Goal: Transaction & Acquisition: Purchase product/service

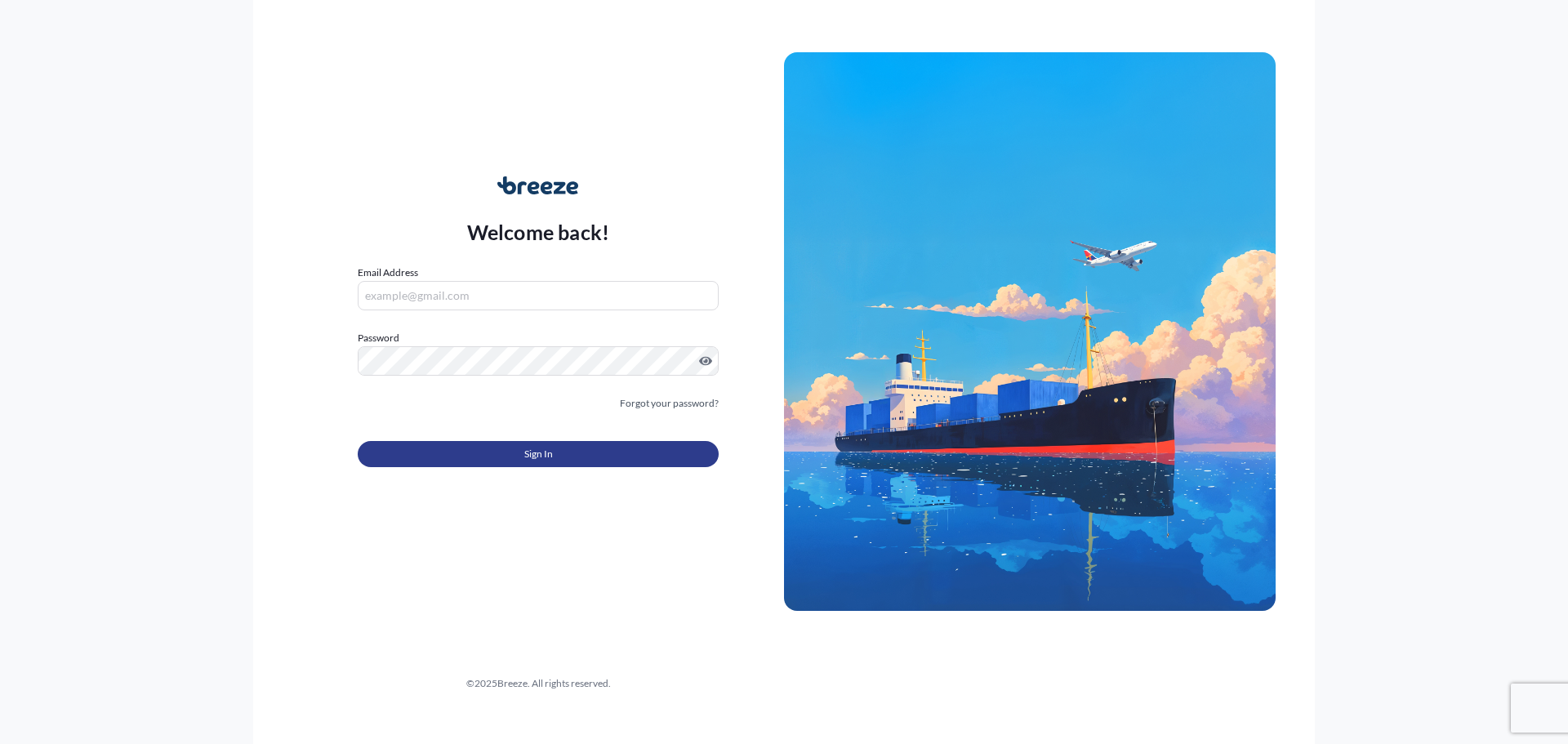
type input "[EMAIL_ADDRESS][PERSON_NAME][DOMAIN_NAME]"
click at [573, 456] on button "Sign In" at bounding box center [538, 454] width 361 height 26
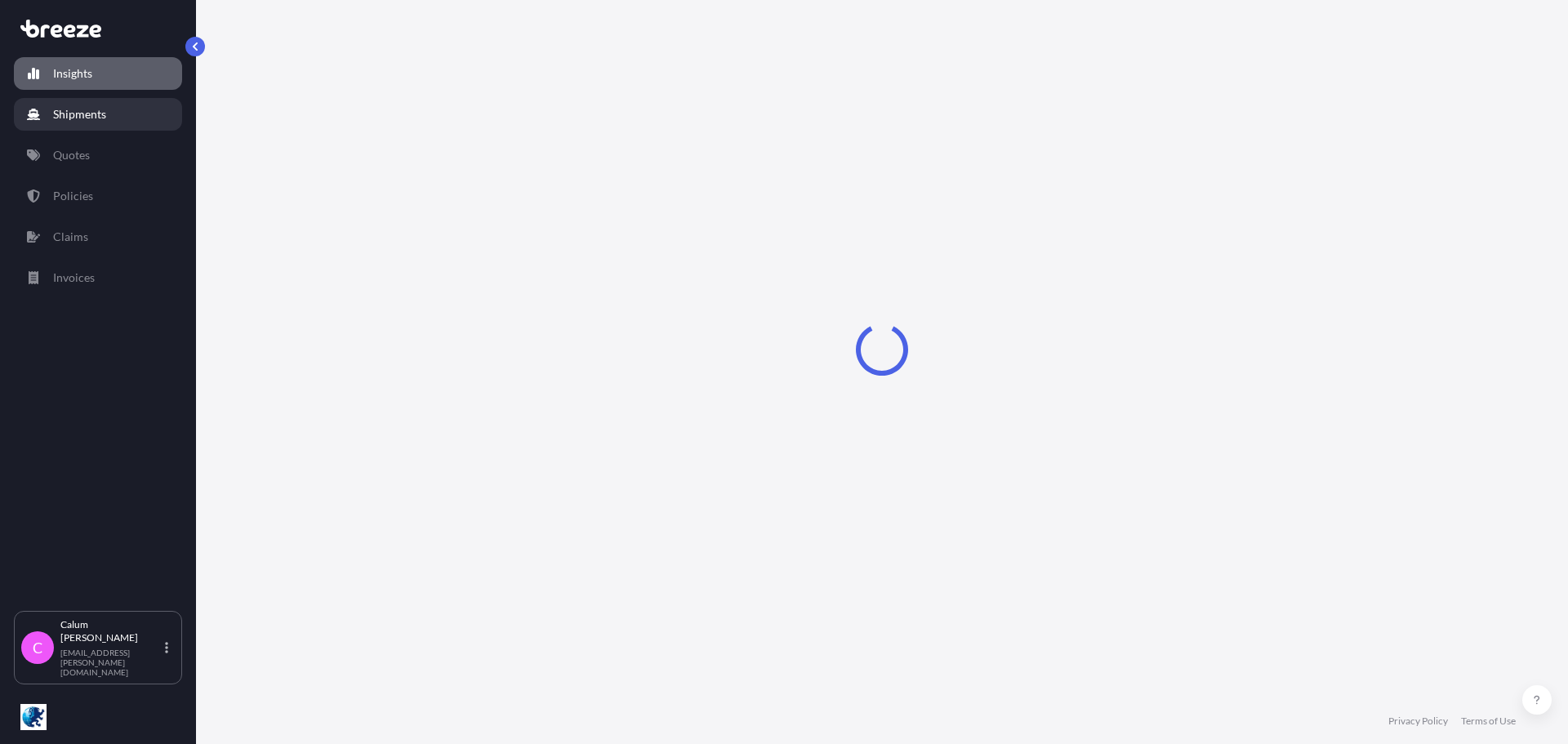
select select "2025"
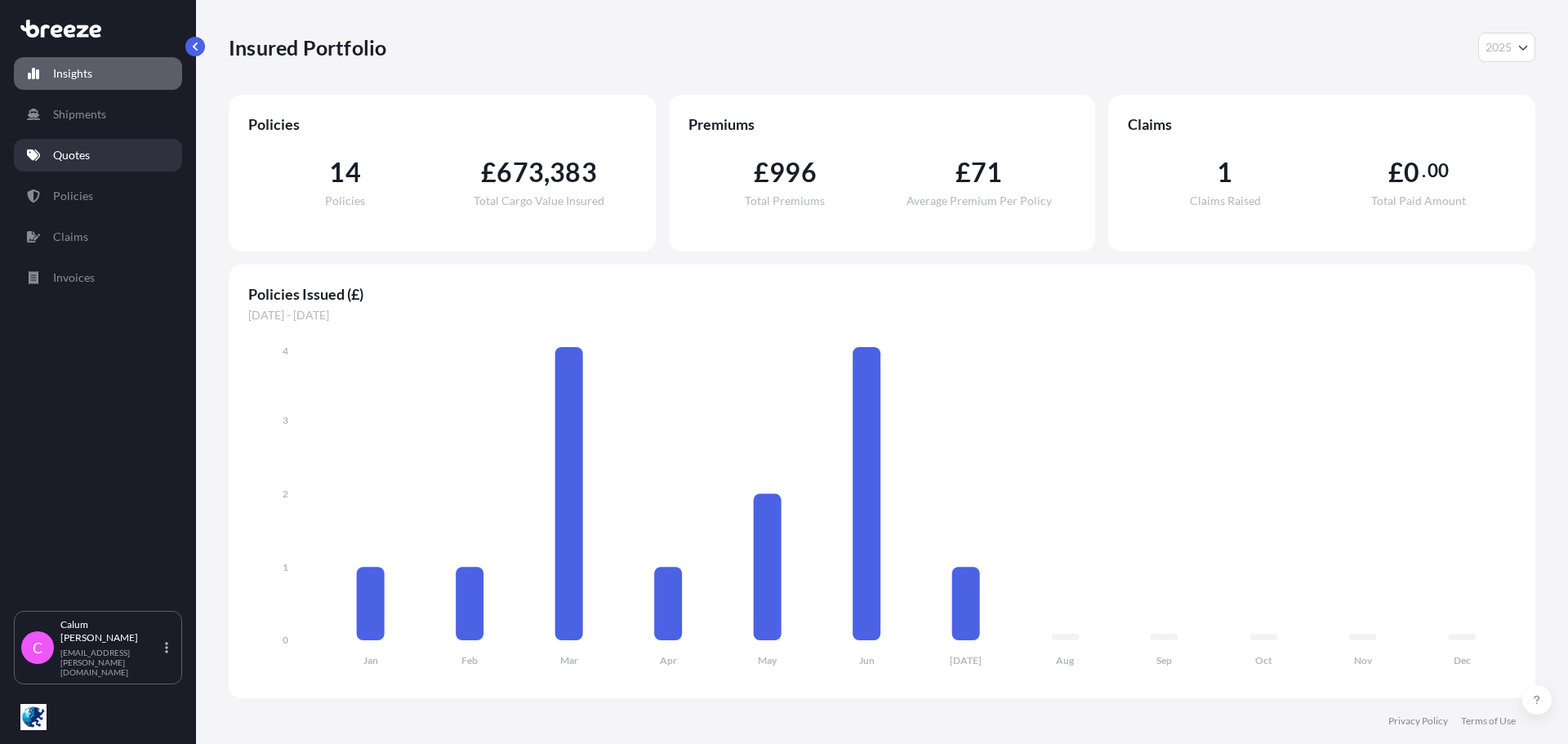
click at [57, 148] on p "Quotes" at bounding box center [71, 155] width 37 height 16
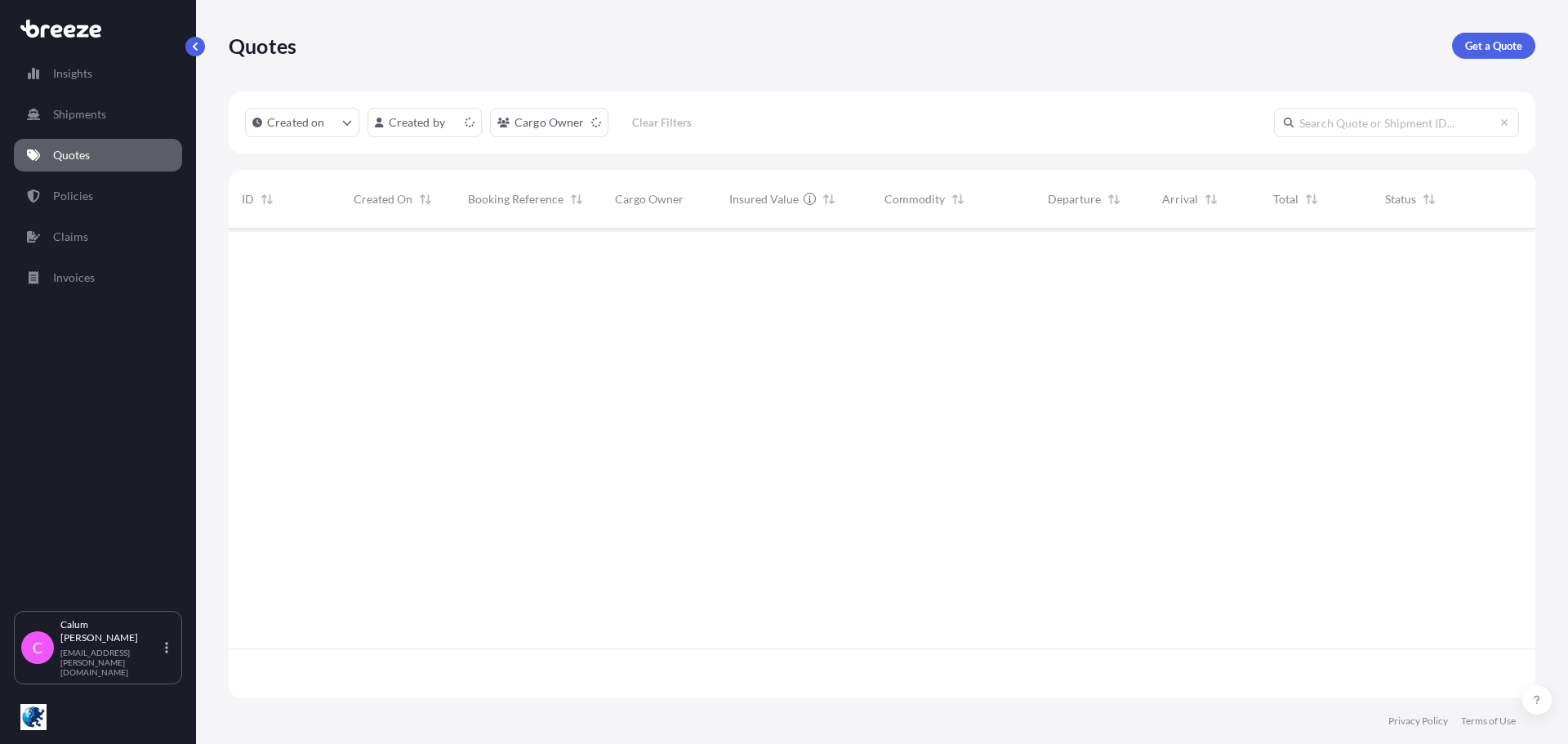
scroll to position [466, 1295]
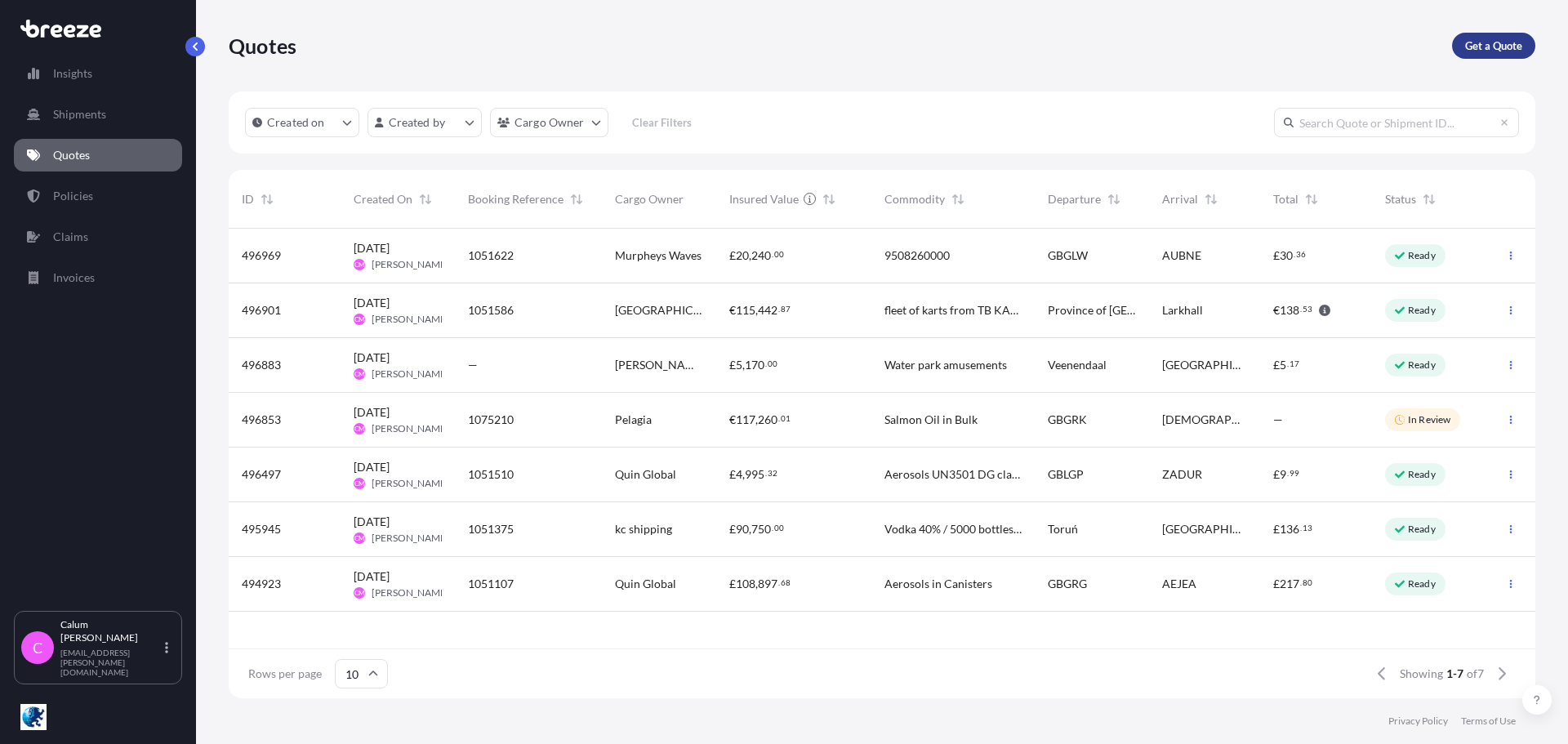
click at [1495, 40] on p "Get a Quote" at bounding box center [1494, 46] width 57 height 16
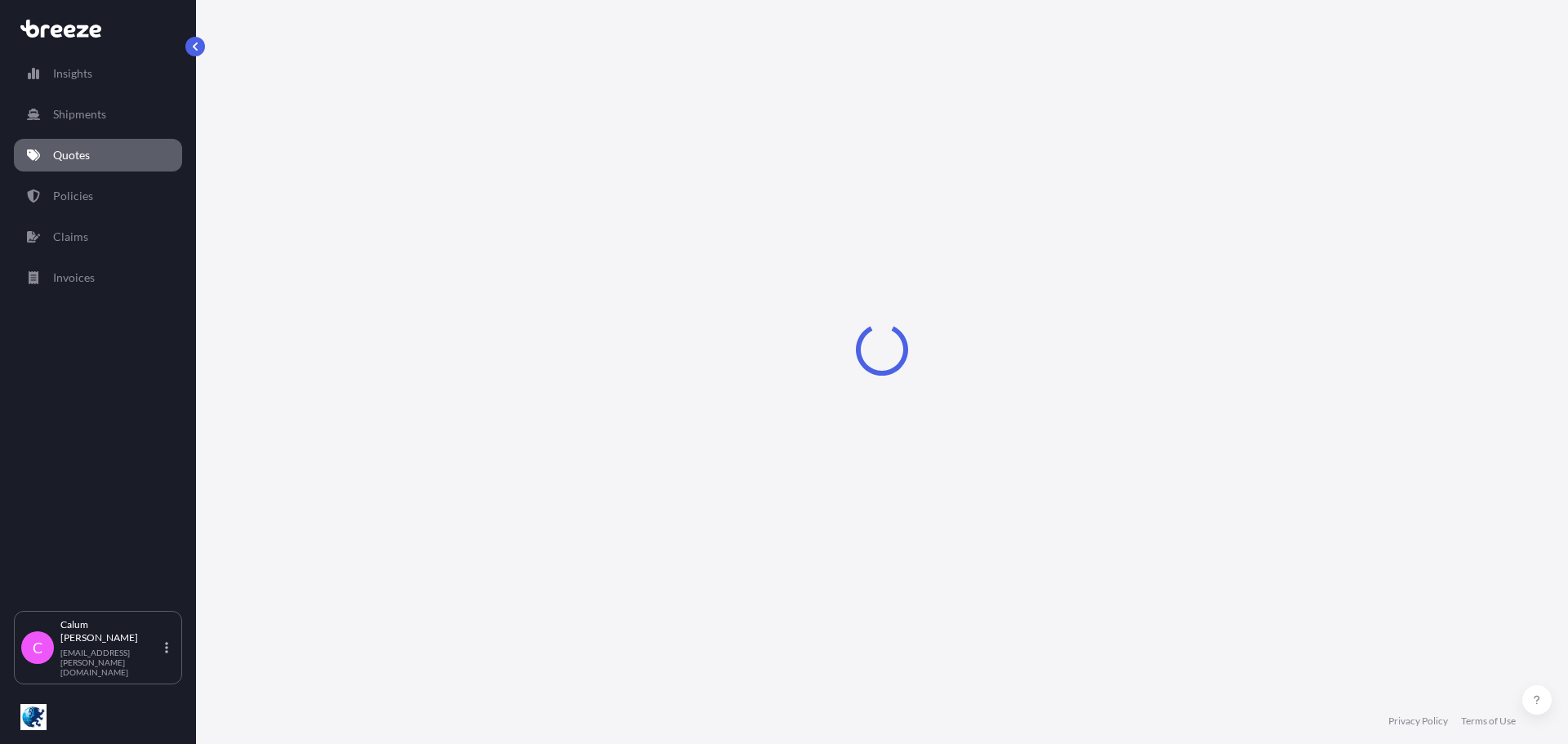
select select "Sea"
select select "1"
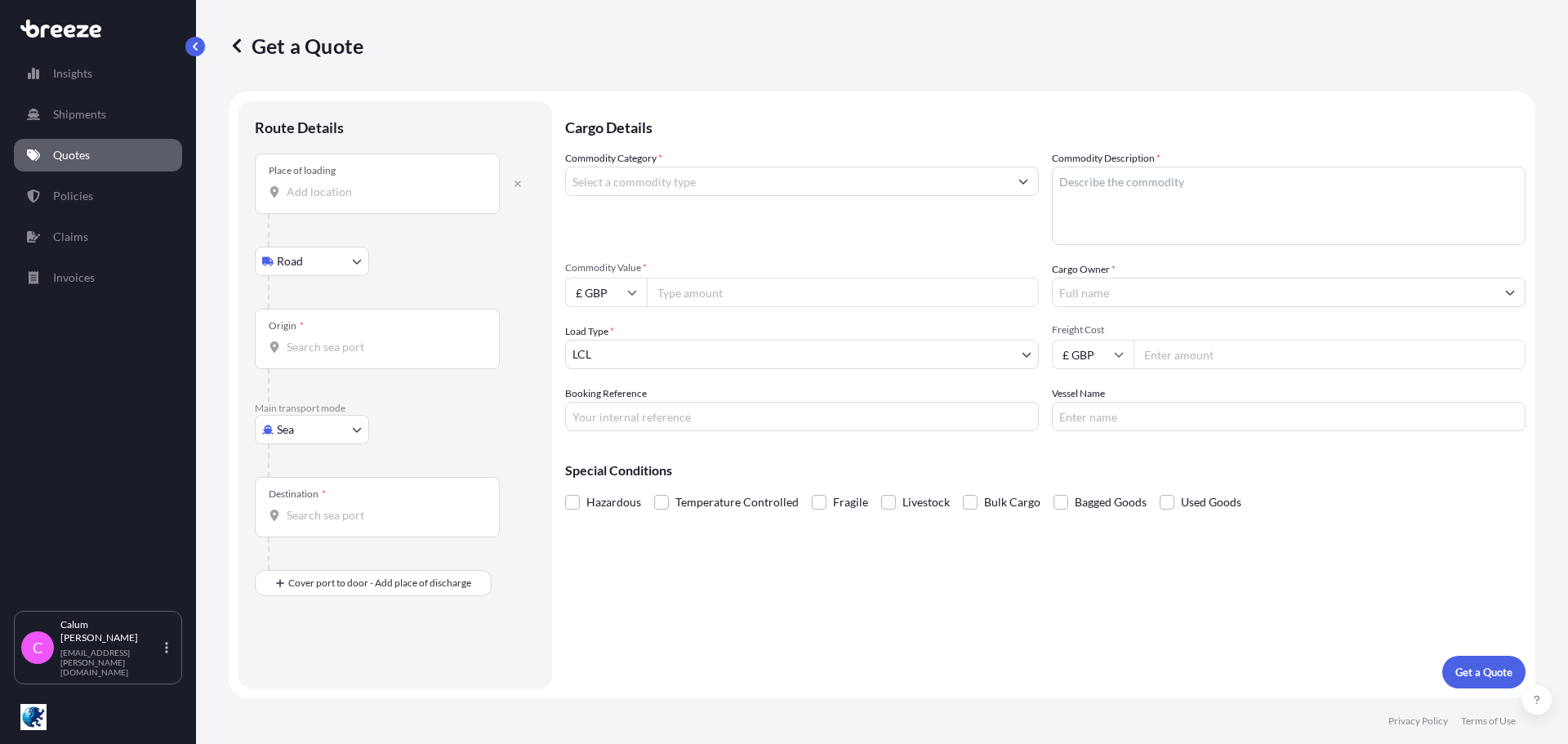
click at [365, 180] on div "Place of loading" at bounding box center [377, 184] width 245 height 61
click at [365, 184] on input "Place of loading" at bounding box center [382, 192] width 193 height 16
click at [331, 184] on input "Place of loading" at bounding box center [382, 192] width 193 height 16
paste input "Orsenigo 22030"
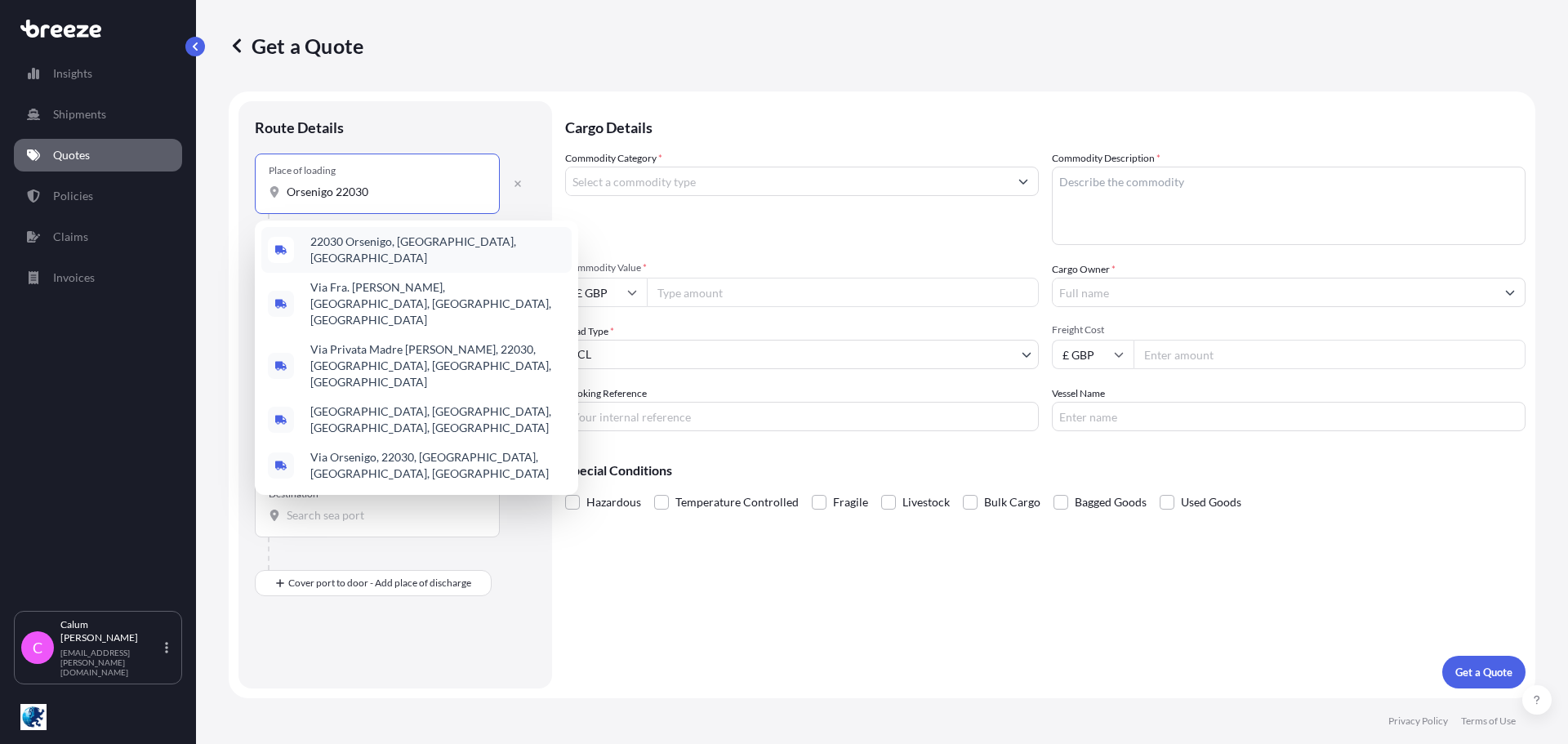
click at [423, 244] on span "22030 Orsenigo, [GEOGRAPHIC_DATA], [GEOGRAPHIC_DATA]" at bounding box center [437, 250] width 255 height 33
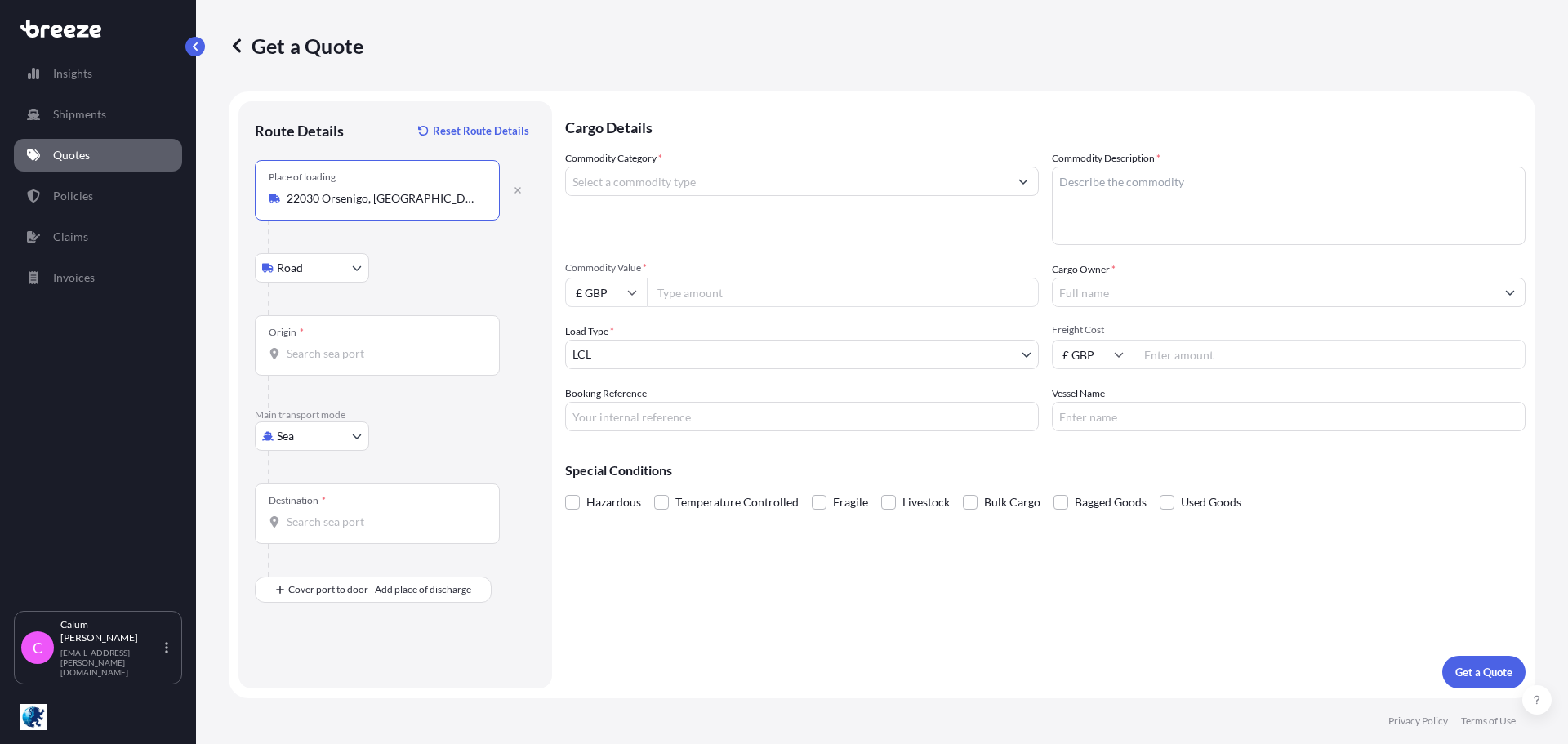
type input "22030 Orsenigo, [GEOGRAPHIC_DATA], [GEOGRAPHIC_DATA]"
click at [367, 358] on input "Origin *" at bounding box center [382, 354] width 193 height 16
click at [473, 230] on div at bounding box center [402, 237] width 268 height 33
click at [304, 445] on body "0 options available. 5 options available. 0 options available. Insights Shipmen…" at bounding box center [784, 372] width 1568 height 744
click at [304, 539] on span "Road" at bounding box center [299, 537] width 26 height 16
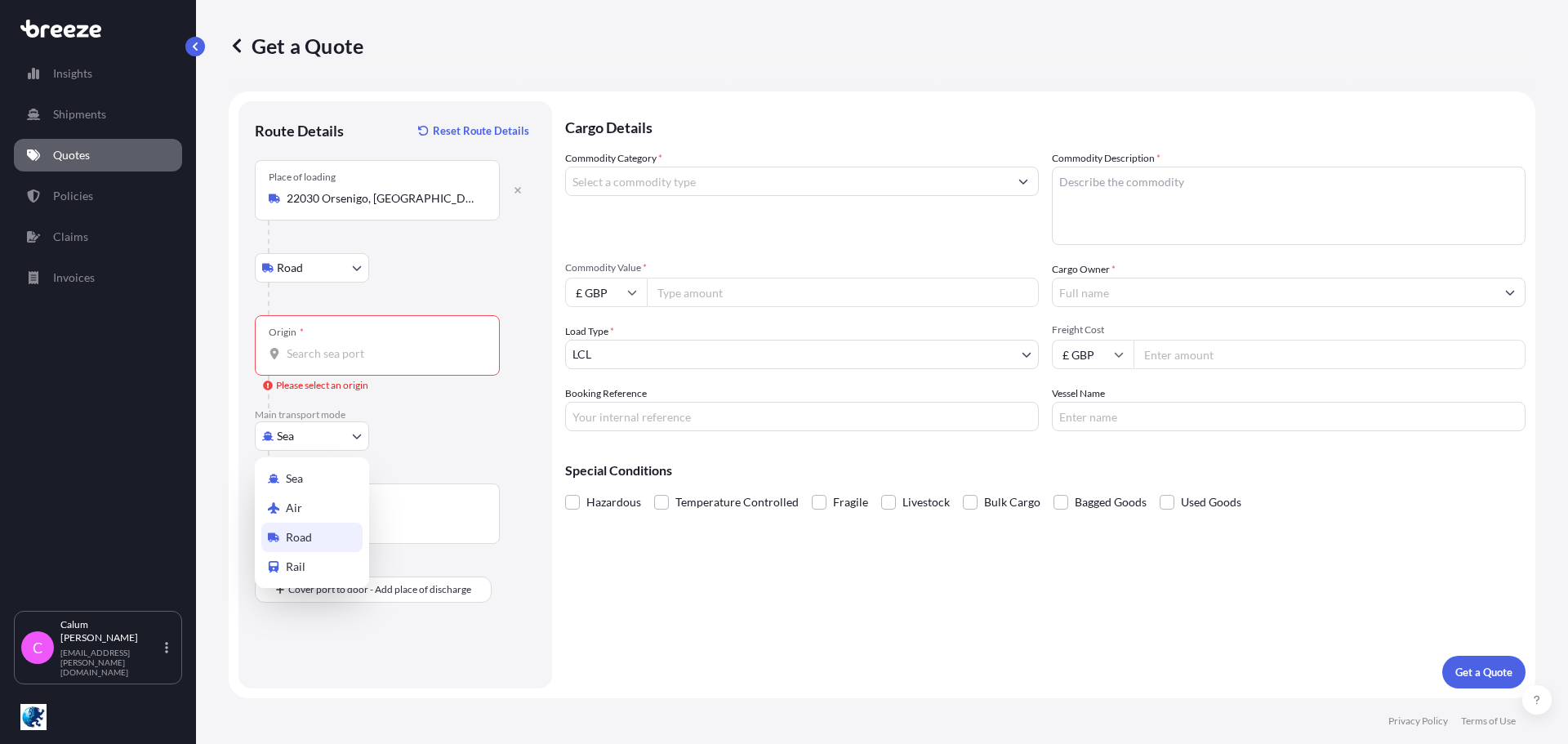
select select "Road"
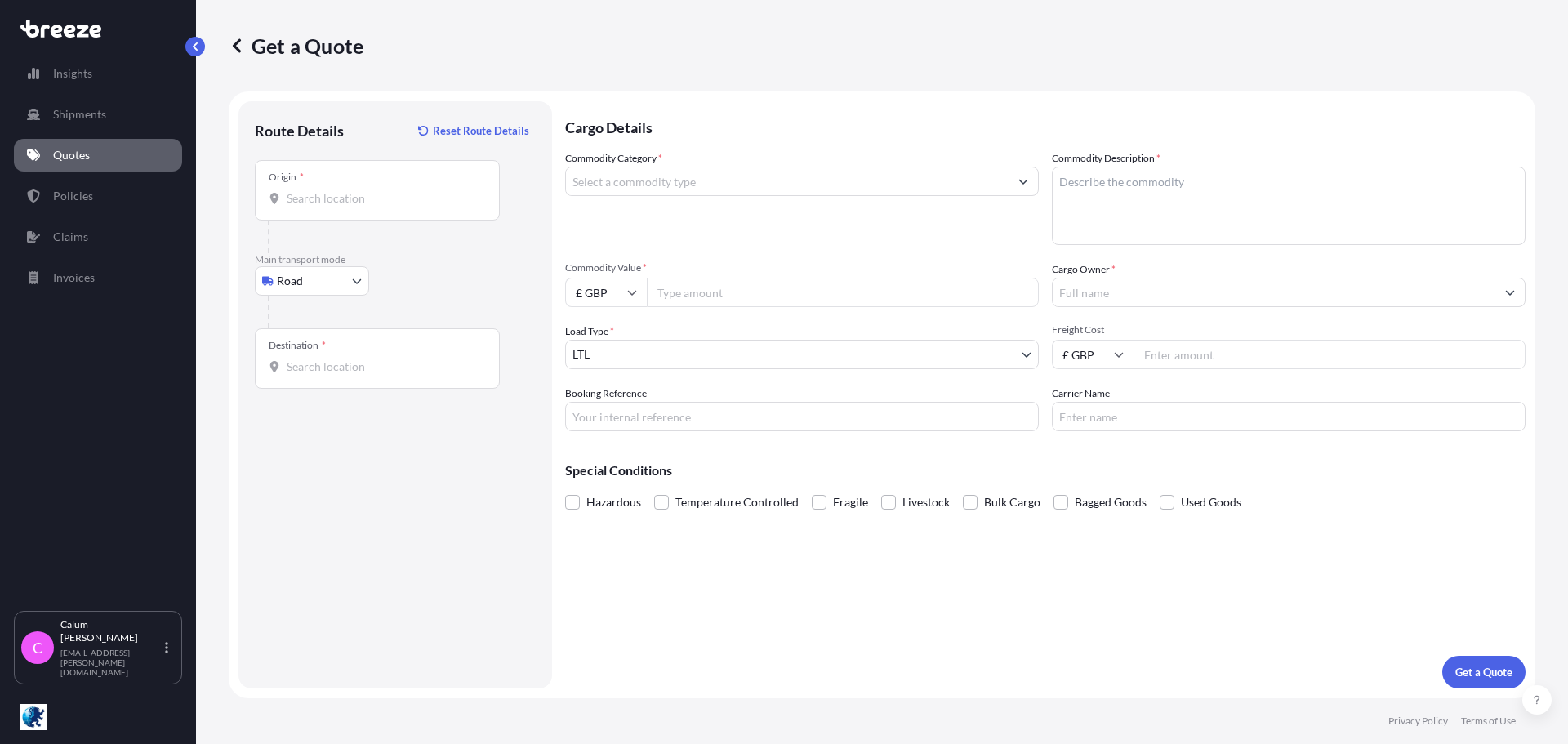
click at [360, 355] on div "Destination *" at bounding box center [377, 358] width 245 height 61
click at [360, 358] on input "Destination *" at bounding box center [382, 367] width 193 height 16
click at [386, 358] on div "Destination *" at bounding box center [377, 358] width 245 height 61
click at [386, 358] on input "Destination * Please select a destination" at bounding box center [382, 367] width 193 height 16
paste input "Glasgow G2 5SG"
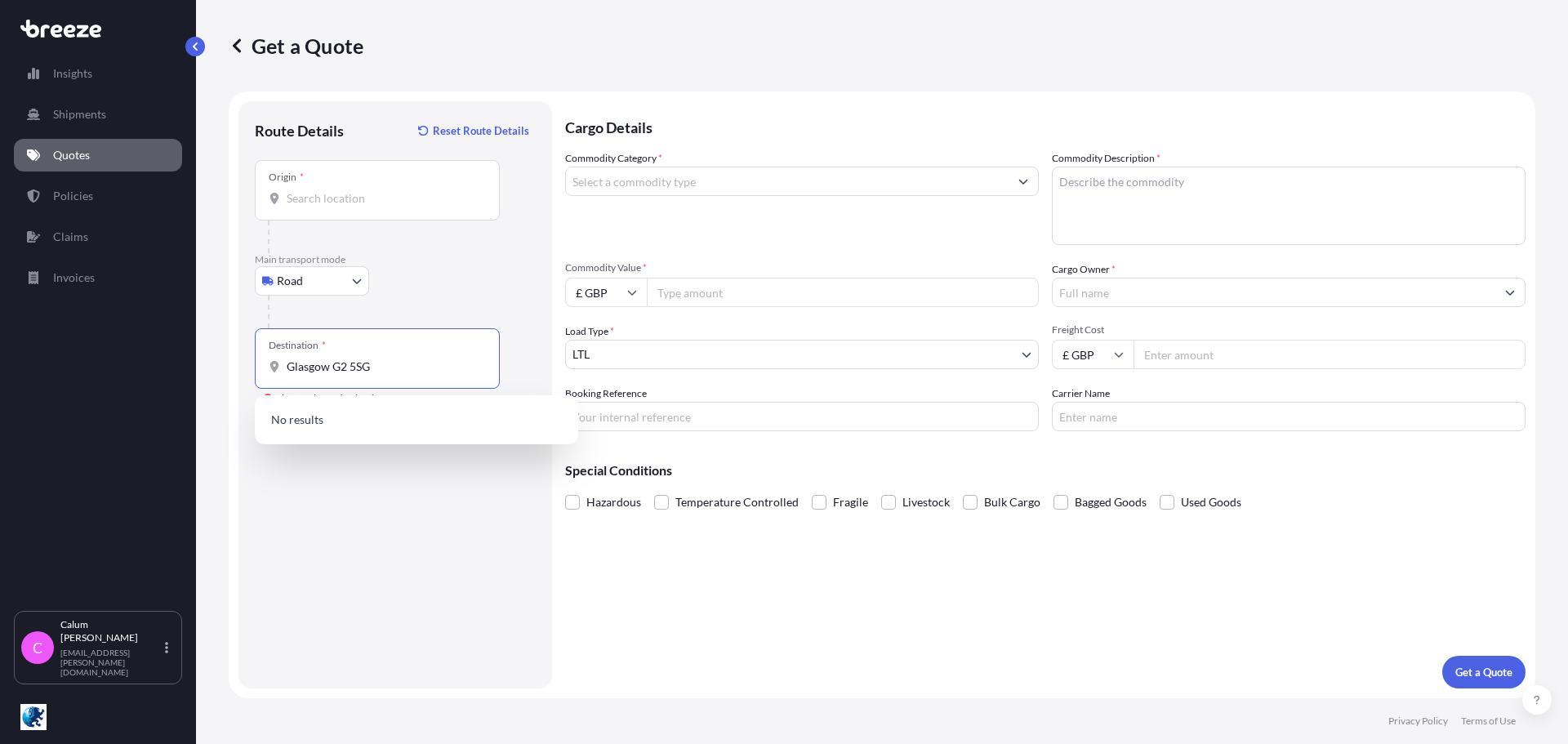
type input "Glasgow G2 5SG"
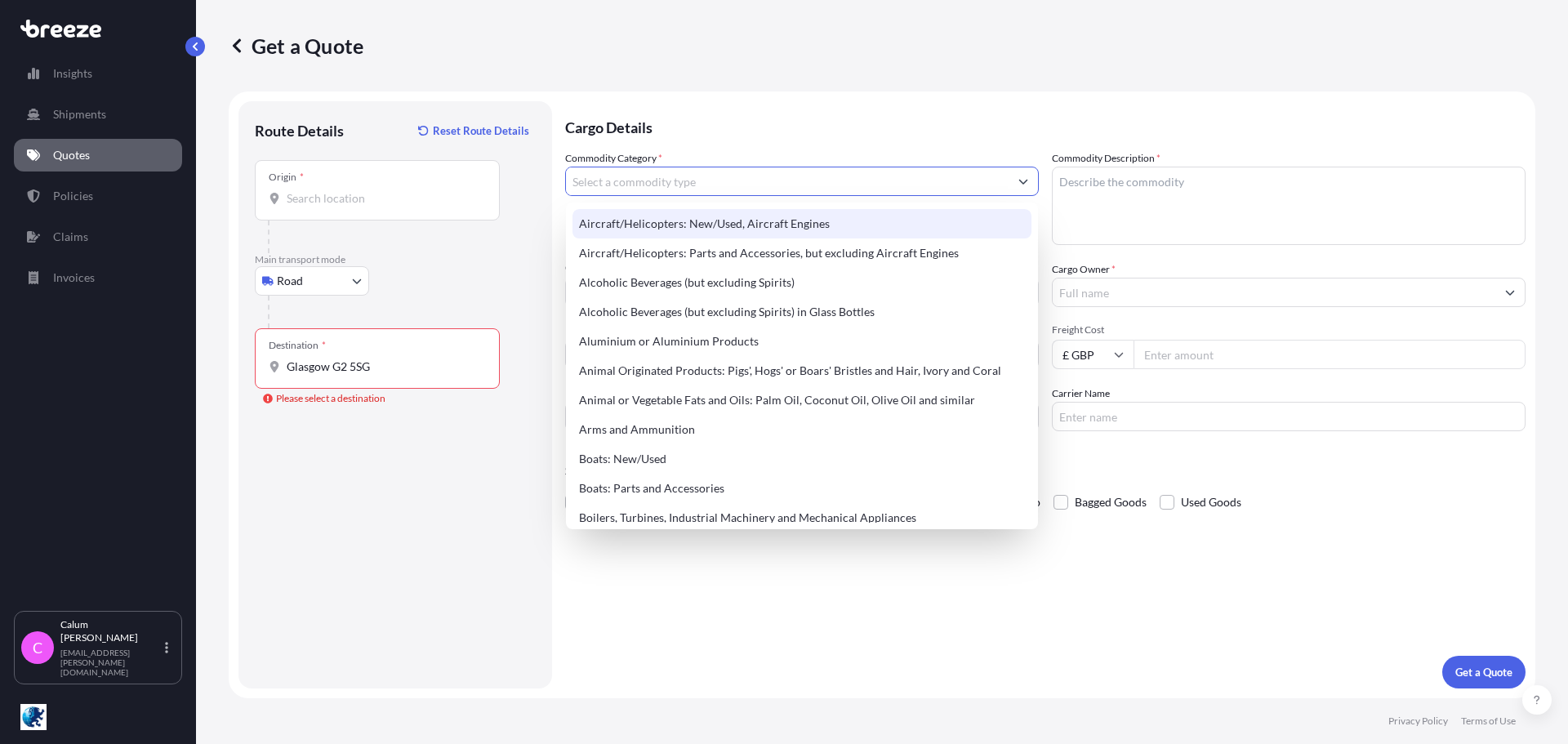
click at [740, 166] on div "Commodity Category *" at bounding box center [802, 197] width 473 height 94
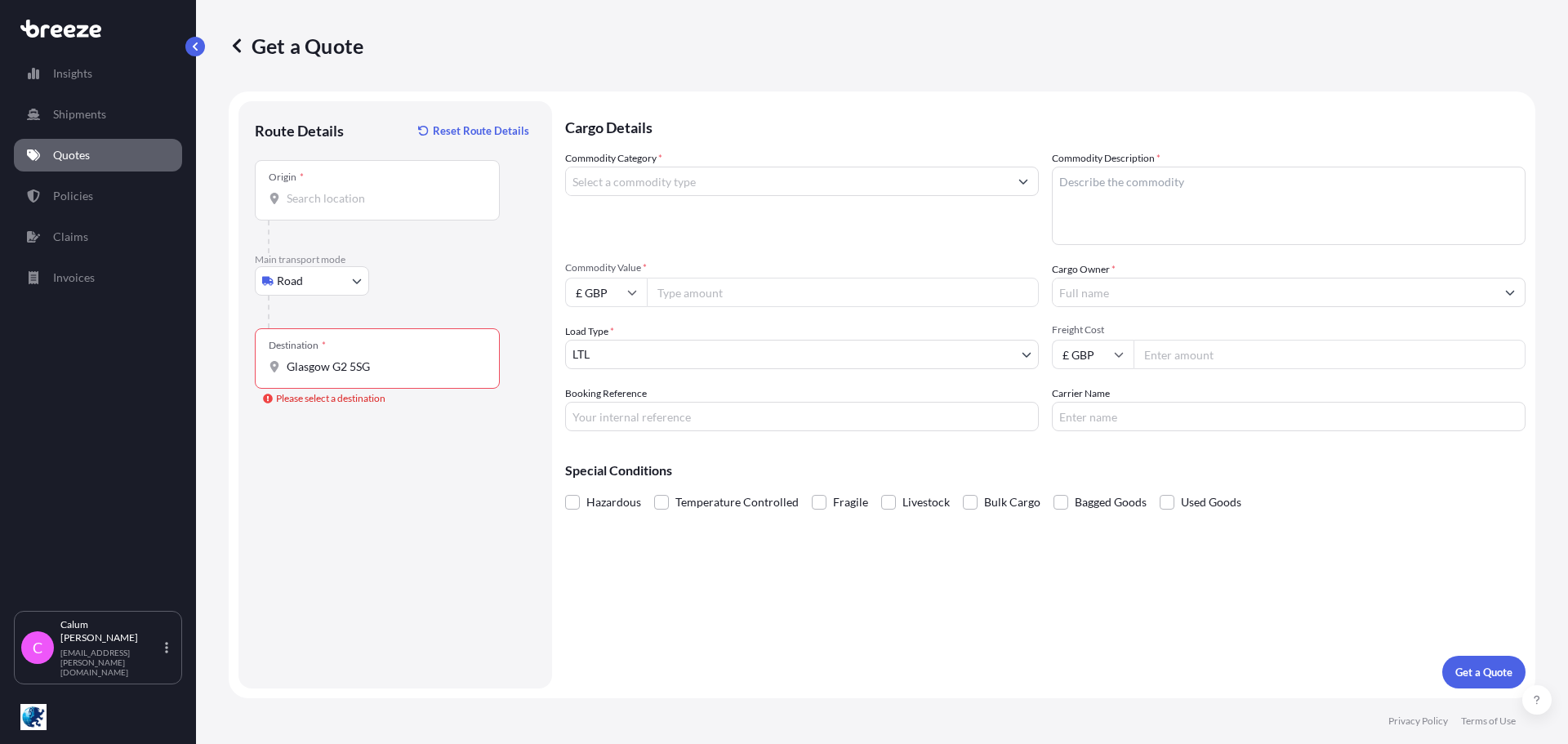
click at [733, 178] on input "Commodity Category *" at bounding box center [788, 181] width 443 height 30
type input "KARTS"
click at [1132, 186] on textarea "Commodity Description *" at bounding box center [1288, 206] width 473 height 79
click at [1141, 189] on textarea "Commodity Description *" at bounding box center [1288, 206] width 473 height 79
type textarea "GO KARTS"
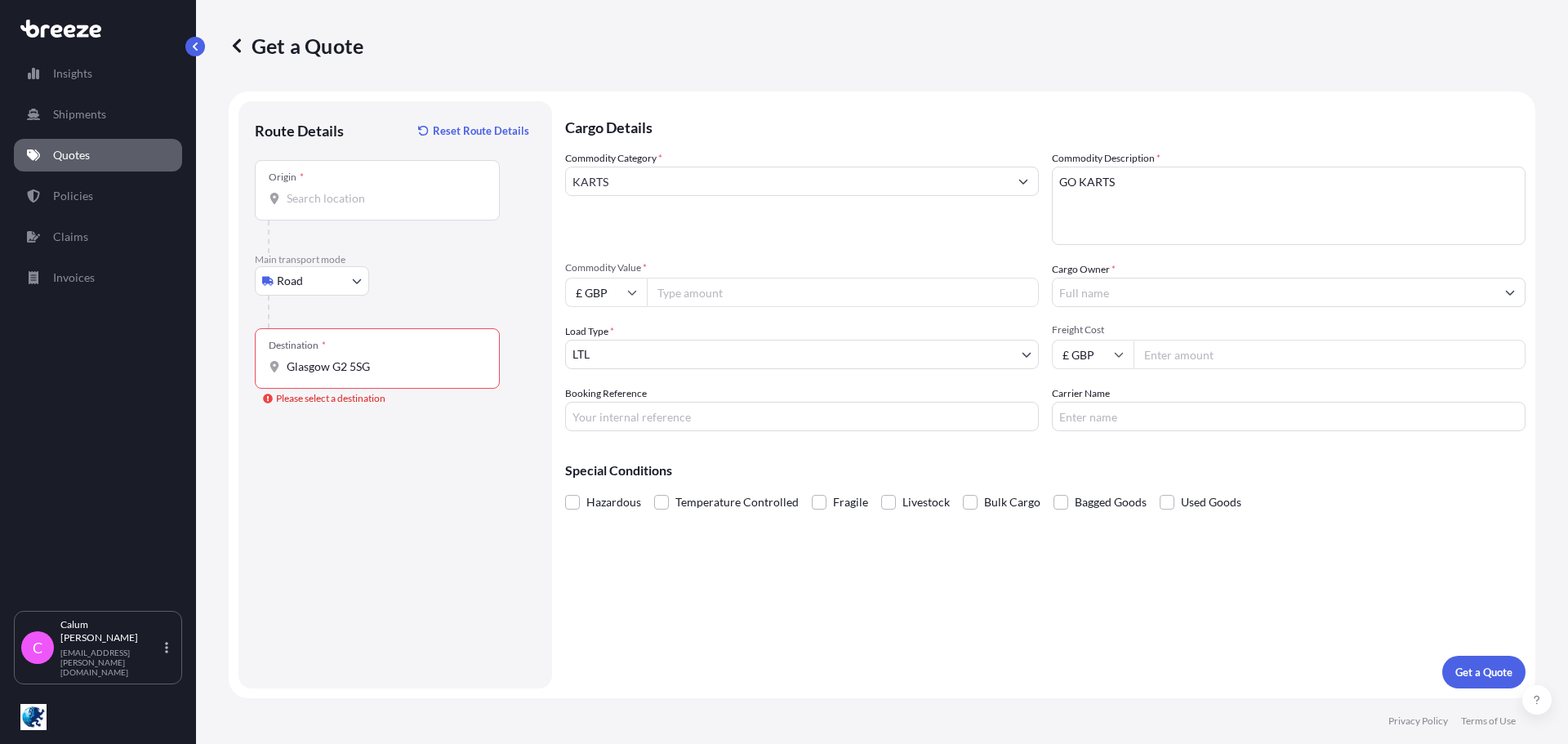
click at [615, 294] on input "£ GBP" at bounding box center [606, 292] width 82 height 30
drag, startPoint x: 606, startPoint y: 338, endPoint x: 638, endPoint y: 308, distance: 43.9
click at [614, 328] on div "€ EUR" at bounding box center [606, 337] width 69 height 31
type input "€ EUR"
click at [726, 291] on input "Commodity Value *" at bounding box center [843, 292] width 392 height 30
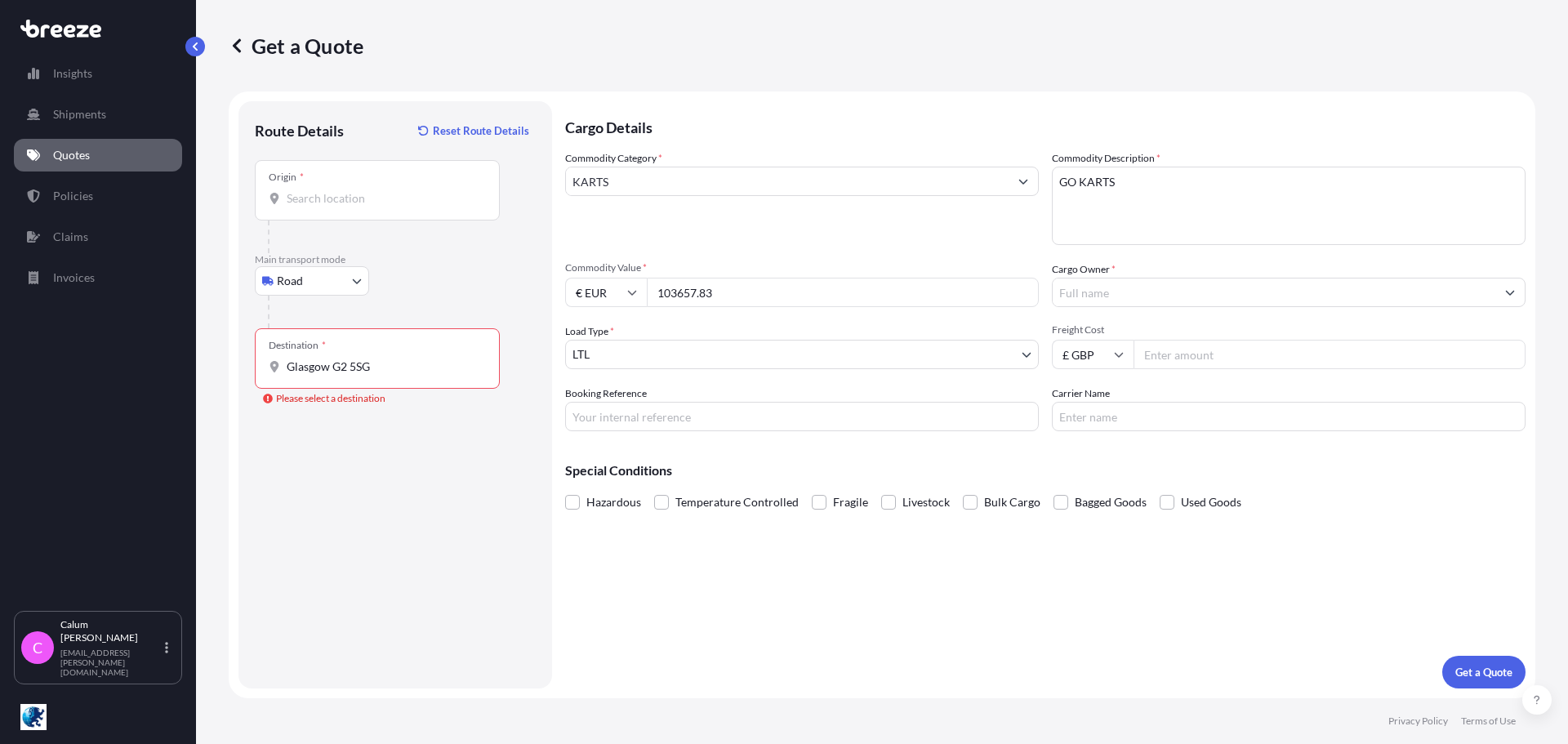
type input "103657.83"
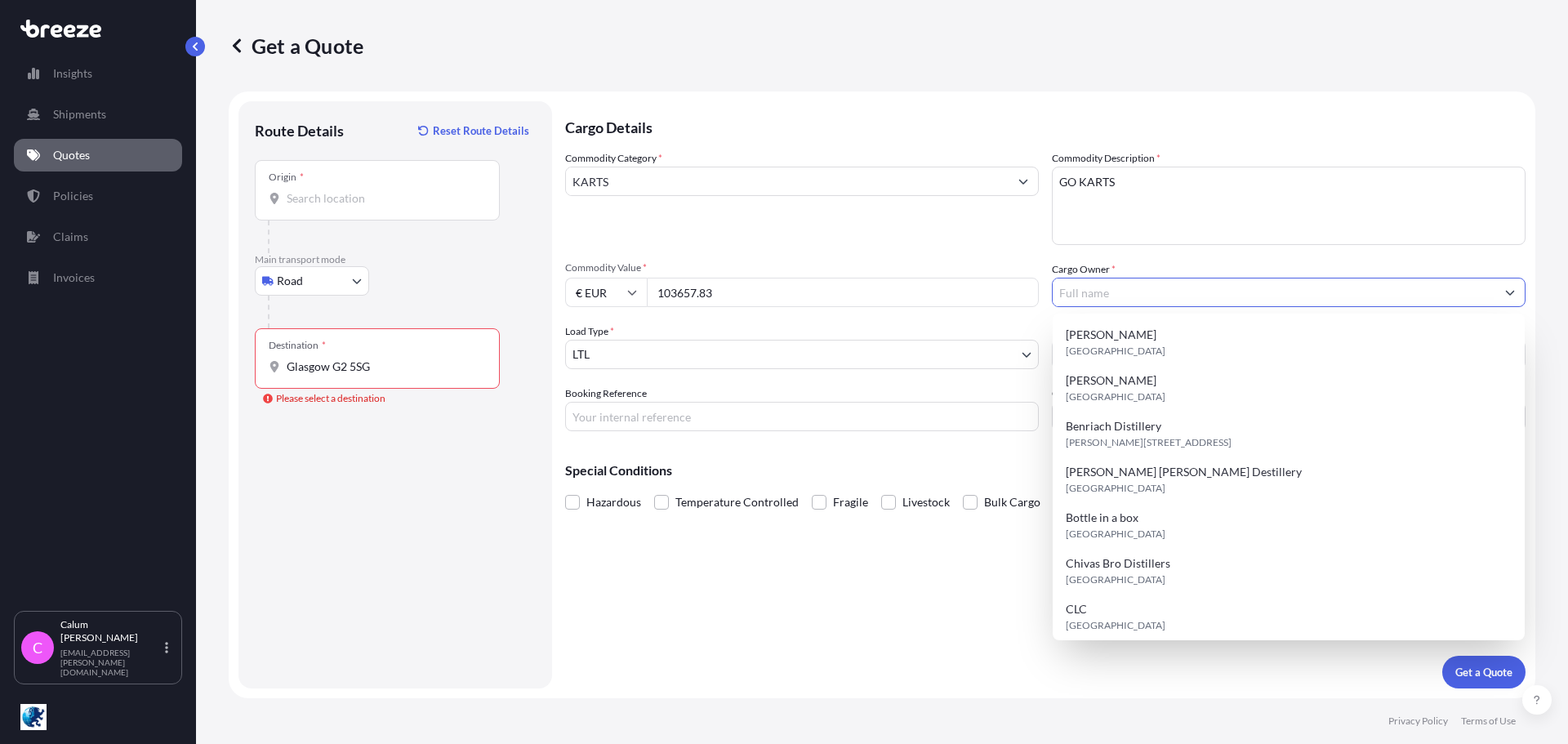
click at [1103, 291] on input "Cargo Owner *" at bounding box center [1274, 292] width 443 height 30
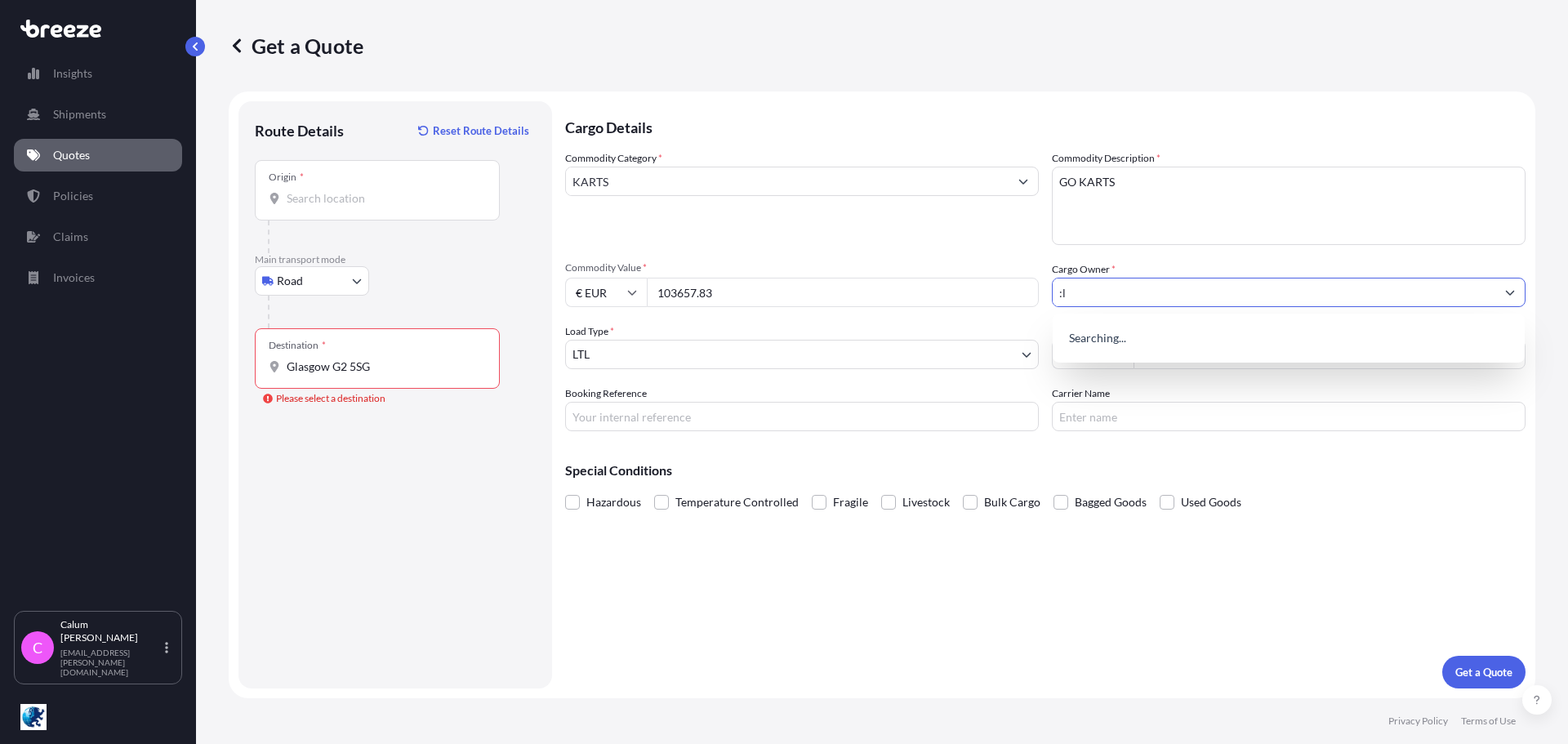
type input ":"
type input "l"
type input "LARKHALL CIRCUIT"
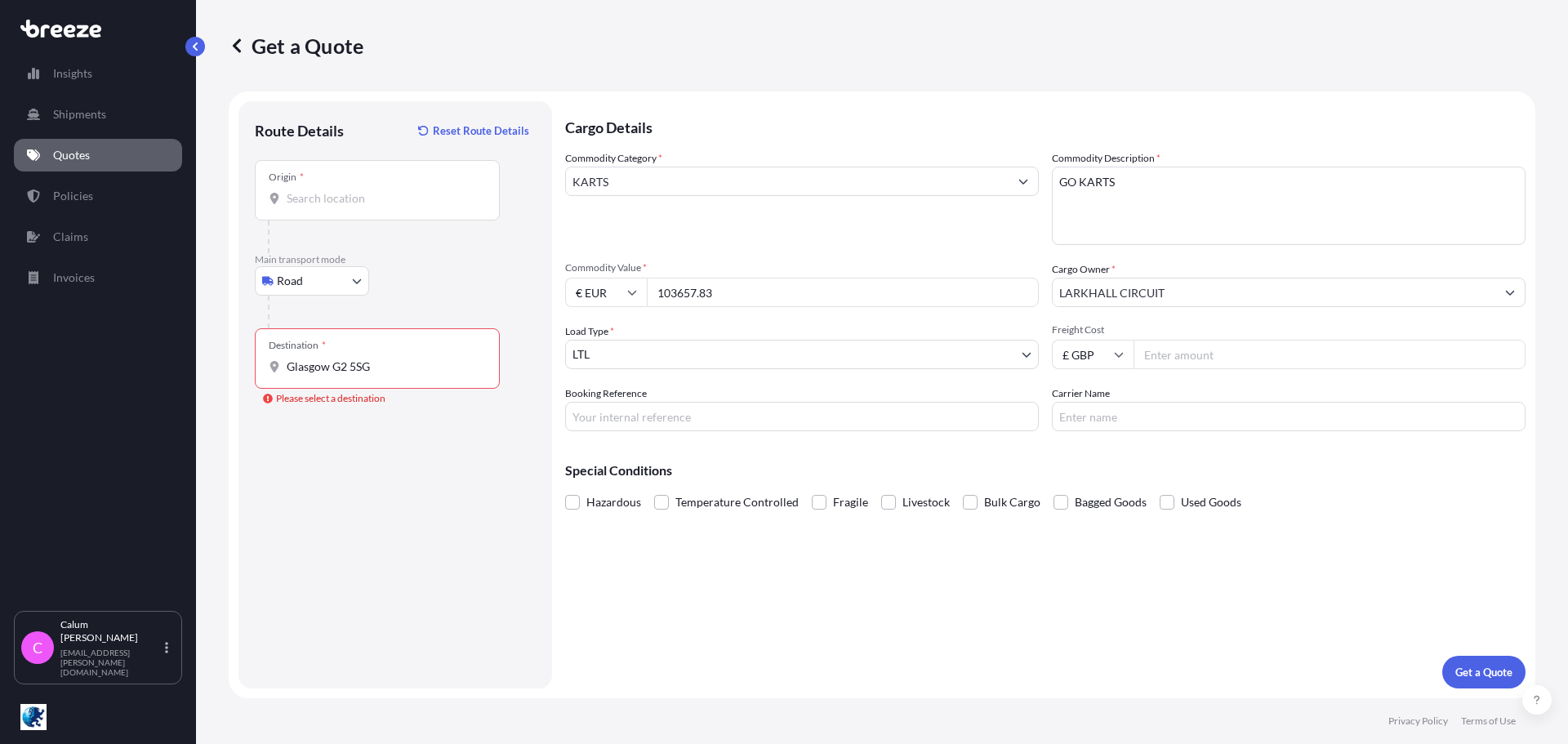
click at [1198, 348] on input "Freight Cost" at bounding box center [1330, 354] width 392 height 30
type input "3120"
click at [1162, 415] on input "Carrier Name" at bounding box center [1288, 417] width 473 height 30
type input "n"
type input "NEELEVAT"
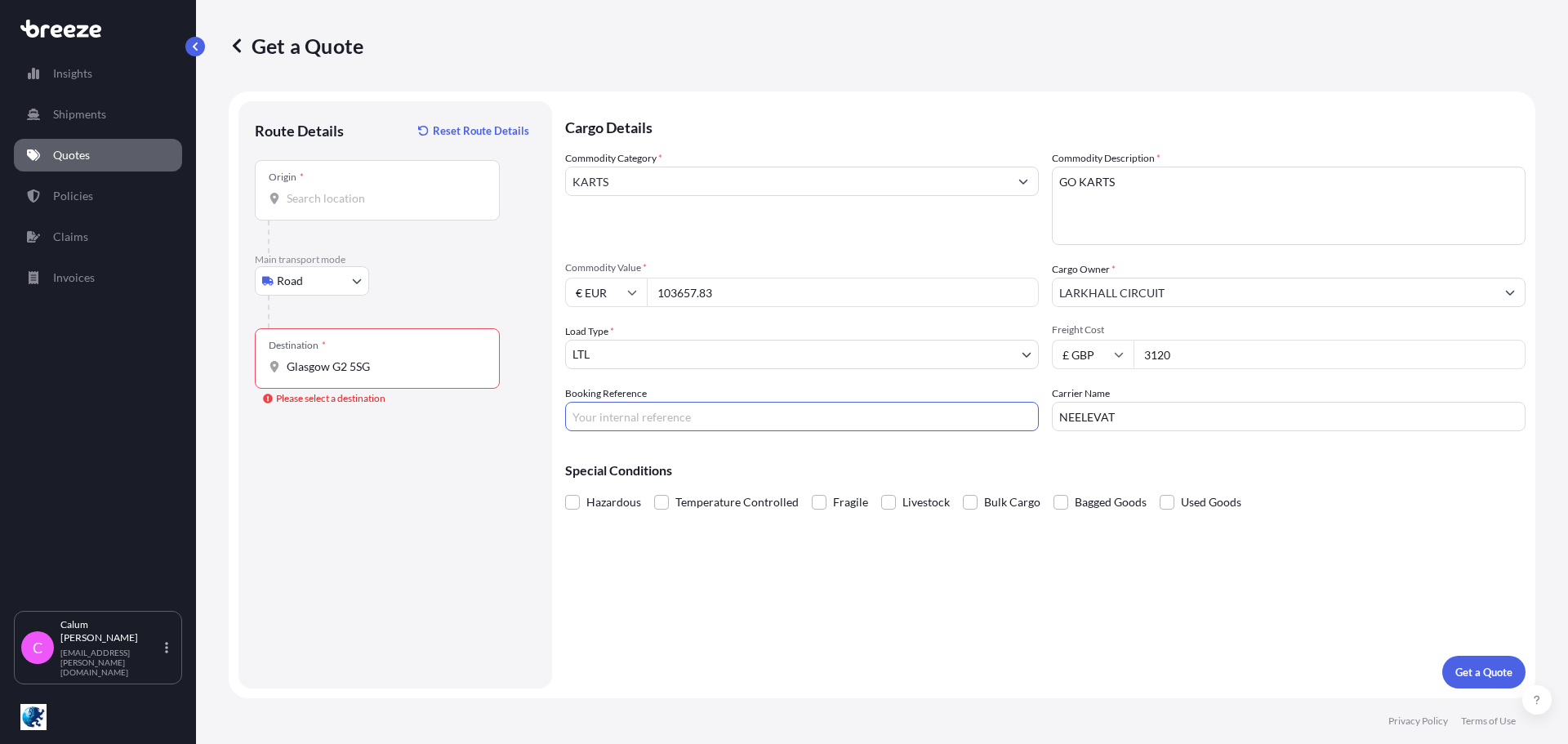
click at [675, 429] on input "Booking Reference" at bounding box center [802, 417] width 473 height 30
click at [642, 416] on input "Booking Reference" at bounding box center [802, 417] width 473 height 30
paste input "1075548"
type input "1075548"
click at [409, 349] on div "Destination * [GEOGRAPHIC_DATA] G2 5SG" at bounding box center [377, 358] width 245 height 61
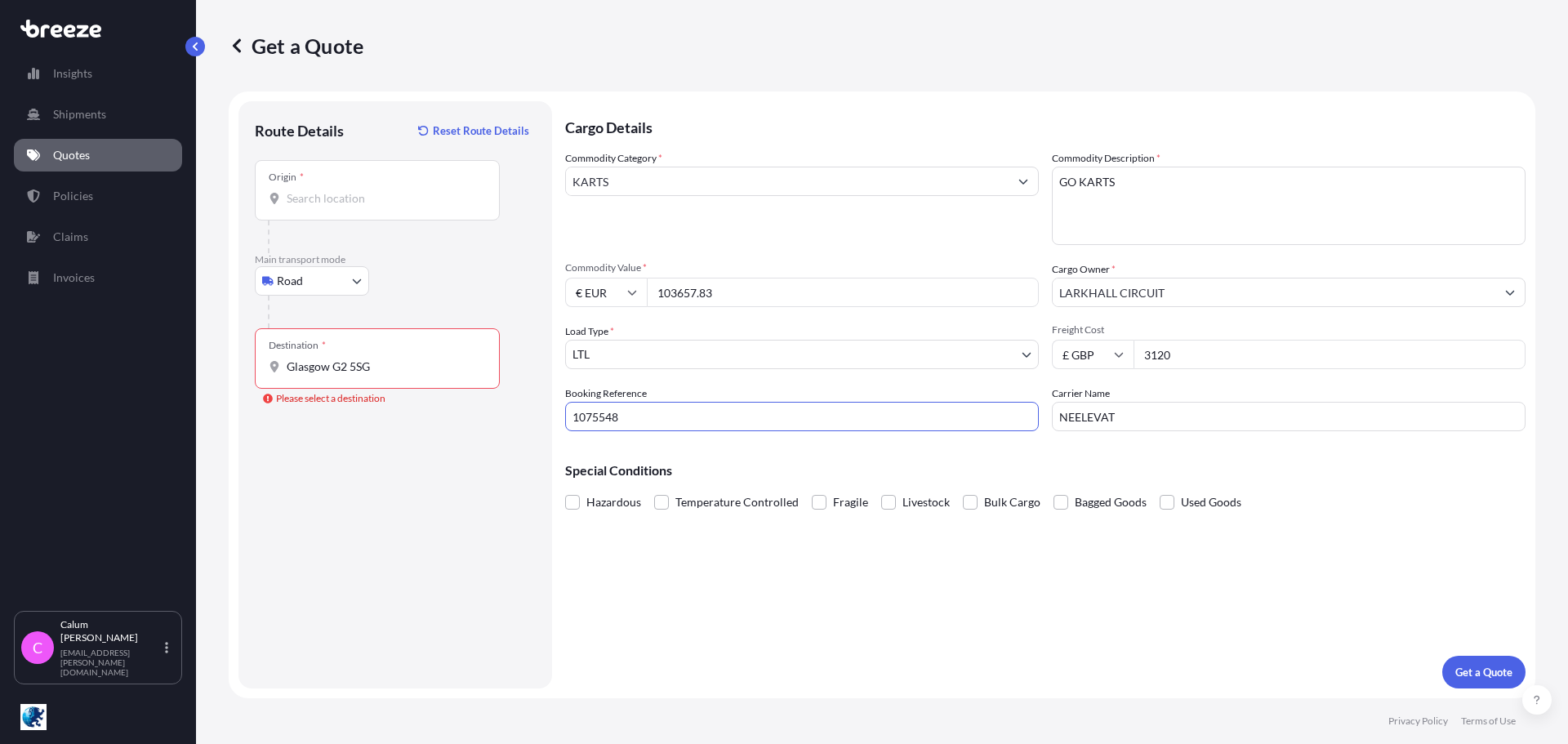
click at [409, 358] on input "Glasgow G2 5SG" at bounding box center [382, 367] width 193 height 16
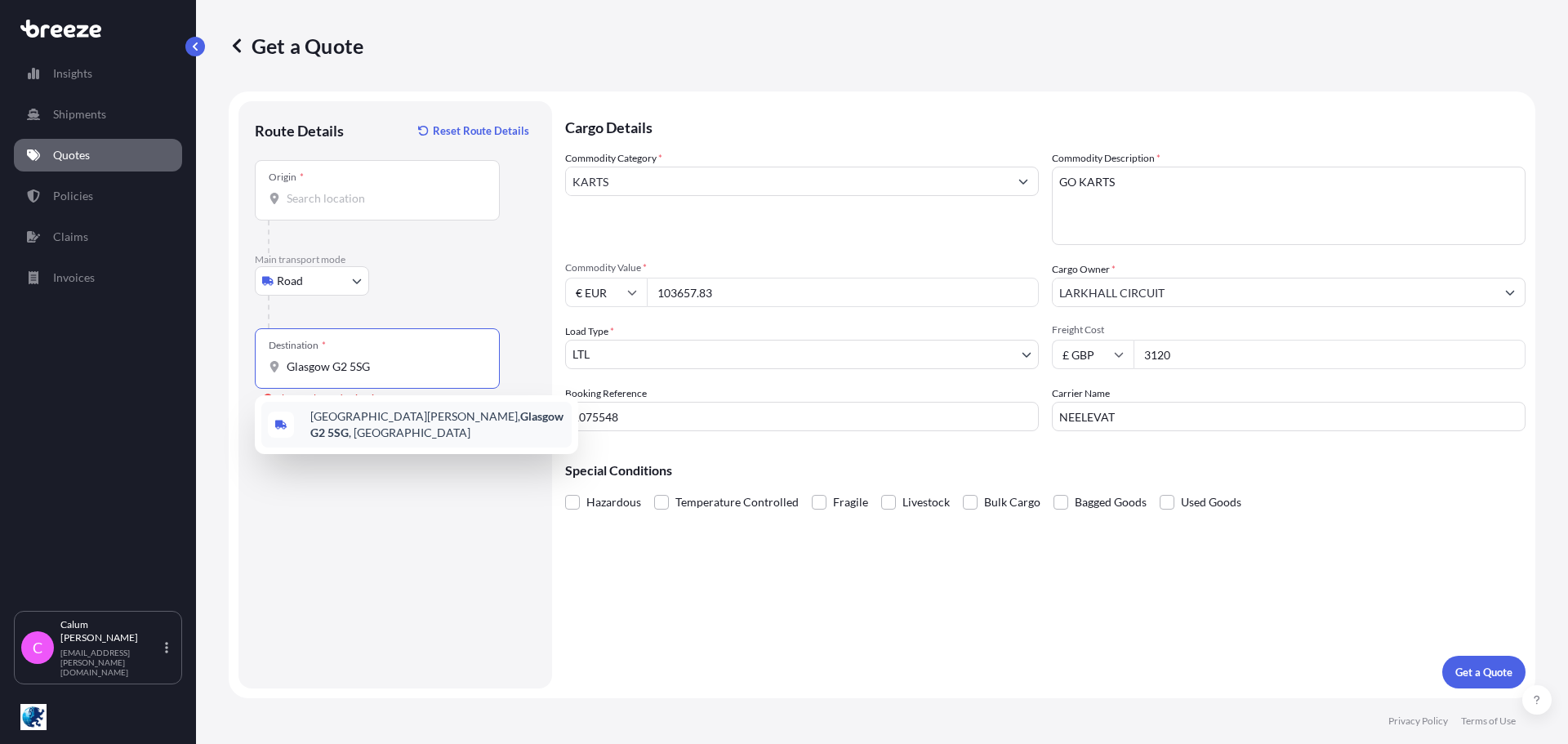
type input "[STREET_ADDRESS][PERSON_NAME]"
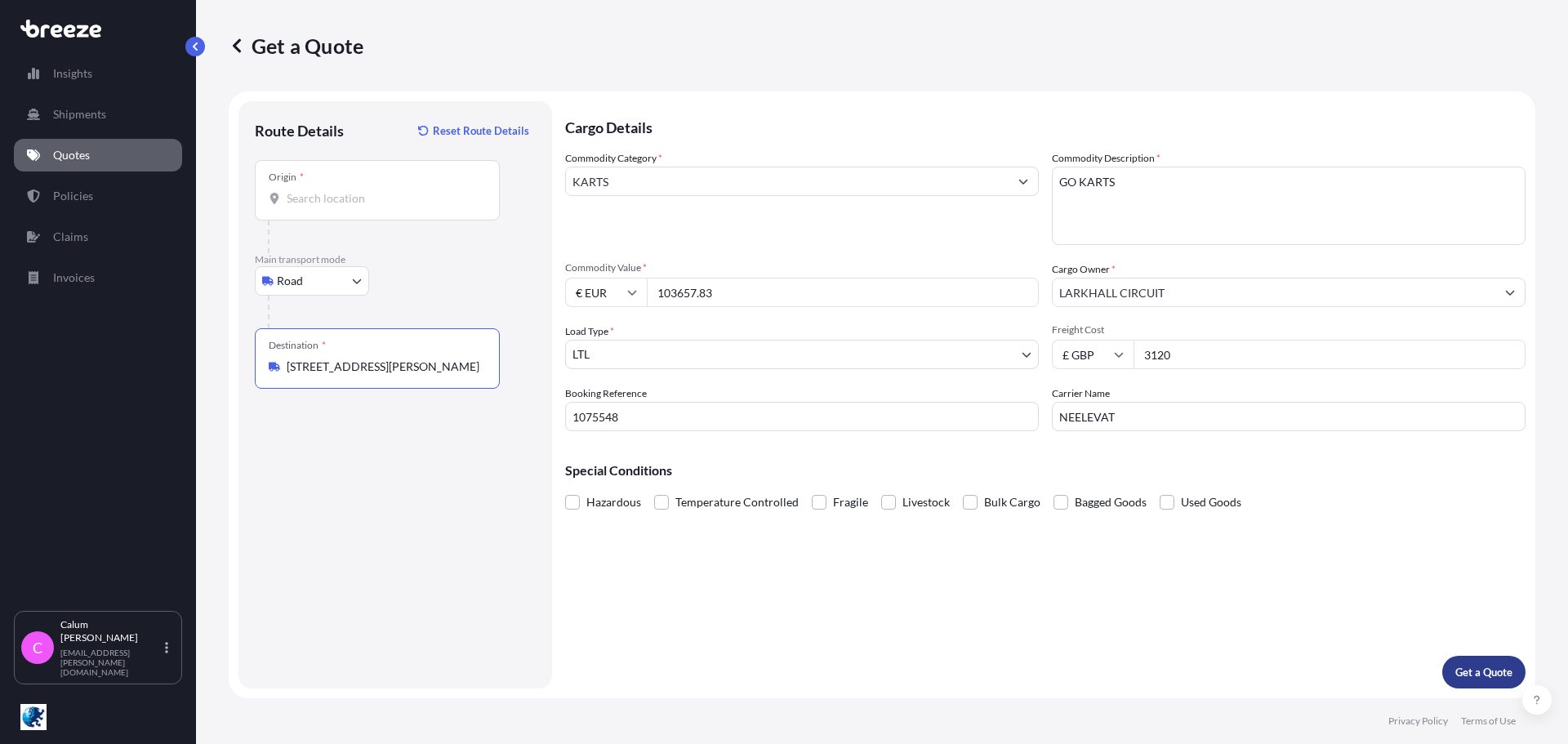
click at [1501, 680] on button "Get a Quote" at bounding box center [1484, 672] width 84 height 33
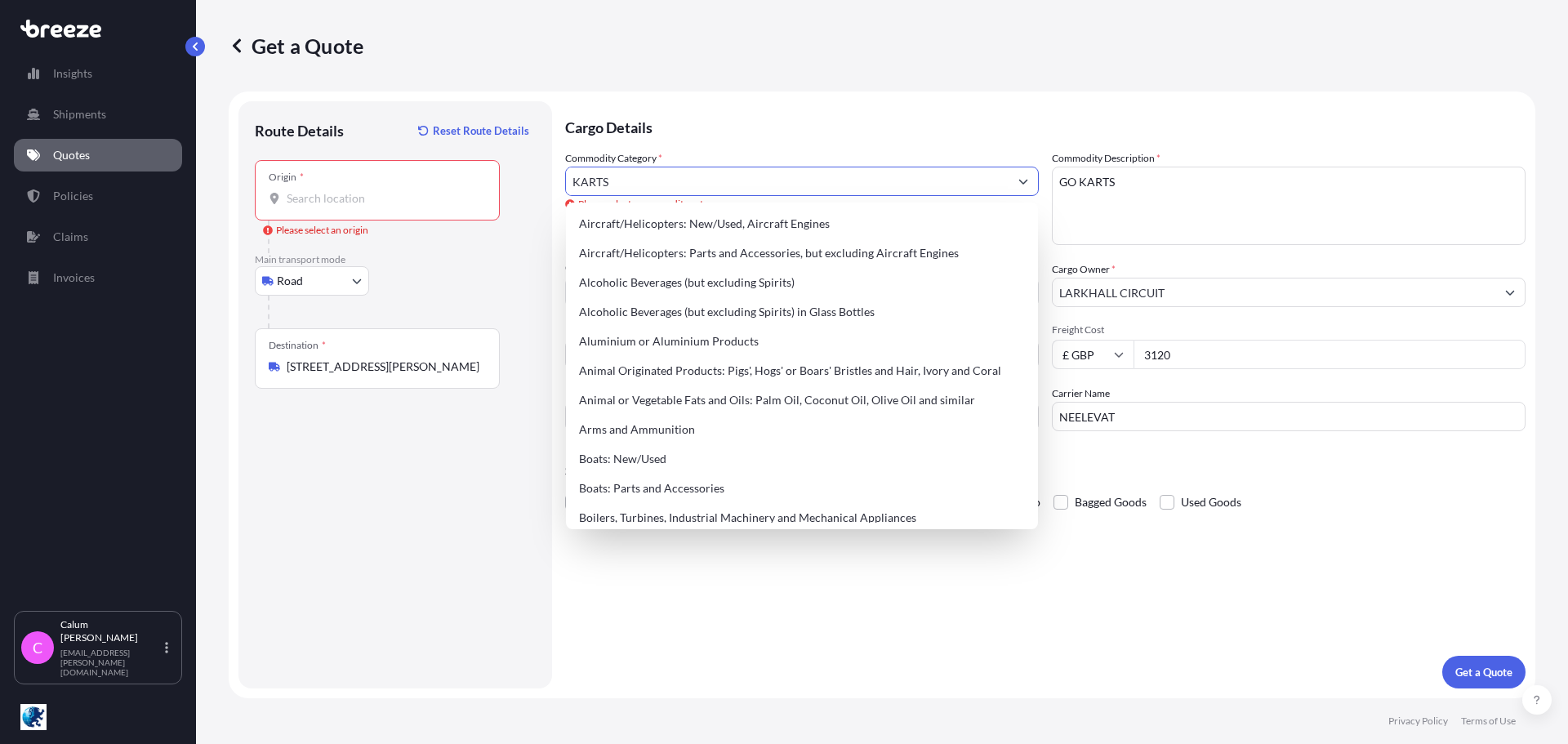
click at [688, 184] on input "KARTS" at bounding box center [788, 181] width 443 height 30
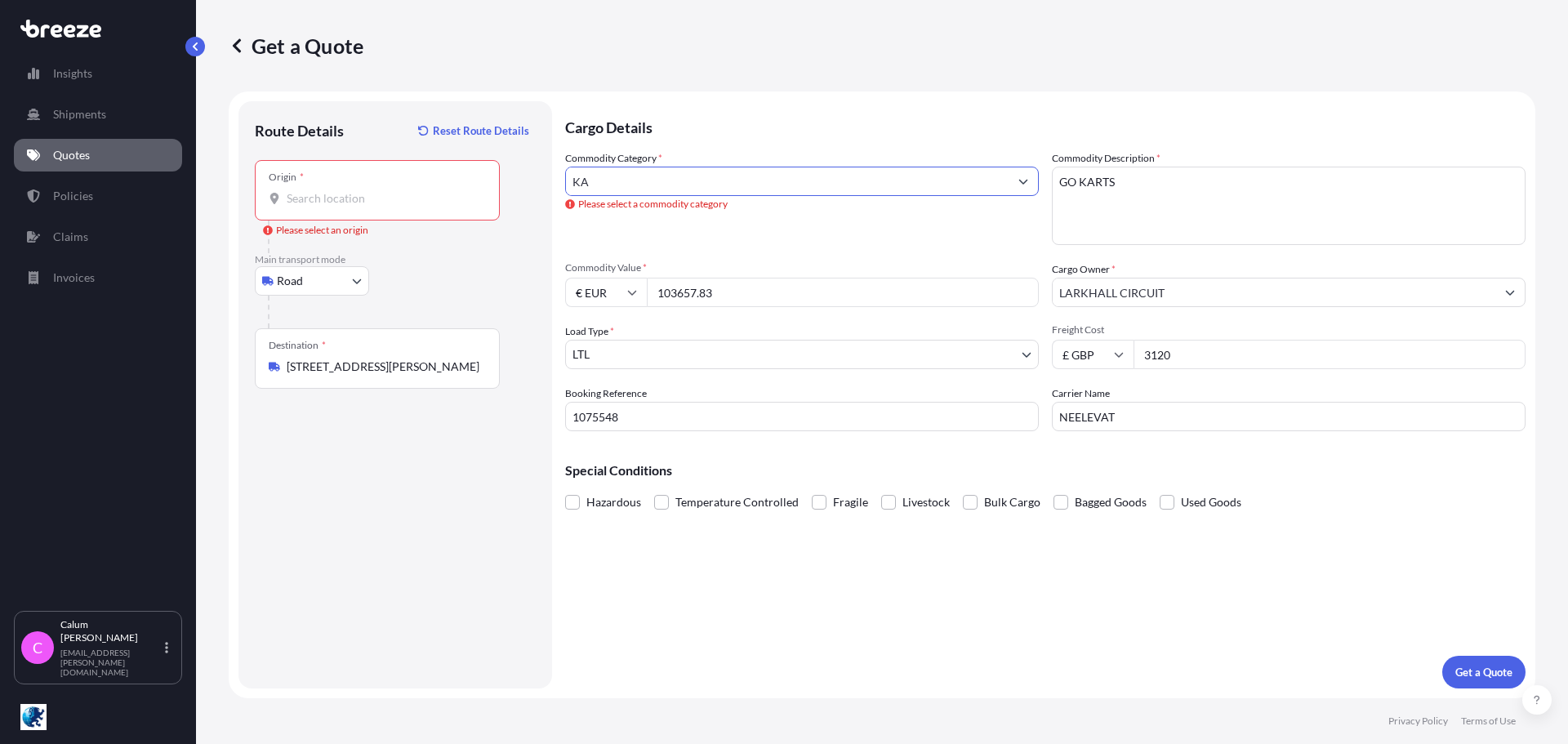
type input "K"
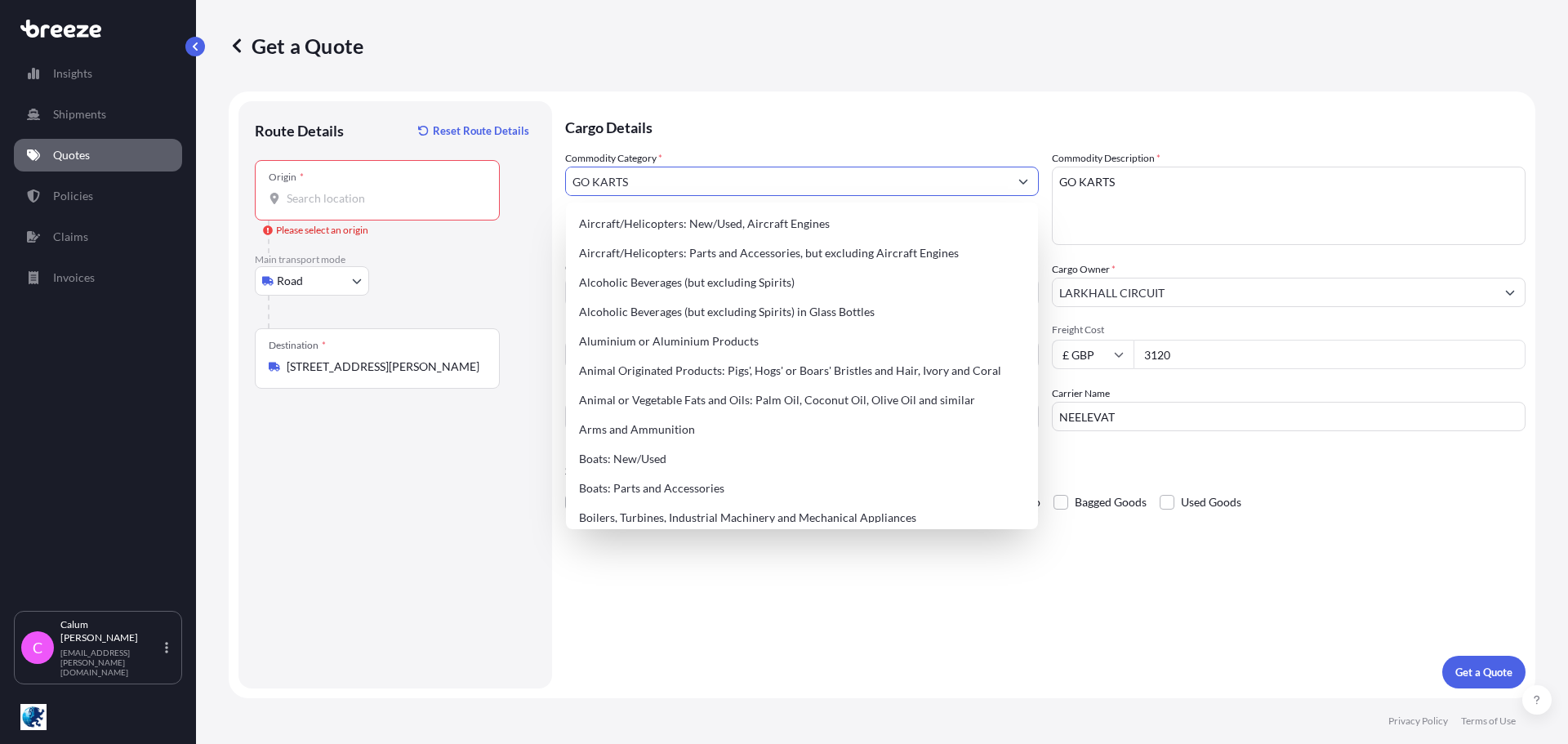
click at [741, 190] on input "GO KARTS" at bounding box center [788, 181] width 443 height 30
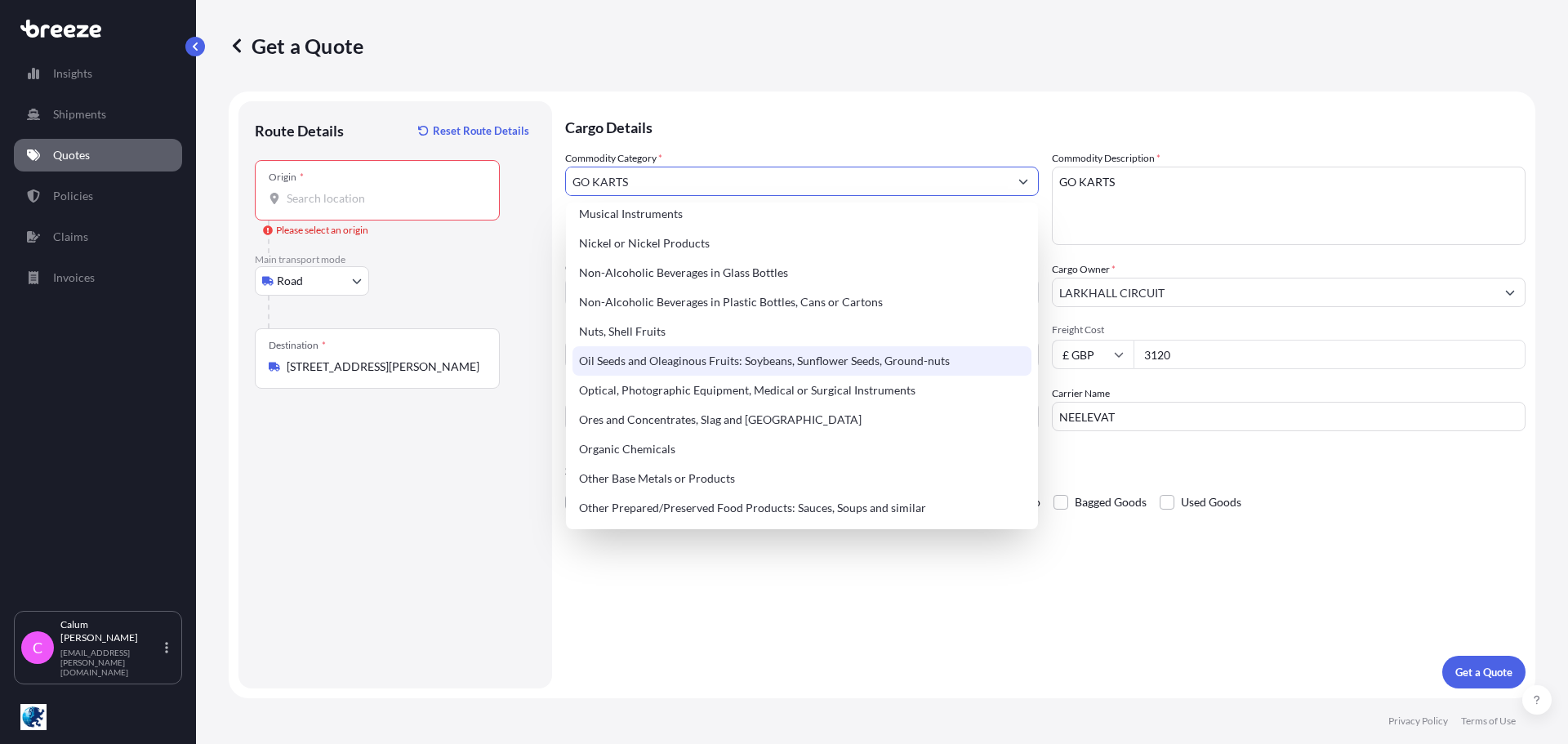
scroll to position [2287, 0]
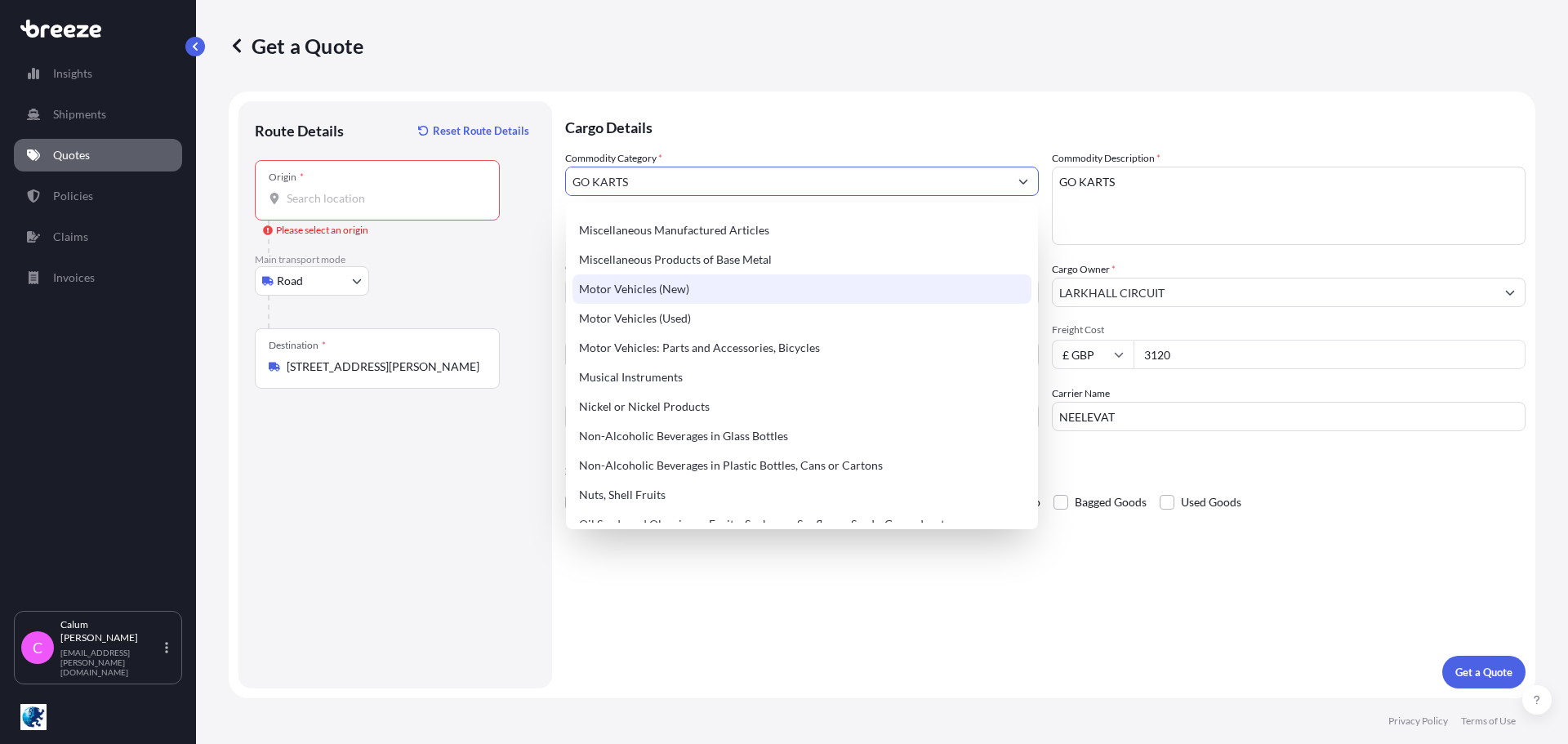
click at [665, 286] on div "Motor Vehicles (New)" at bounding box center [802, 290] width 459 height 30
type input "Motor Vehicles (New)"
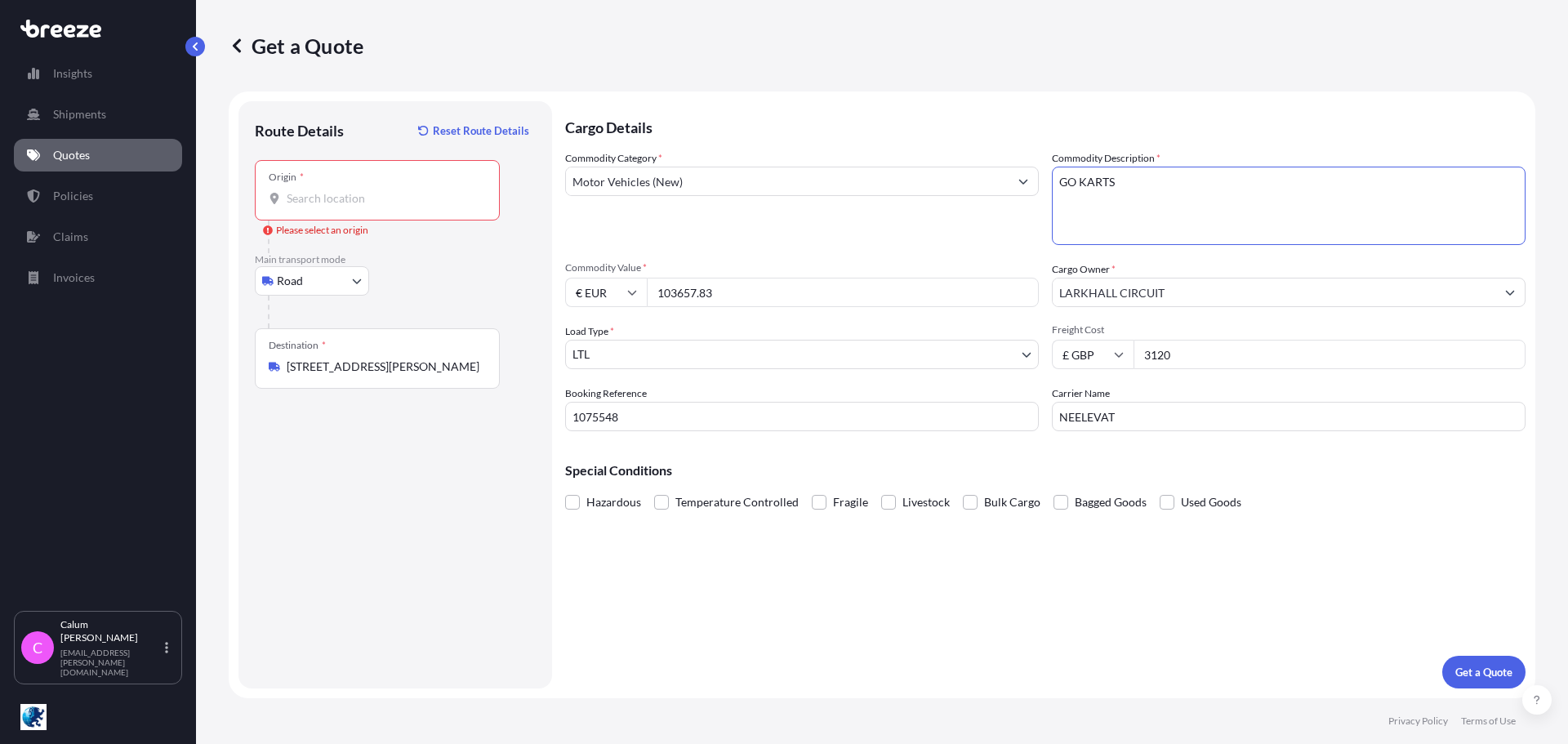
click at [368, 195] on input "Origin * Please select an origin" at bounding box center [382, 199] width 193 height 16
click at [394, 197] on input "Origin * Please select an origin" at bounding box center [382, 199] width 193 height 16
paste input "Orsenigo 22030 [GEOGRAPHIC_DATA]"
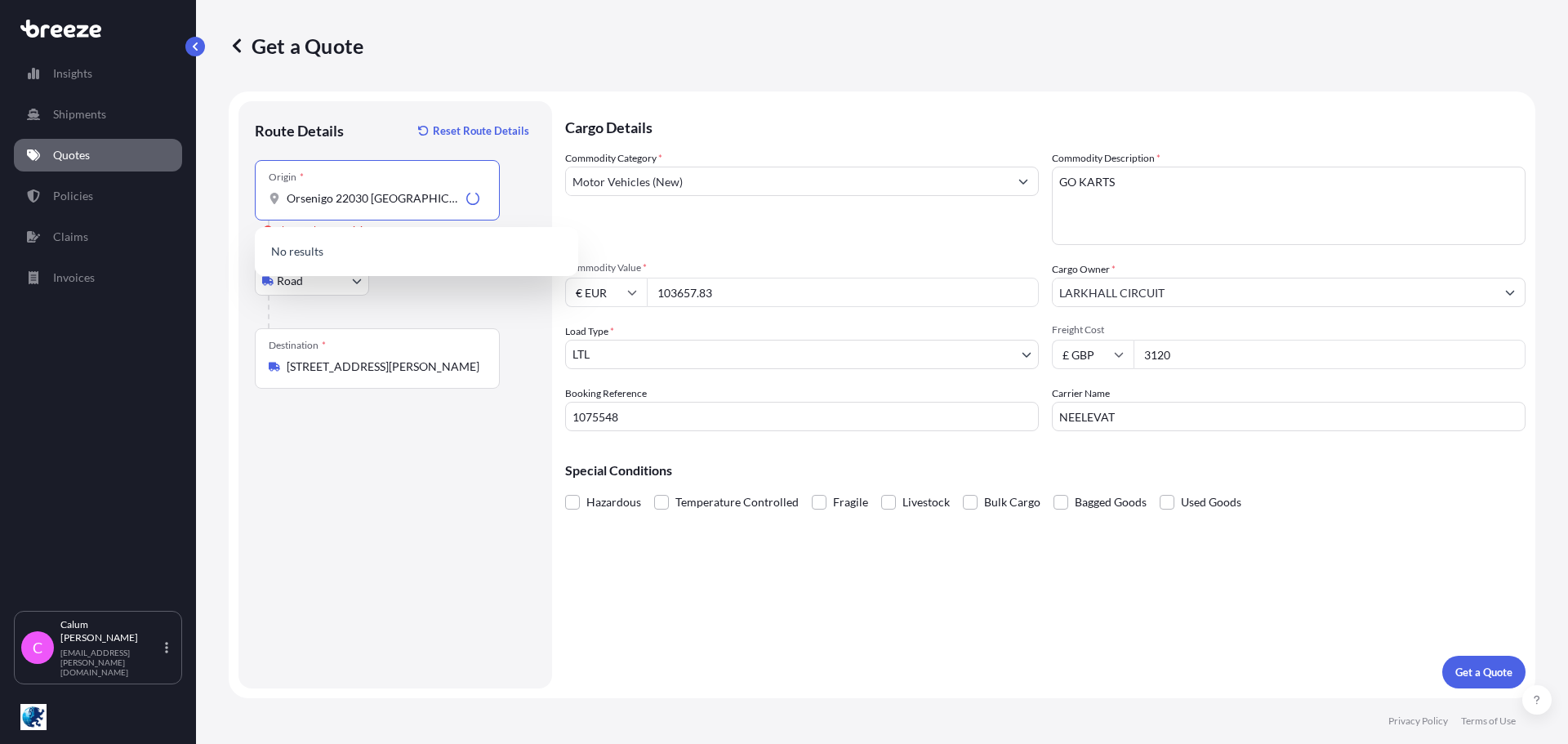
type input "Via Fra. [PERSON_NAME], [GEOGRAPHIC_DATA], [GEOGRAPHIC_DATA], [GEOGRAPHIC_DATA]"
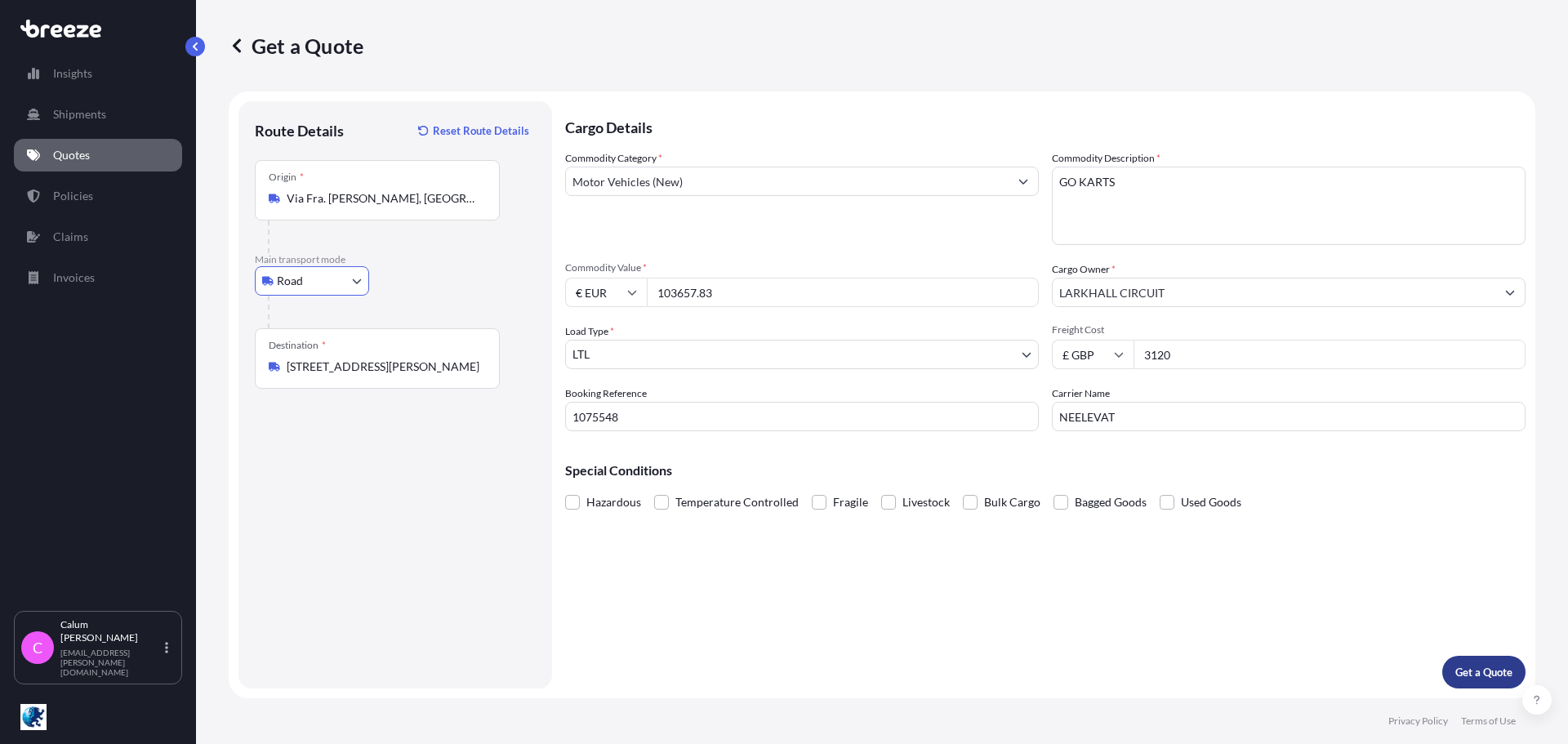
click at [1471, 678] on p "Get a Quote" at bounding box center [1484, 672] width 57 height 16
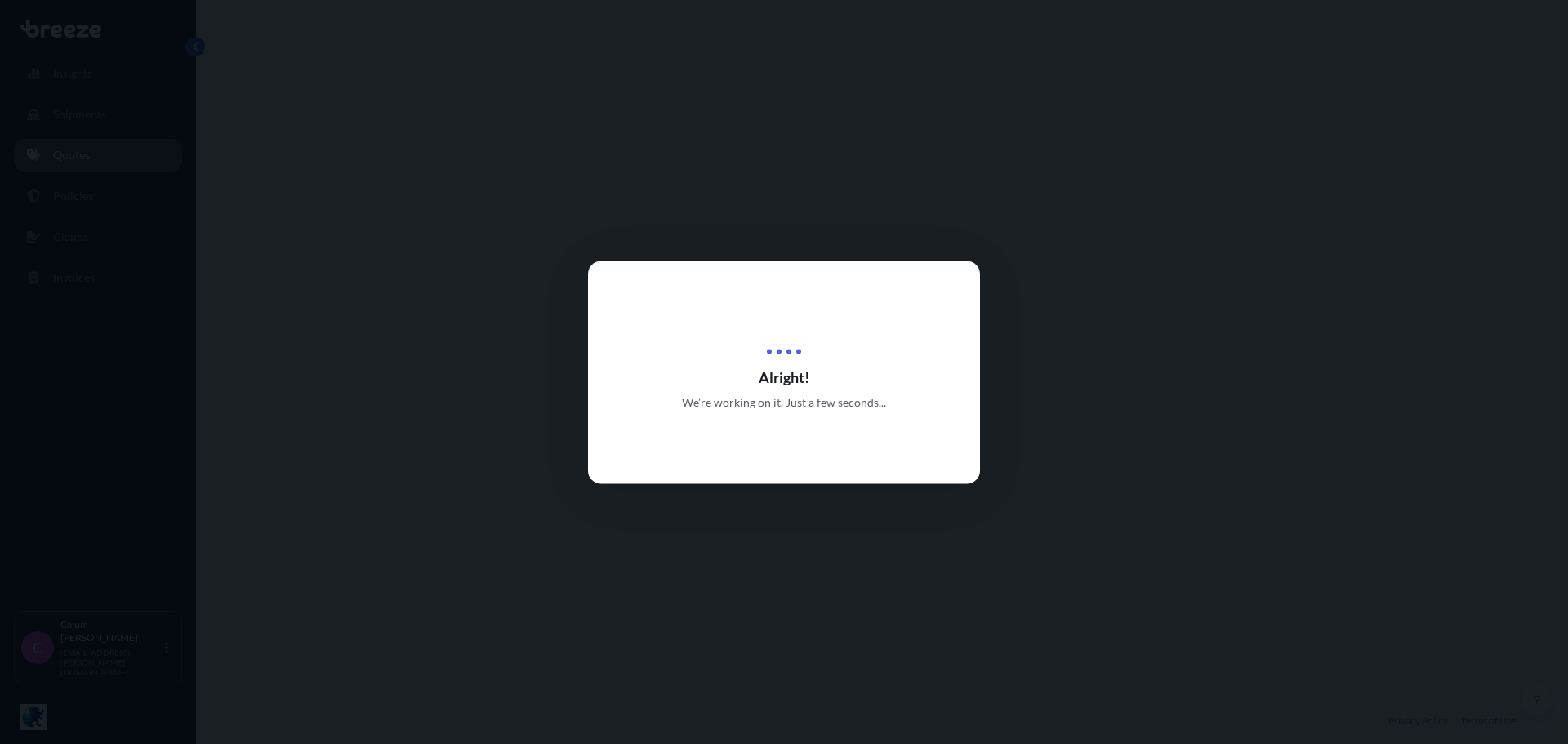
select select "Road"
select select "1"
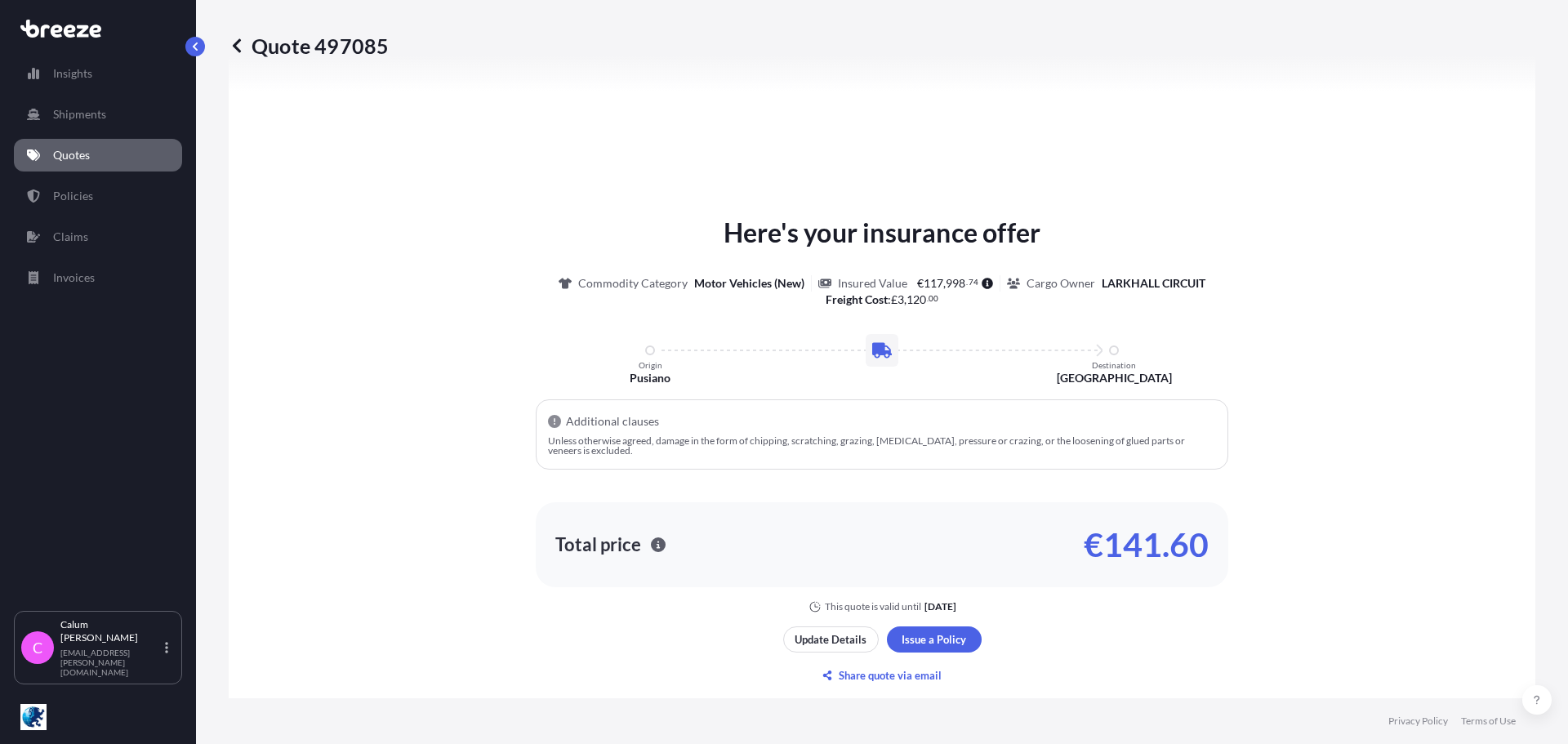
scroll to position [655, 0]
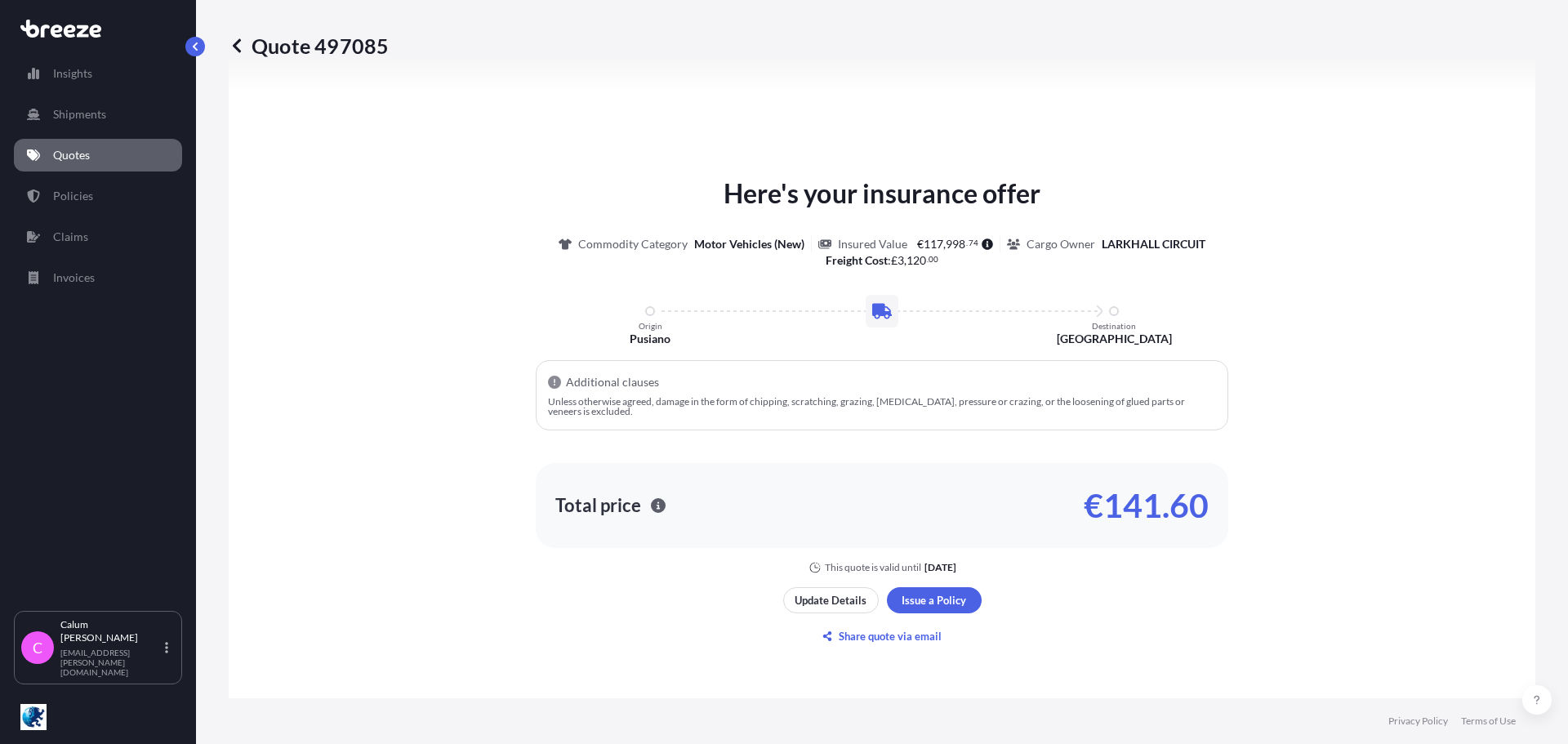
click at [241, 48] on icon at bounding box center [237, 46] width 16 height 16
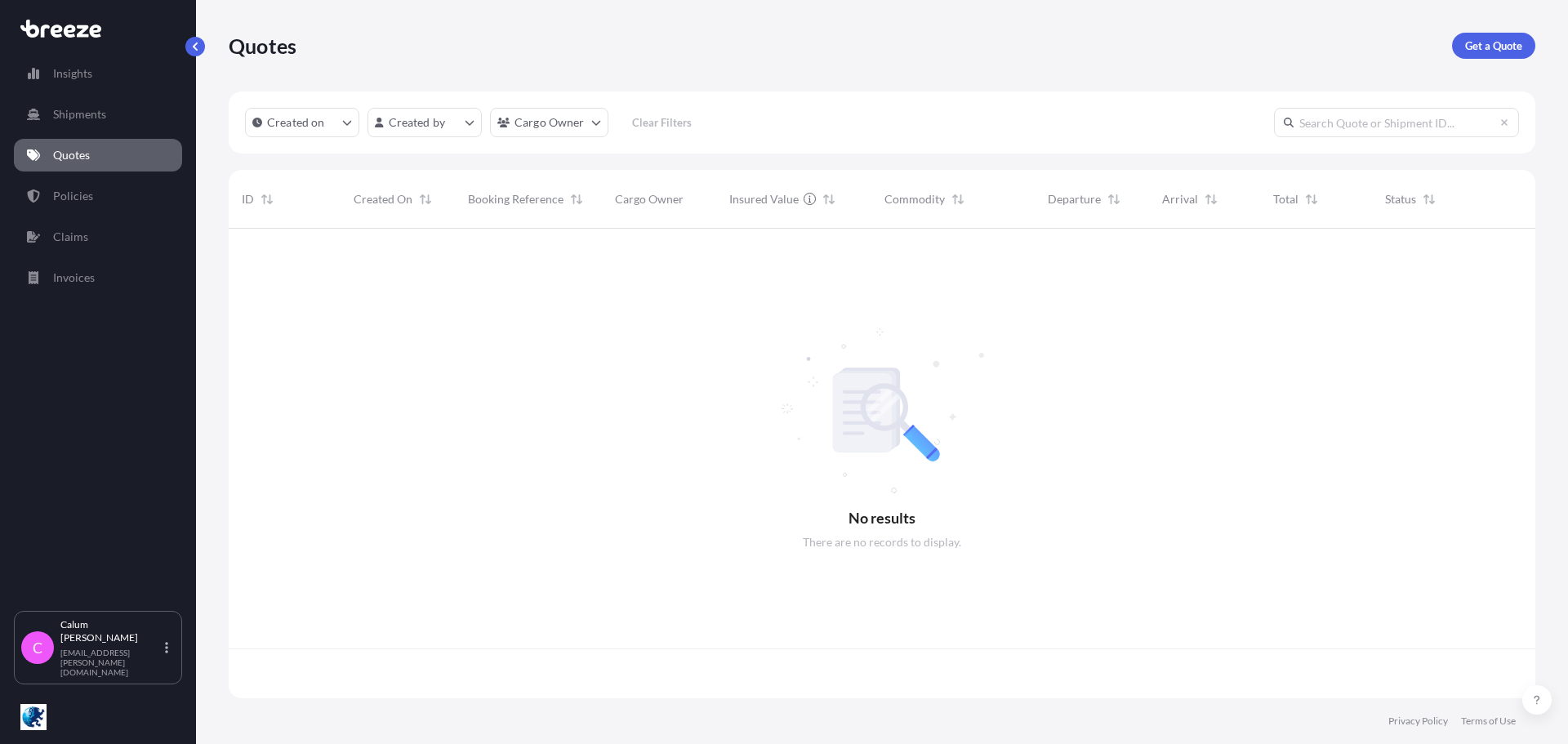
scroll to position [466, 1295]
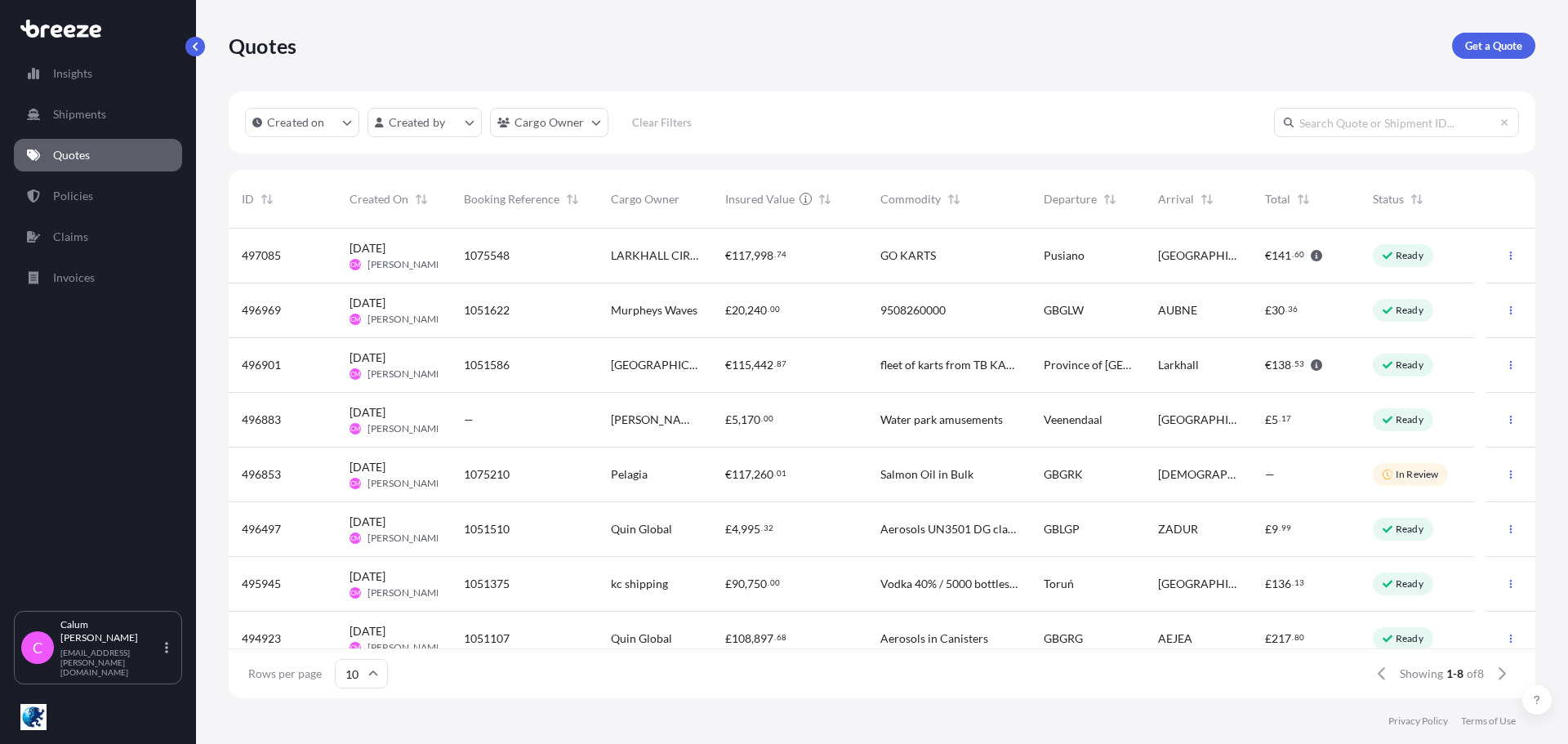
click at [747, 253] on span "117" at bounding box center [742, 256] width 20 height 11
select select "Road"
select select "1"
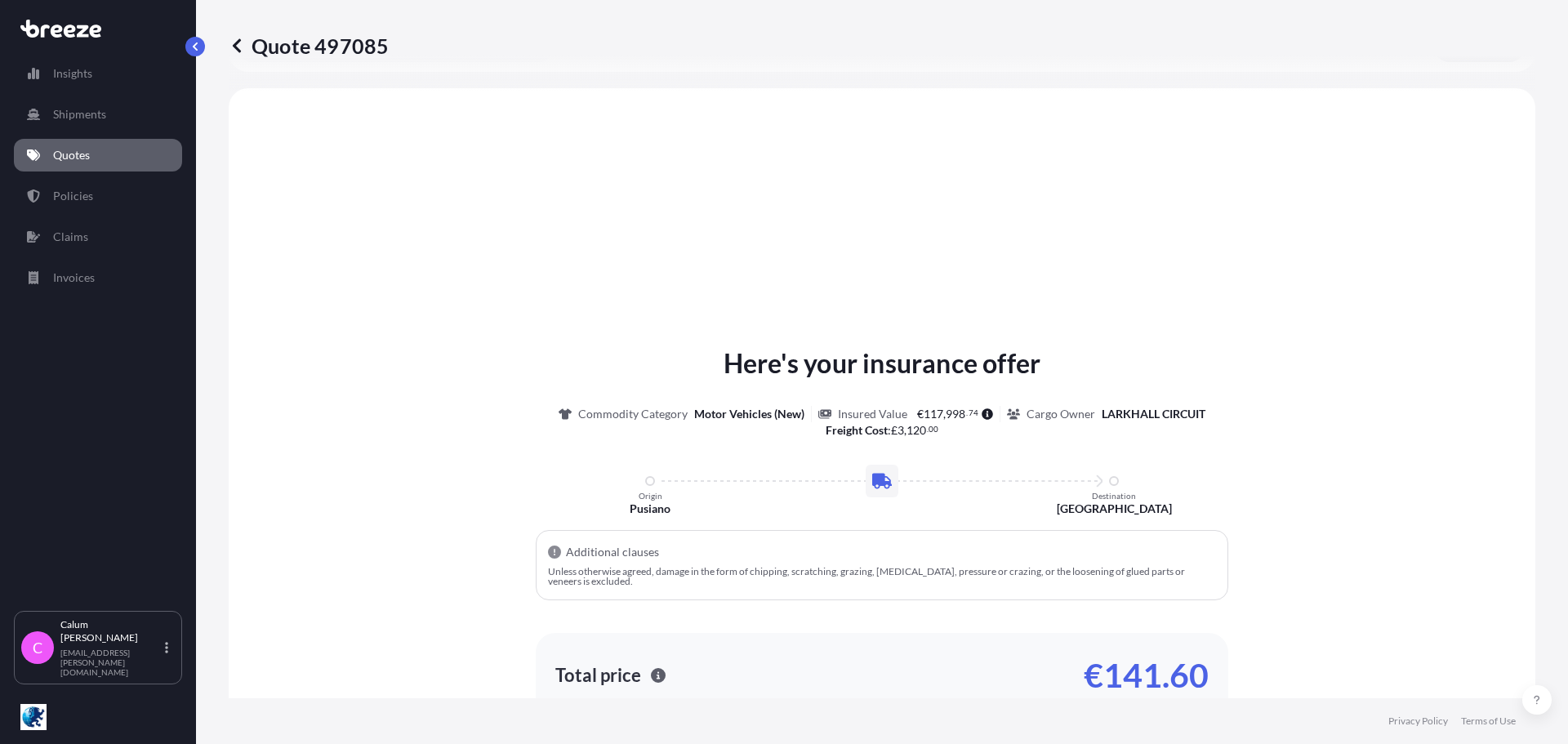
scroll to position [491, 0]
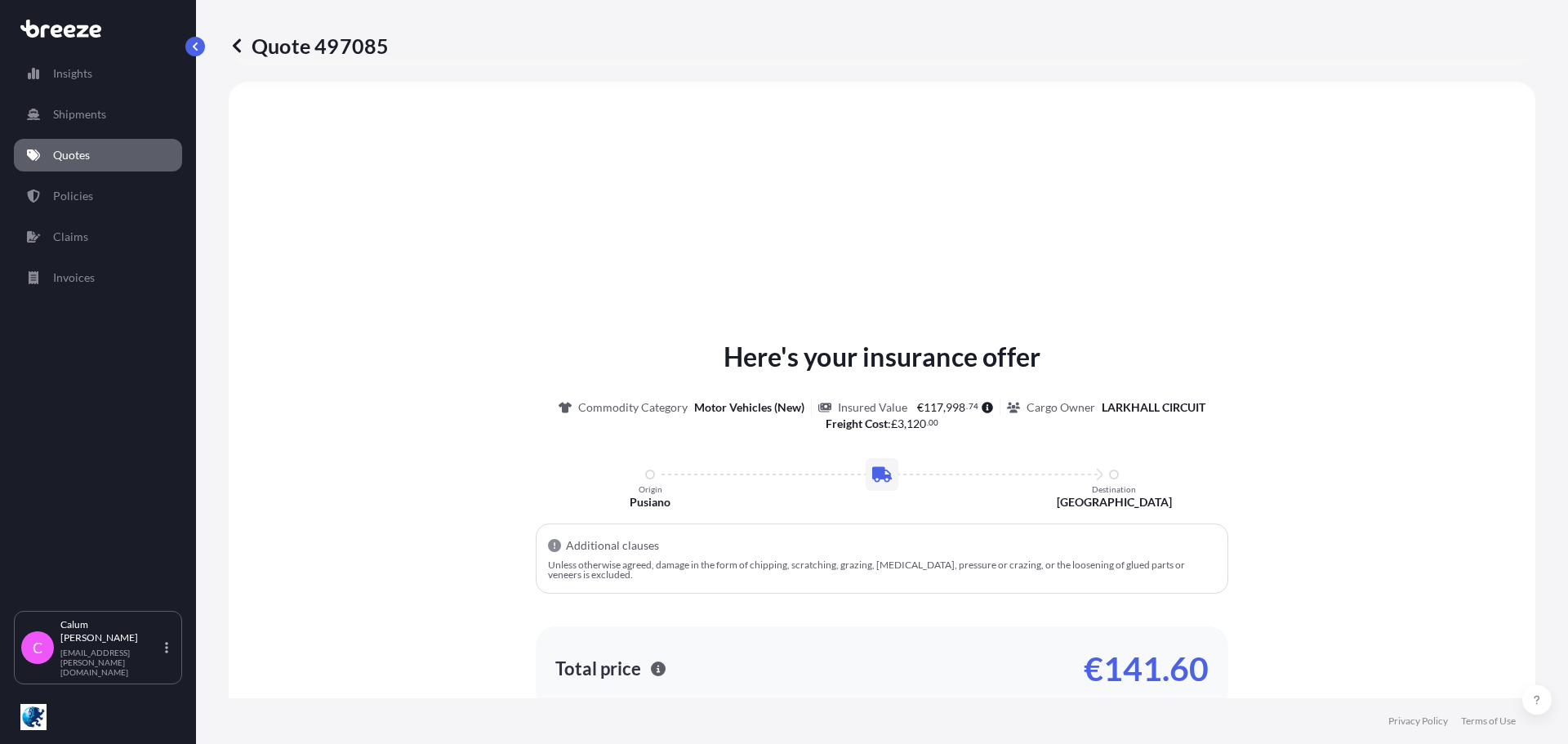
click at [924, 408] on span "117" at bounding box center [934, 408] width 20 height 11
click at [982, 408] on icon at bounding box center [988, 408] width 11 height 11
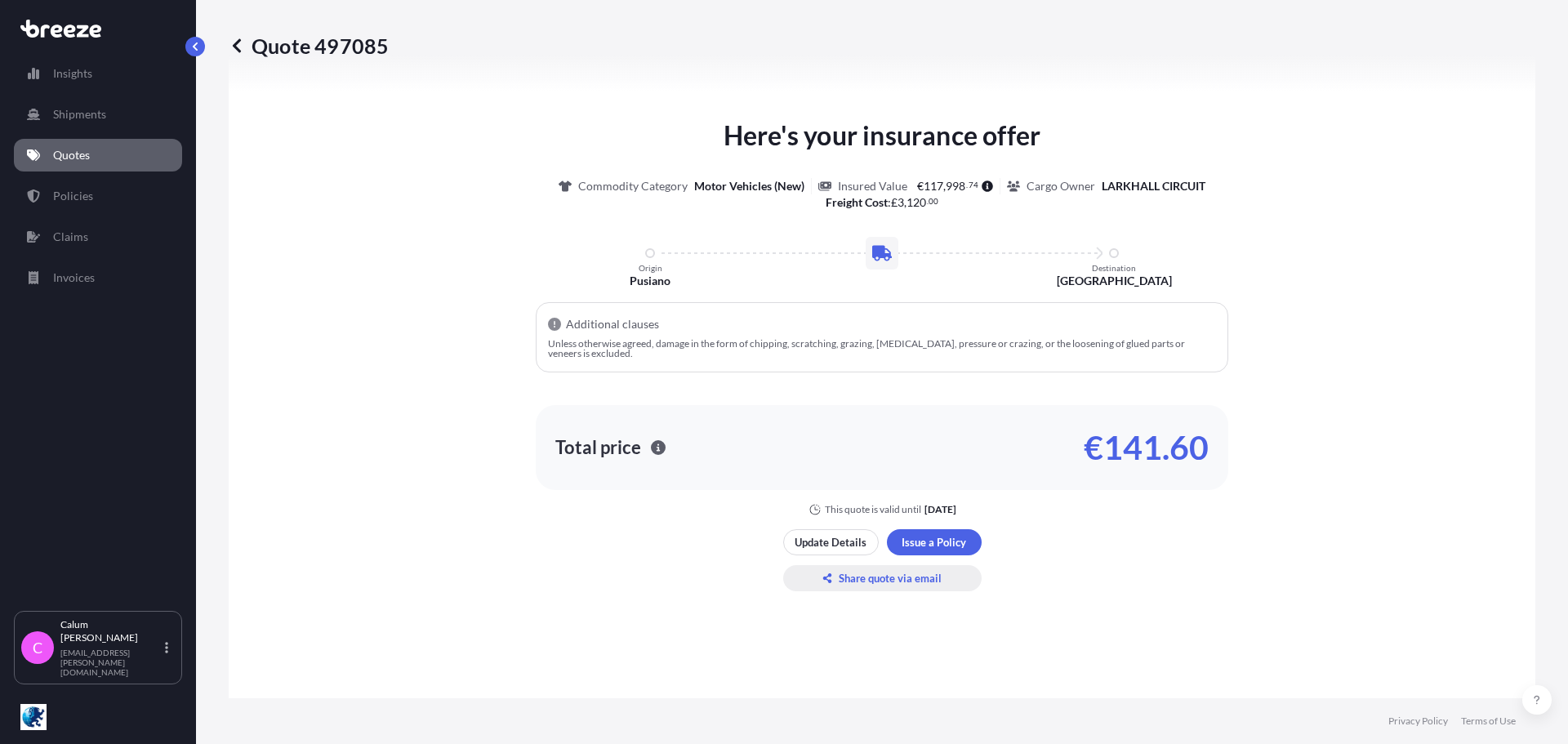
scroll to position [819, 0]
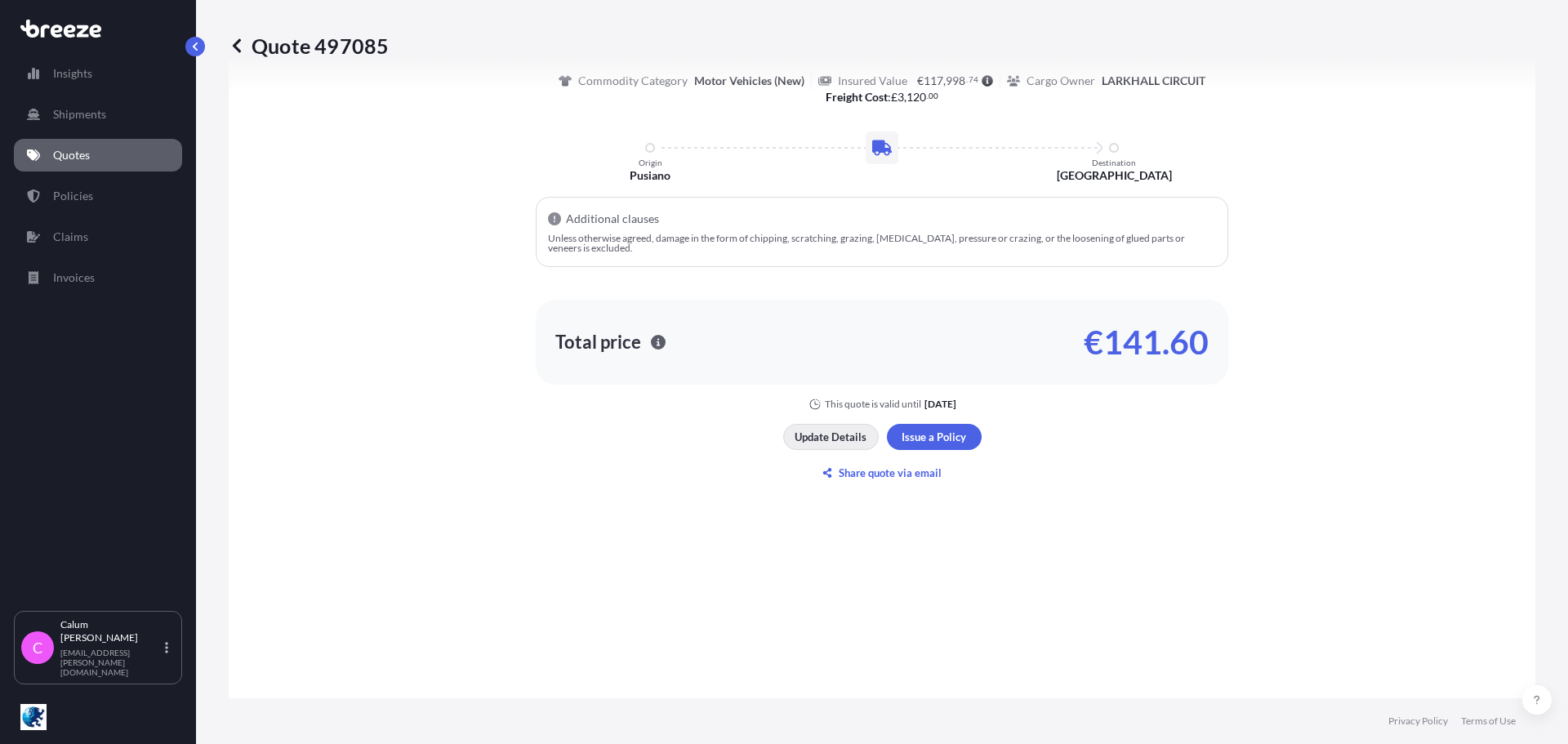
click at [834, 436] on p "Update Details" at bounding box center [831, 437] width 72 height 16
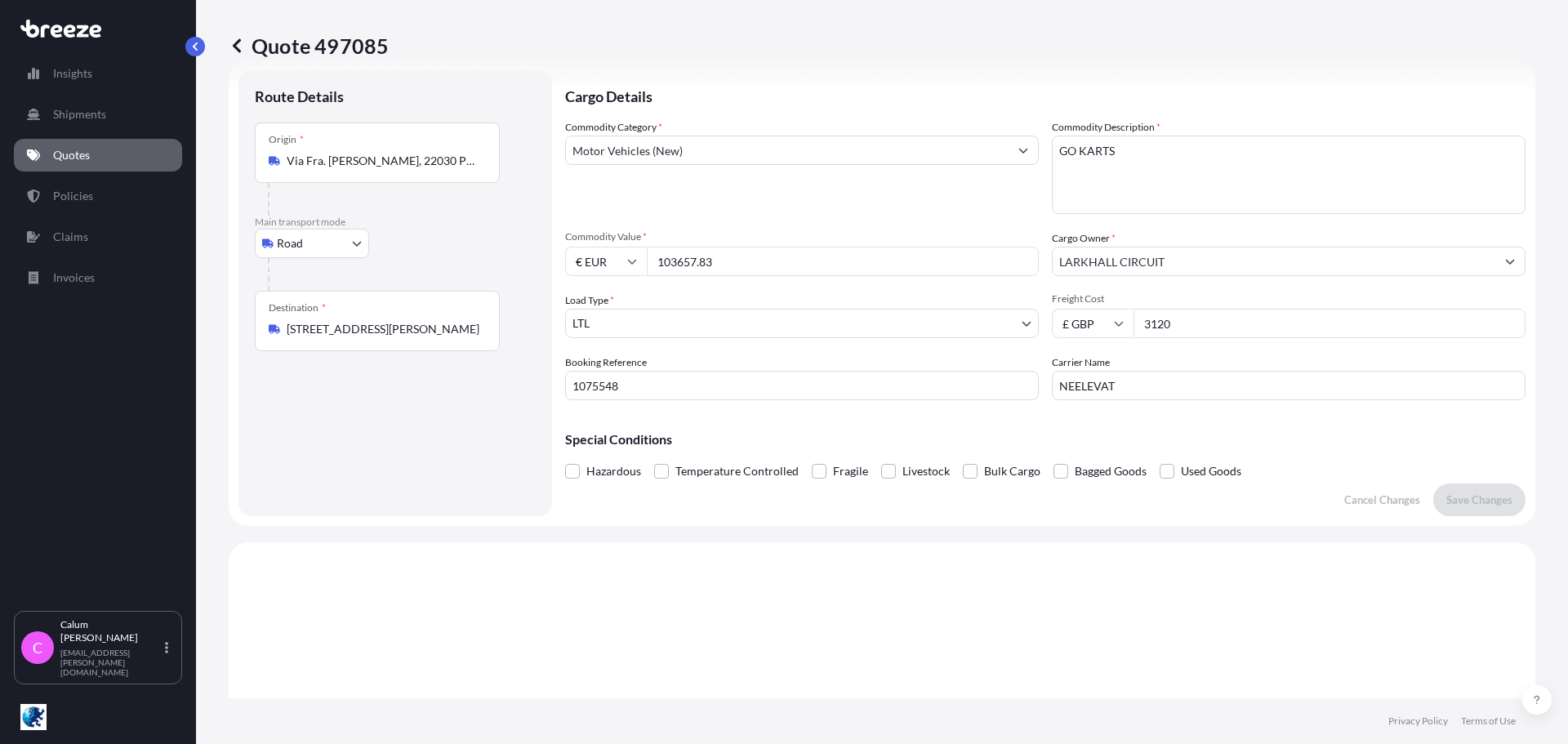
scroll to position [26, 0]
click at [741, 267] on input "103657.83" at bounding box center [843, 267] width 392 height 30
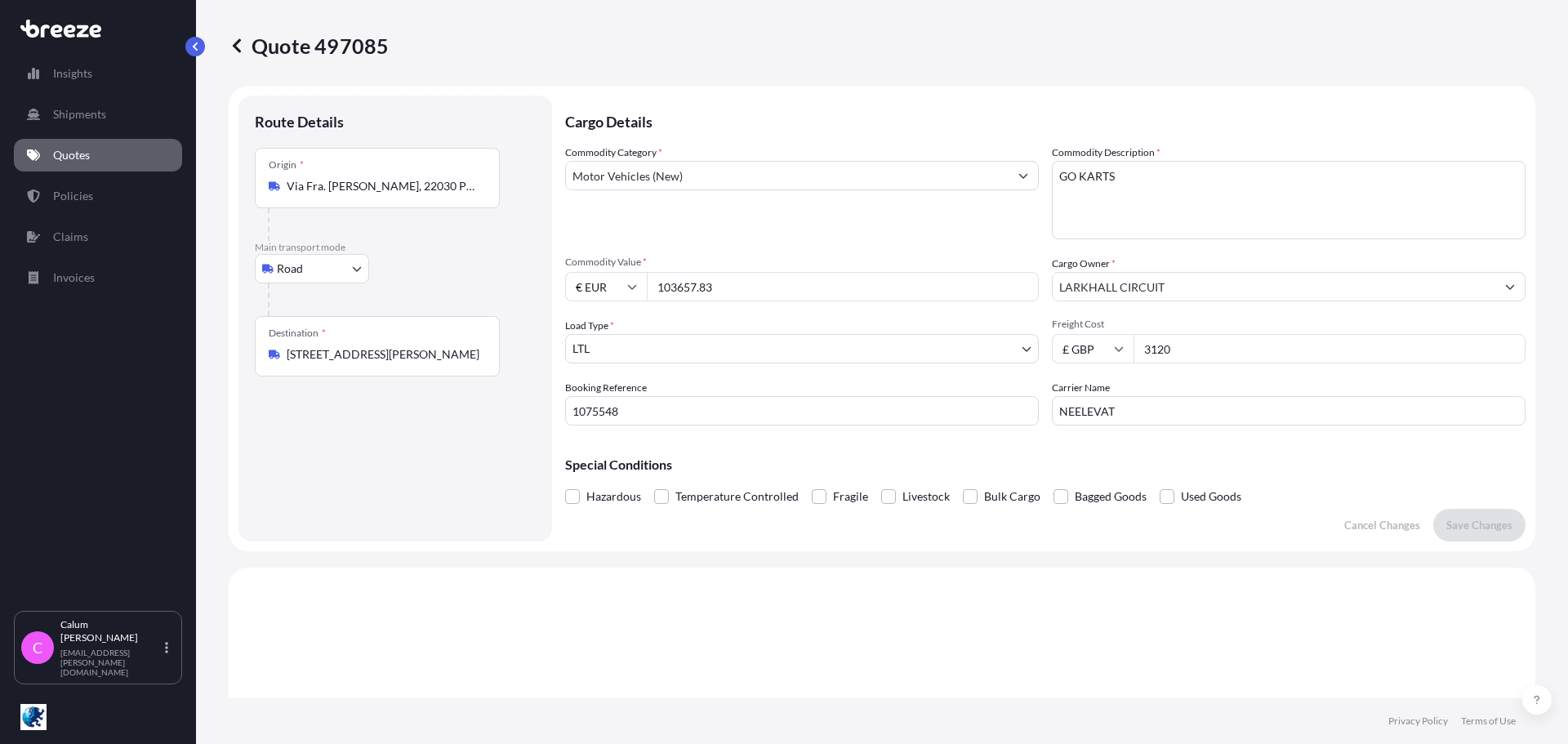
scroll to position [0, 0]
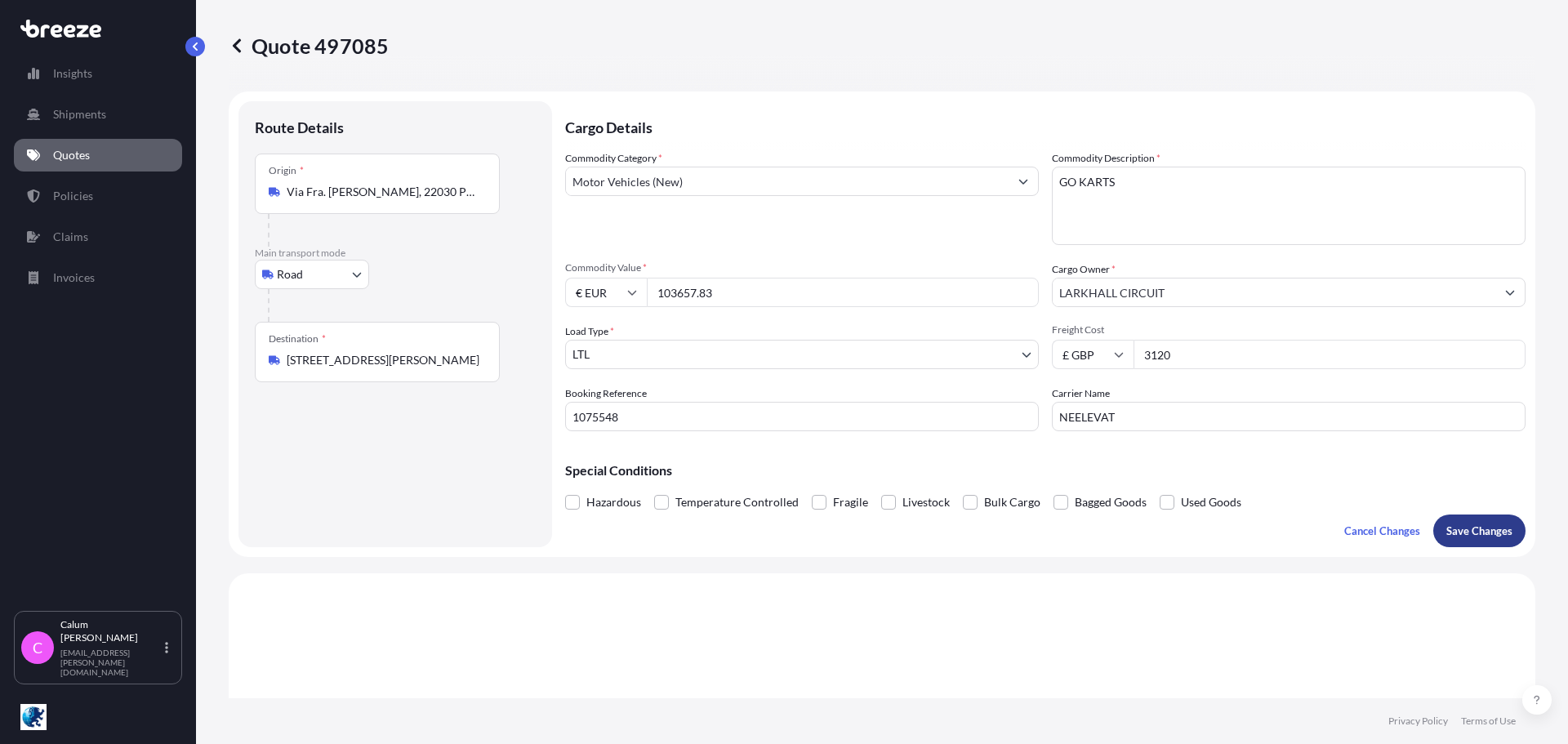
click at [1484, 531] on p "Save Changes" at bounding box center [1479, 531] width 66 height 16
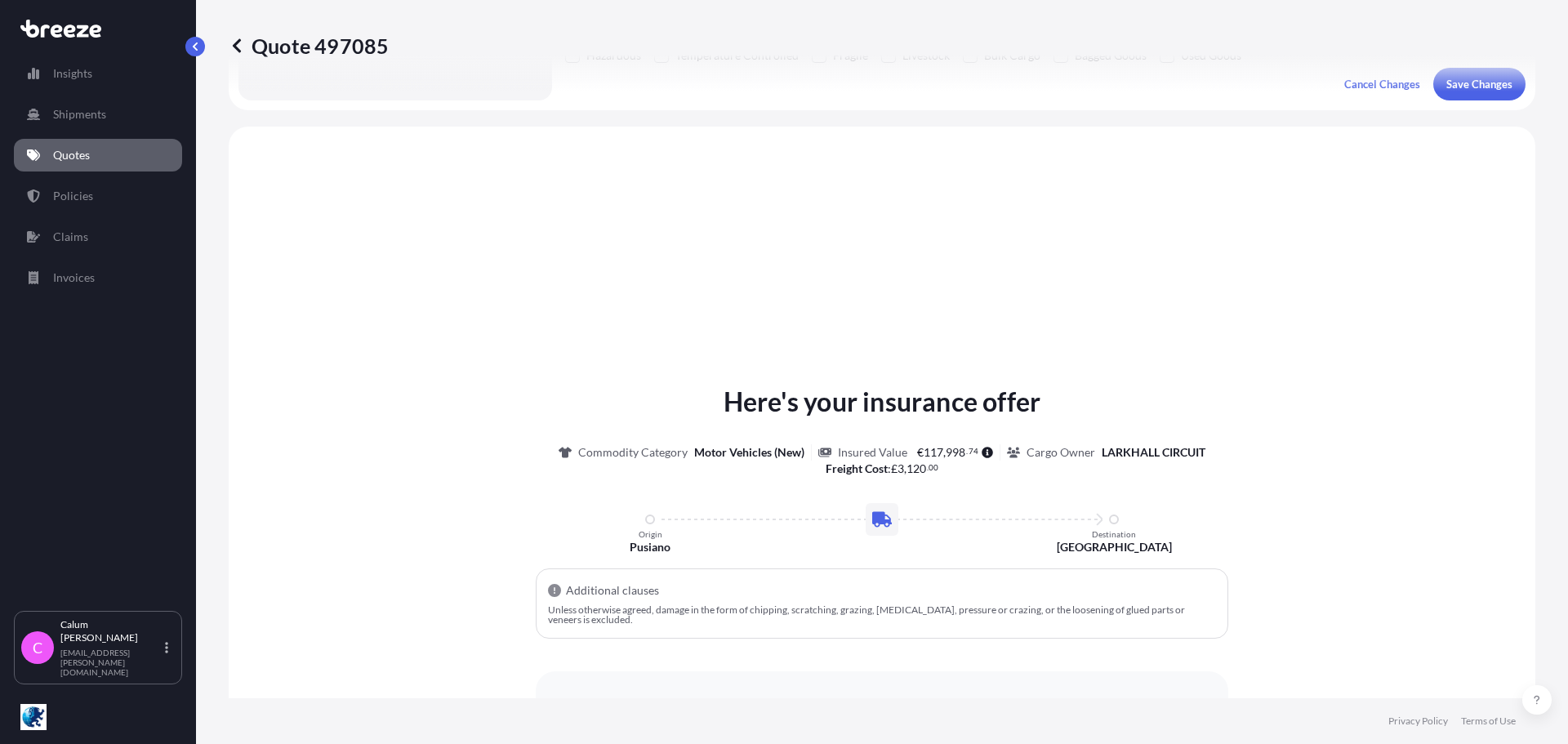
scroll to position [491, 0]
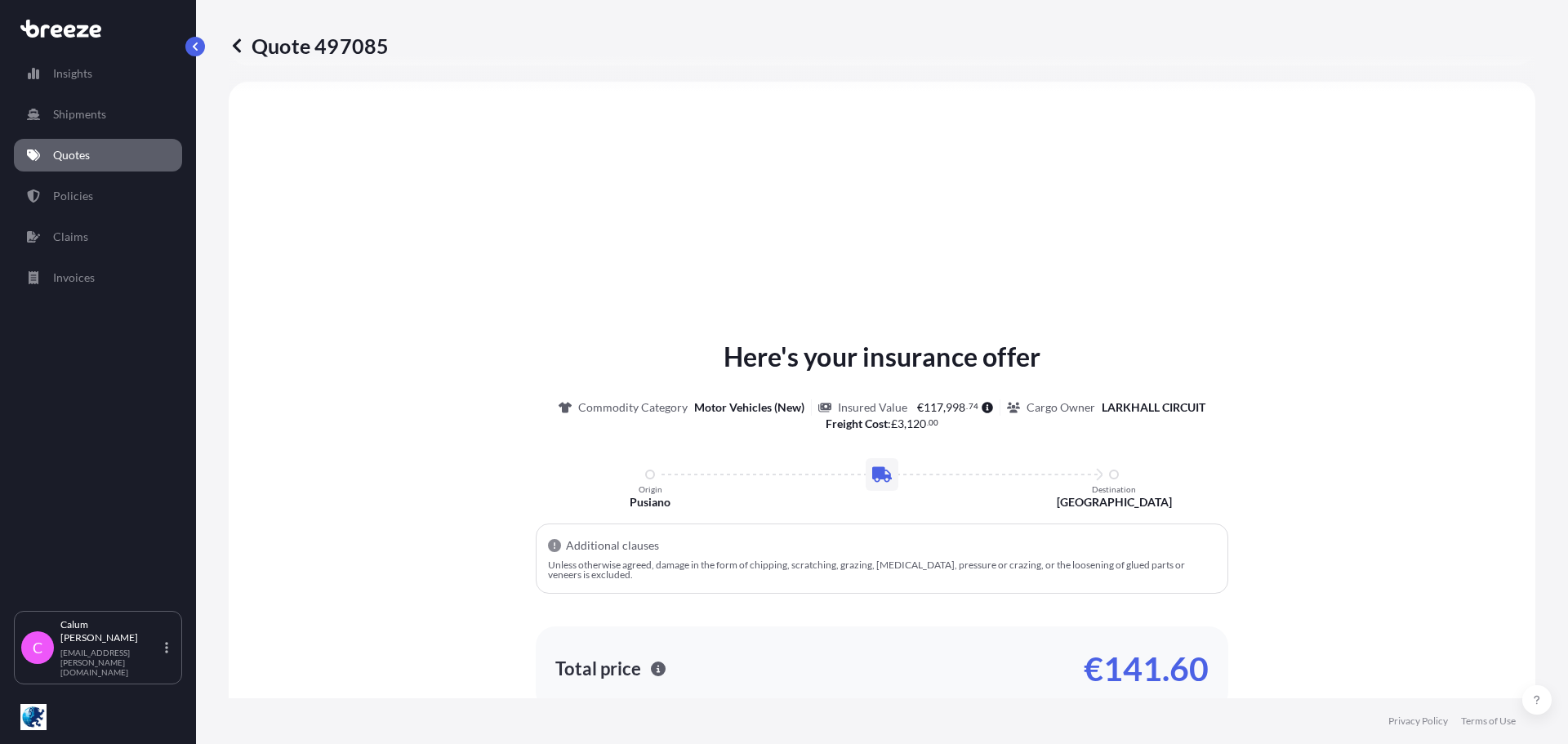
select select "Road"
select select "1"
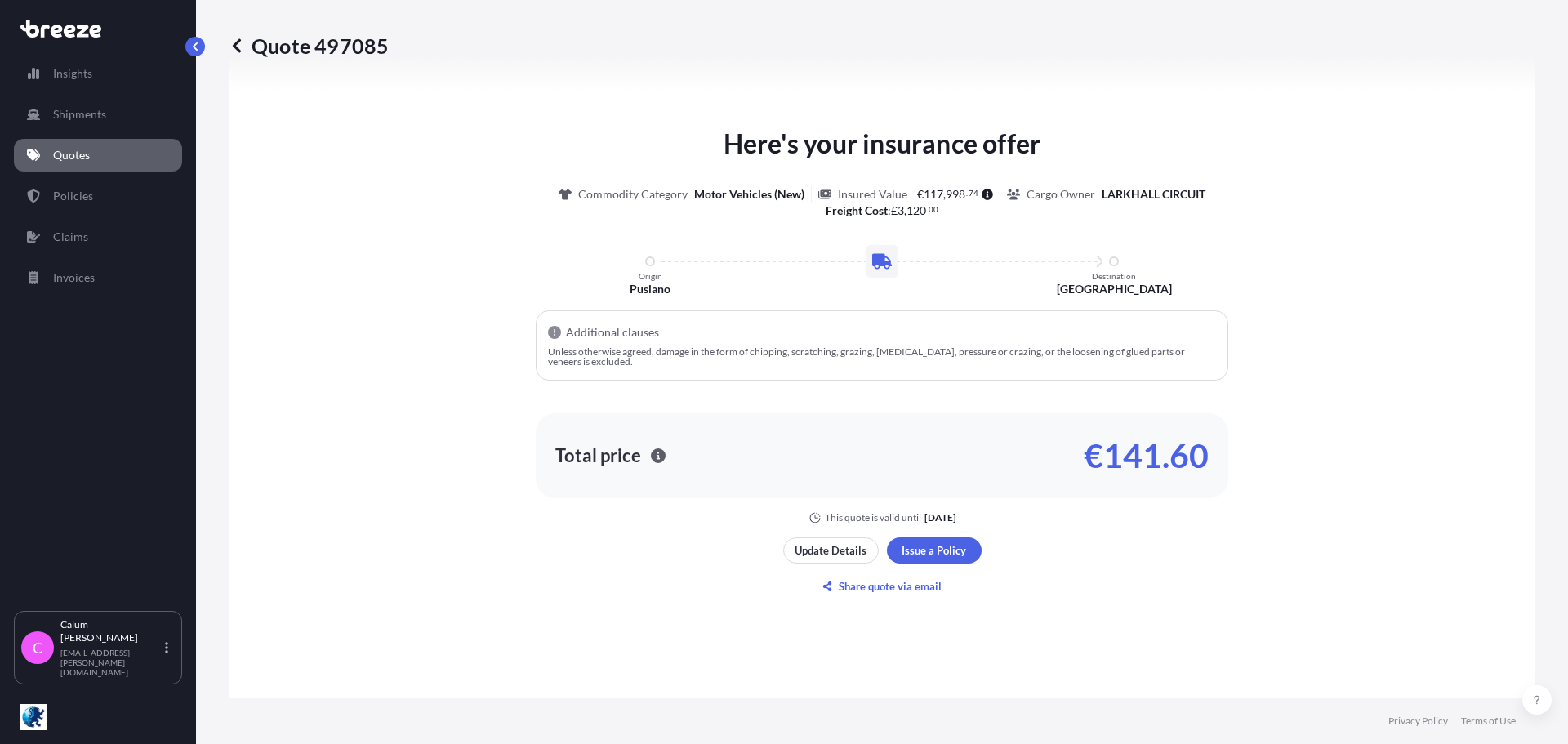
scroll to position [819, 0]
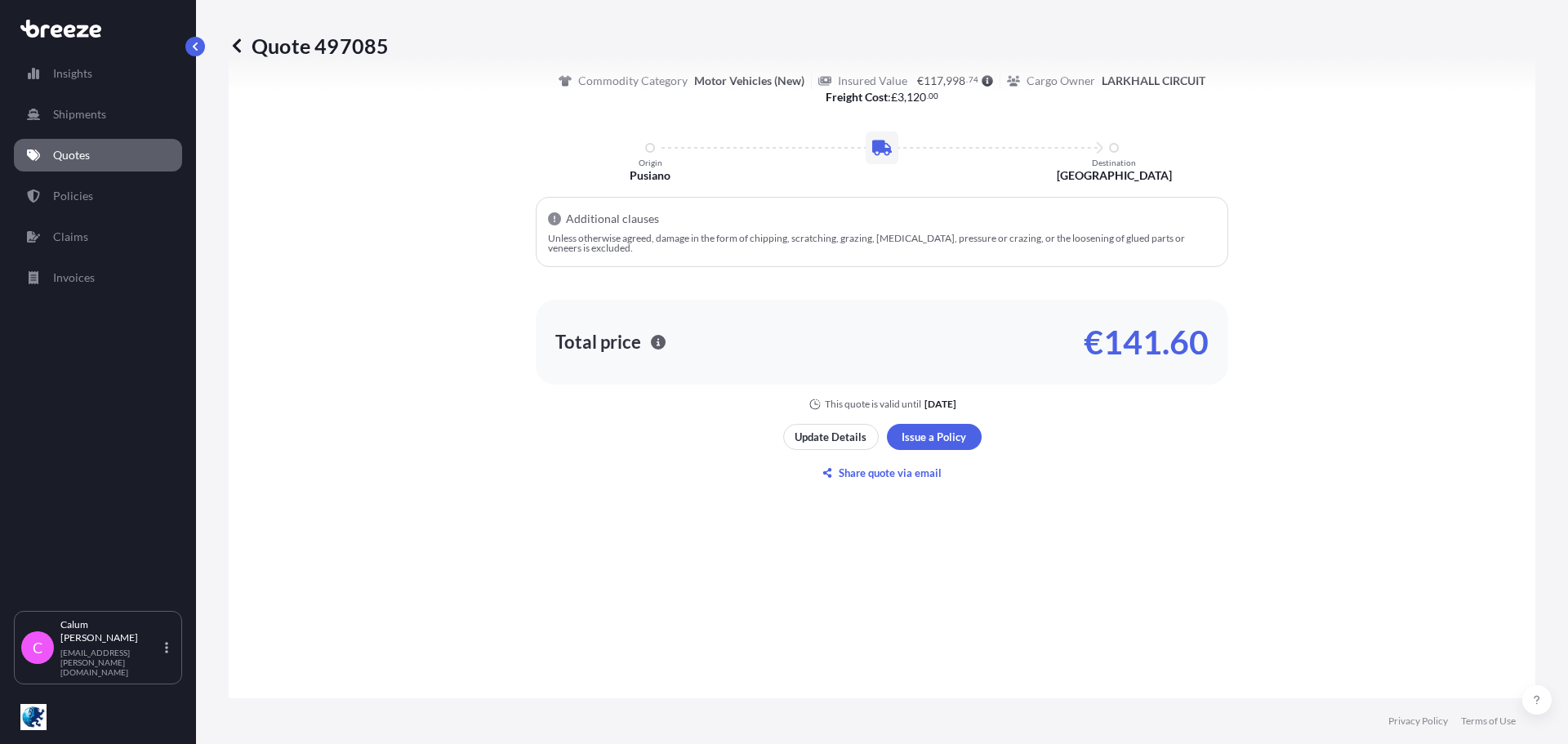
click at [37, 141] on link "Quotes" at bounding box center [98, 155] width 168 height 33
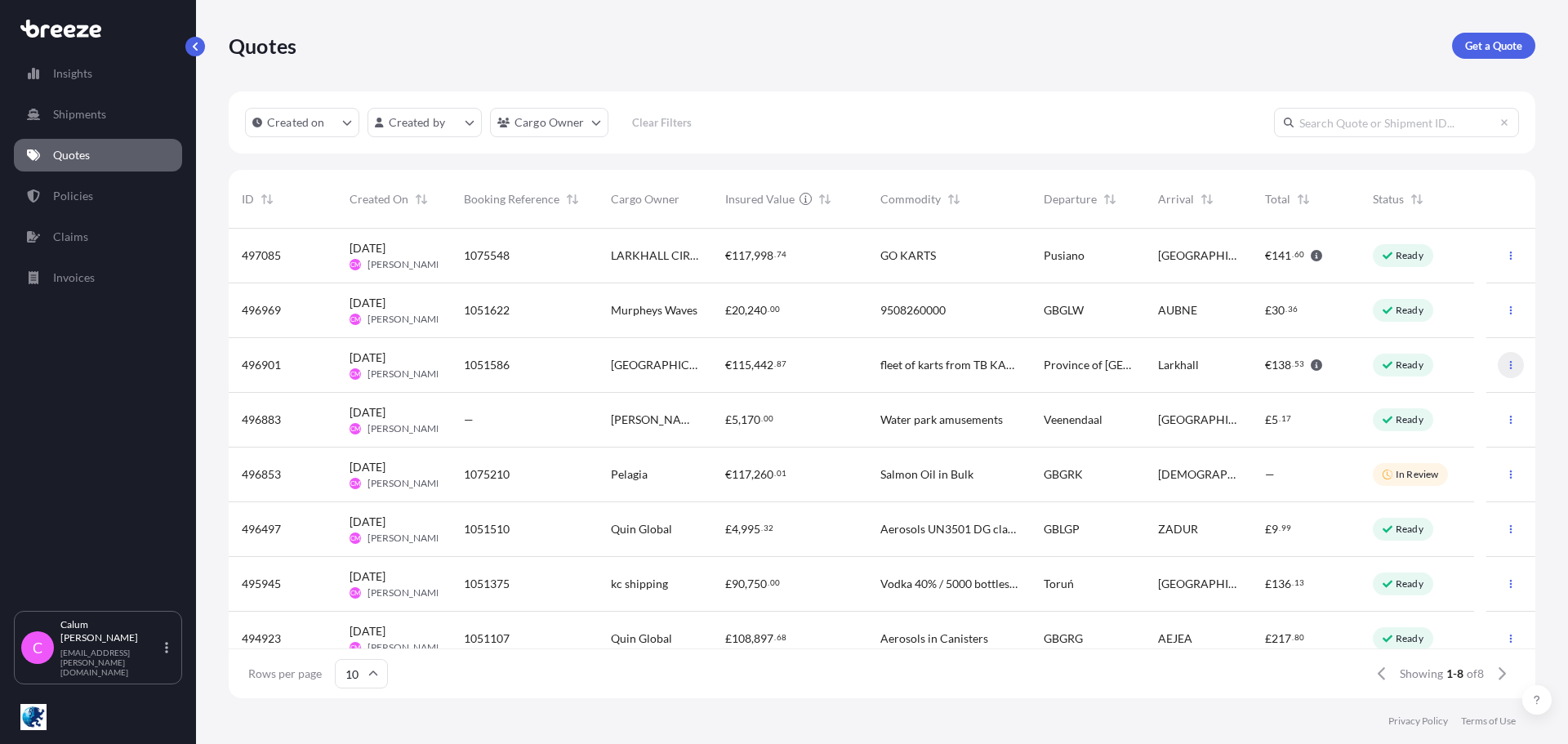
click at [1506, 363] on icon "button" at bounding box center [1511, 365] width 10 height 10
click at [1407, 361] on p "Ready" at bounding box center [1410, 365] width 28 height 13
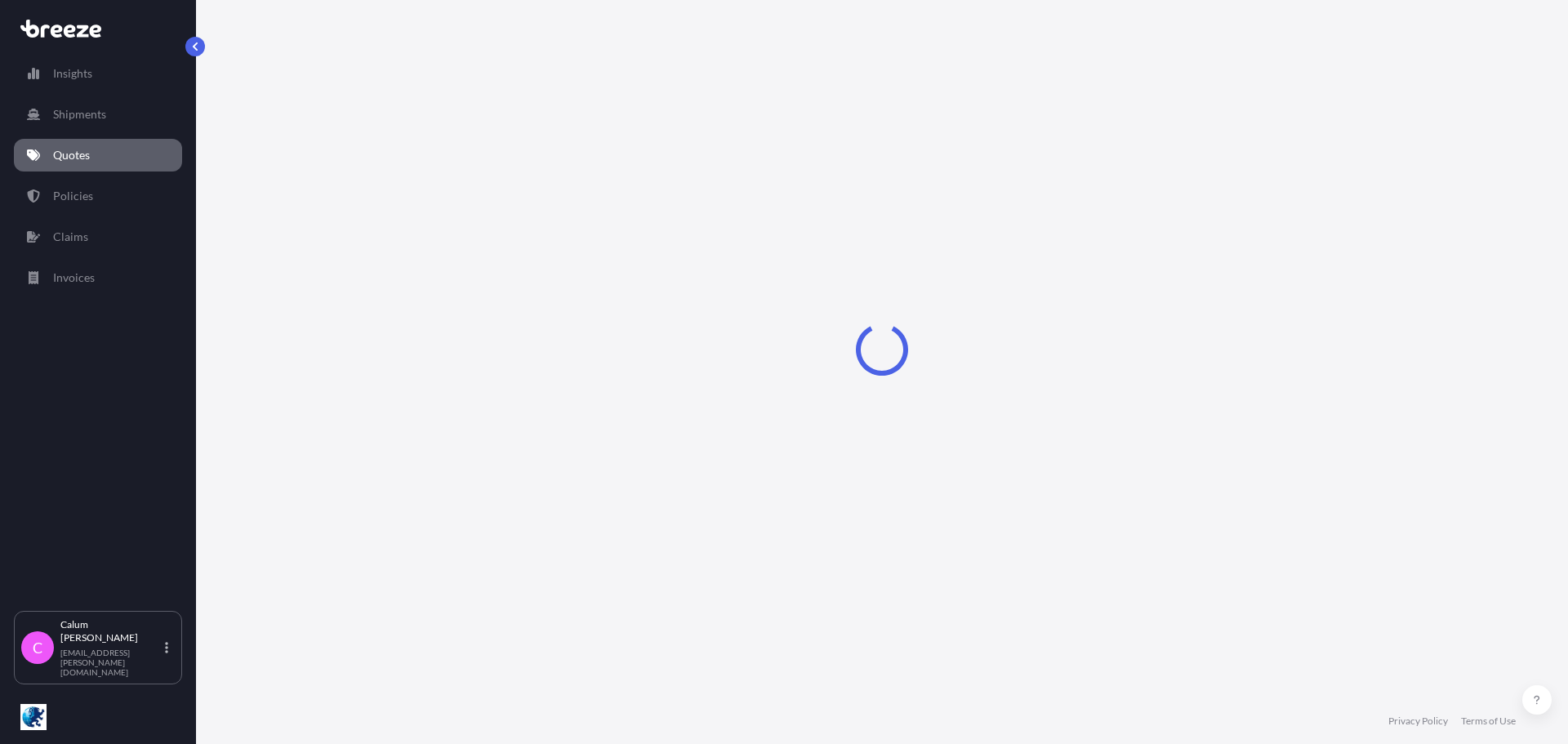
select select "Road"
select select "1"
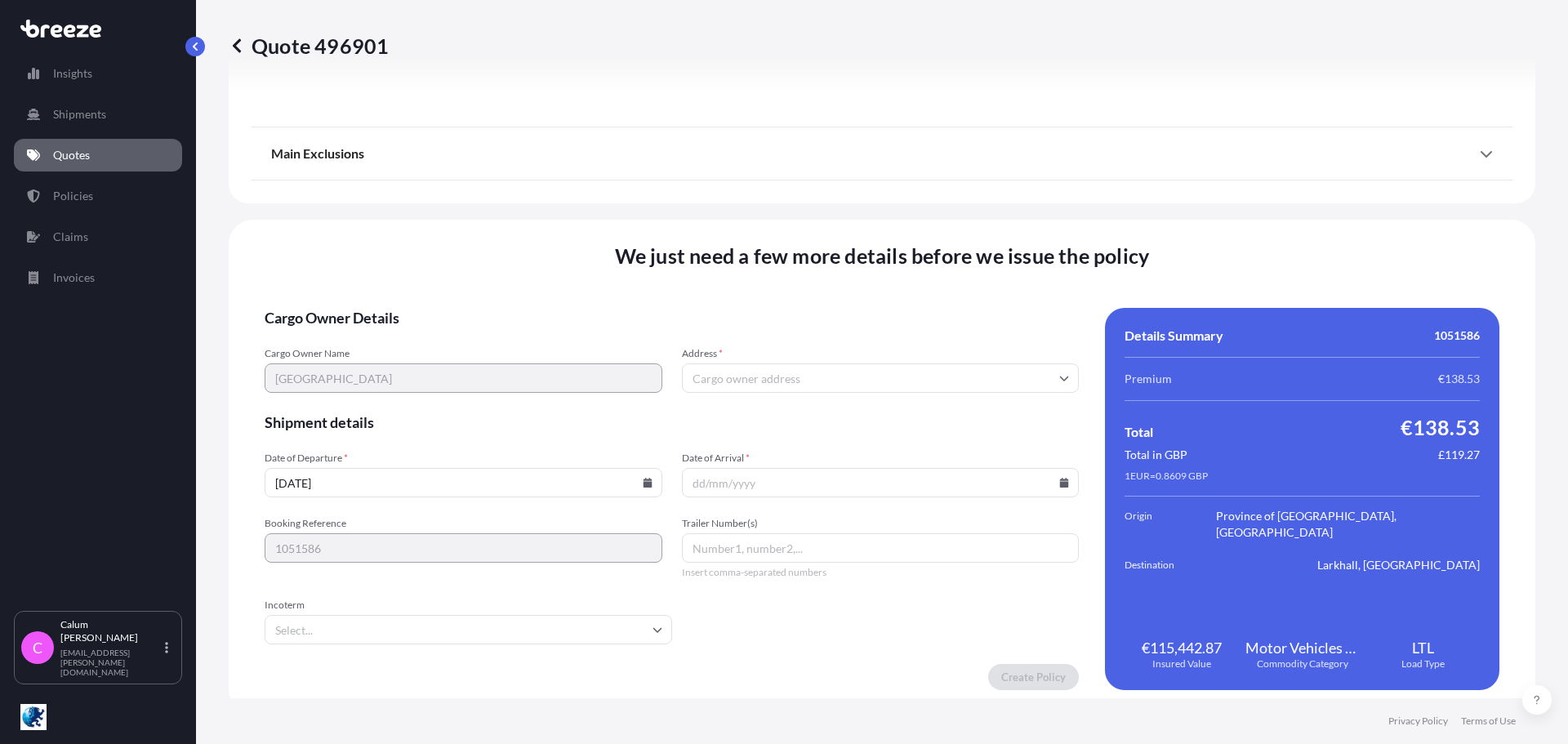
scroll to position [1951, 0]
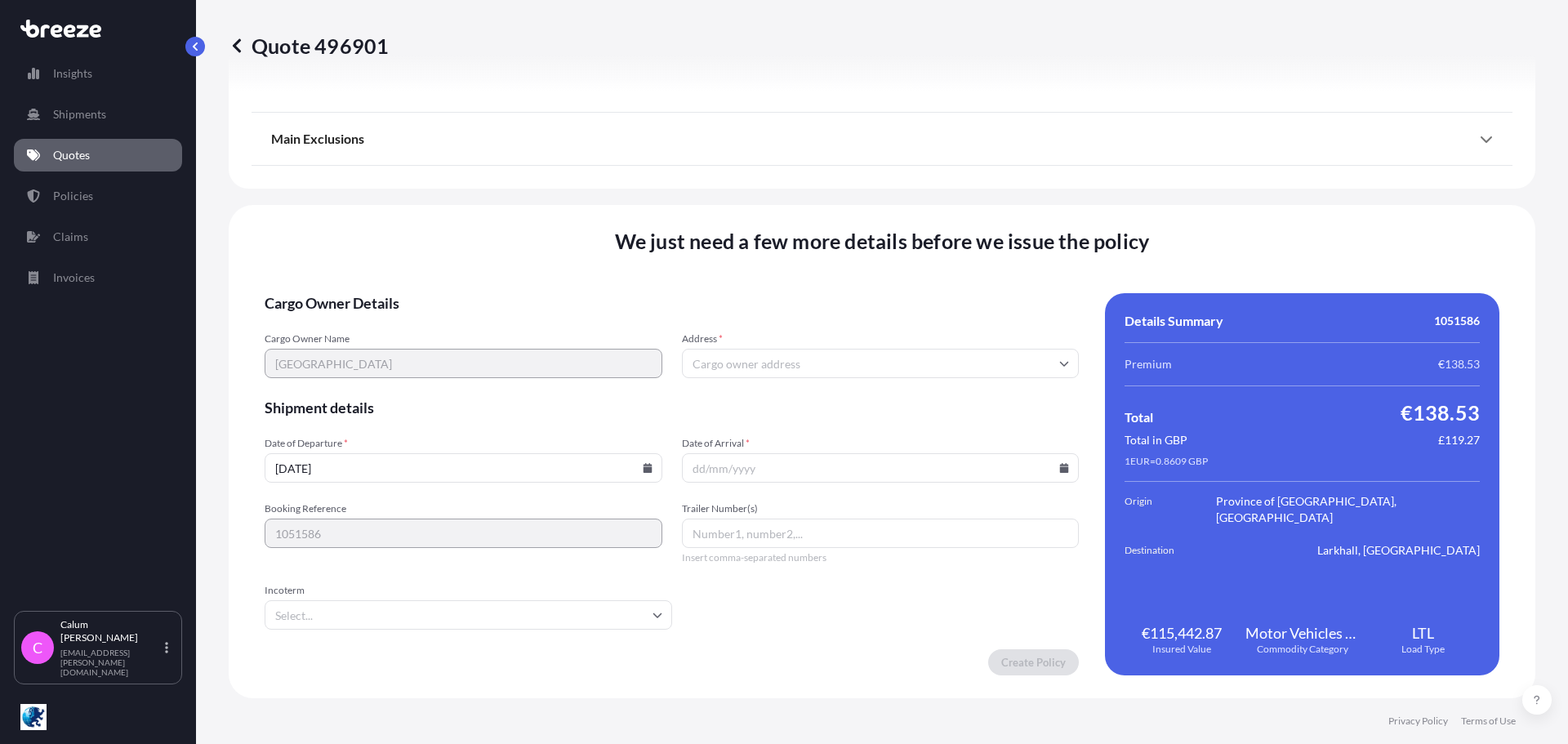
click at [1383, 441] on div "Total in GBP £119.27" at bounding box center [1302, 440] width 355 height 16
drag, startPoint x: 1447, startPoint y: 335, endPoint x: 1367, endPoint y: 450, distance: 140.1
click at [1432, 366] on div "Details Summary 1051586 Premium €138.53 Total €138.53 Total in GBP £119.27 1 EU…" at bounding box center [1302, 484] width 395 height 382
click at [907, 618] on form "Cargo Owner Details Cargo Owner Name Larkhall Circuit Address * Shipment detail…" at bounding box center [672, 484] width 815 height 382
click at [960, 473] on input "Date of Arrival *" at bounding box center [880, 468] width 398 height 30
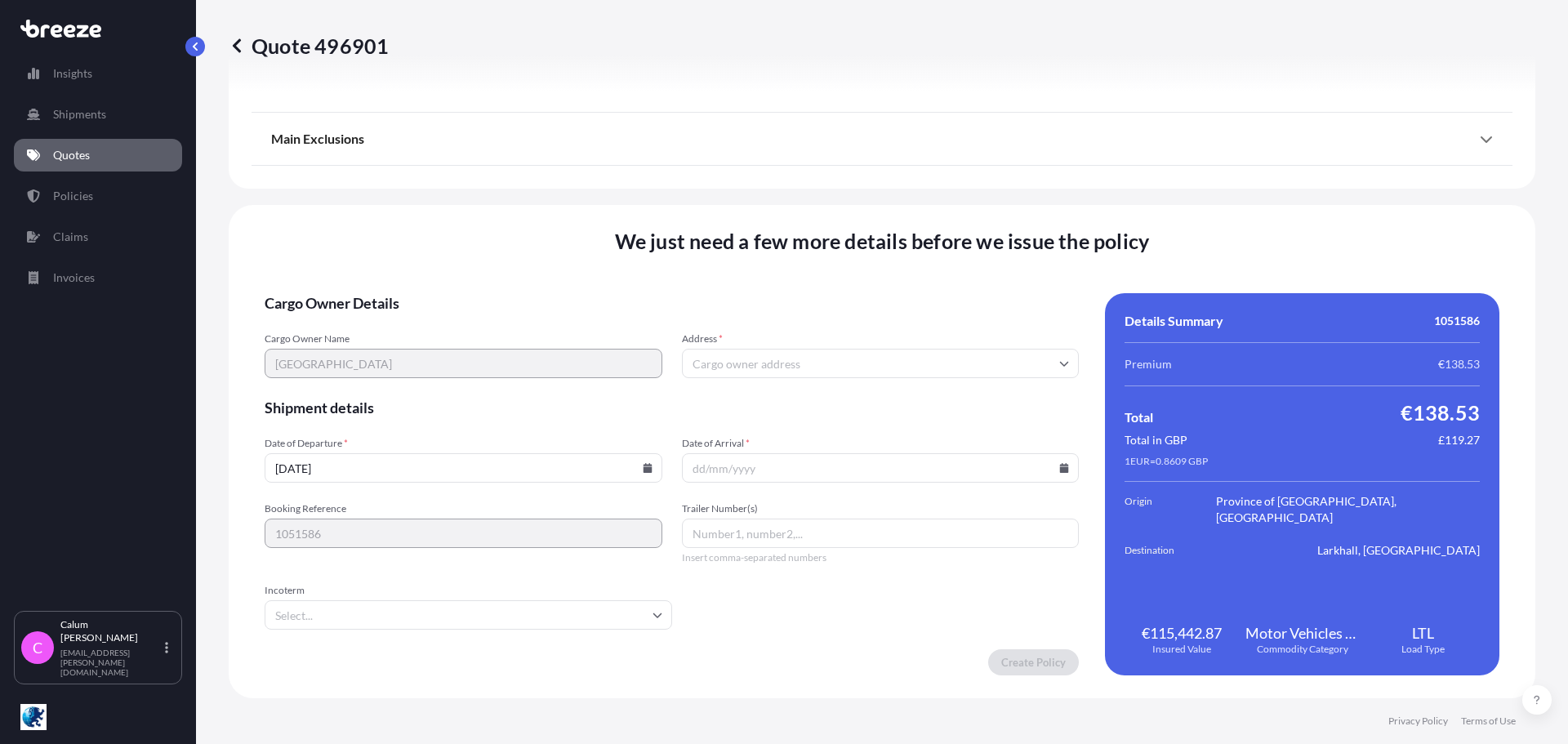
click at [720, 357] on input "Address *" at bounding box center [880, 363] width 398 height 30
click at [789, 363] on input "Address *" at bounding box center [880, 363] width 398 height 30
click at [777, 354] on input "Address *" at bounding box center [880, 363] width 398 height 30
paste input "[STREET_ADDRESS][PERSON_NAME],"
type input "[STREET_ADDRESS][PERSON_NAME],"
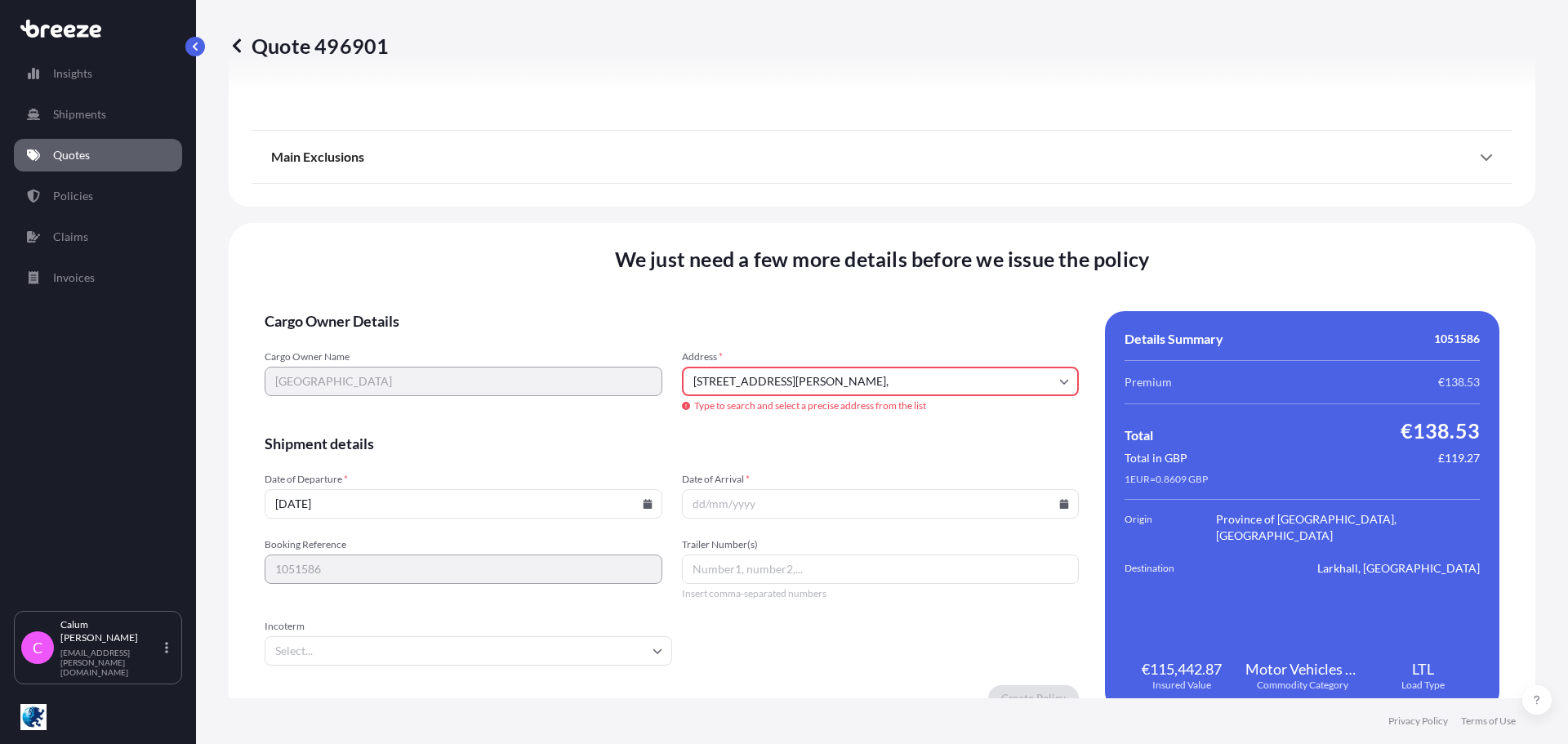
click at [386, 507] on input "[DATE]" at bounding box center [464, 504] width 398 height 30
click at [568, 502] on input "[DATE]" at bounding box center [464, 504] width 398 height 30
click at [324, 500] on input "[DATE]" at bounding box center [464, 504] width 398 height 30
drag, startPoint x: 289, startPoint y: 501, endPoint x: 317, endPoint y: 500, distance: 28.0
click at [289, 502] on input "[DATE]" at bounding box center [464, 504] width 398 height 30
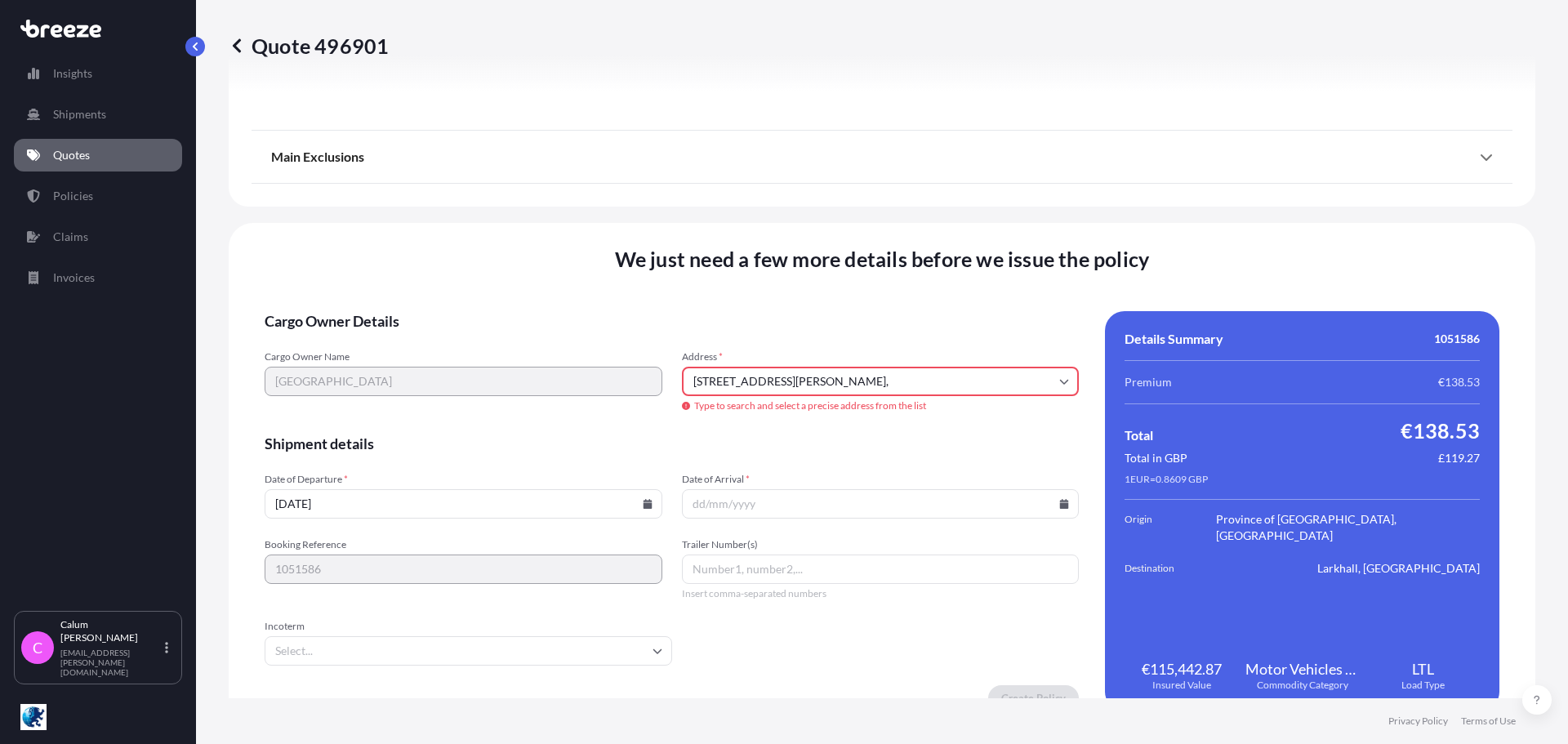
type input "[DATE]"
click at [751, 500] on input "Date of Arrival *" at bounding box center [880, 504] width 398 height 30
click at [1050, 504] on input "Date of Arrival *" at bounding box center [880, 504] width 398 height 30
click at [1060, 504] on icon at bounding box center [1064, 504] width 9 height 10
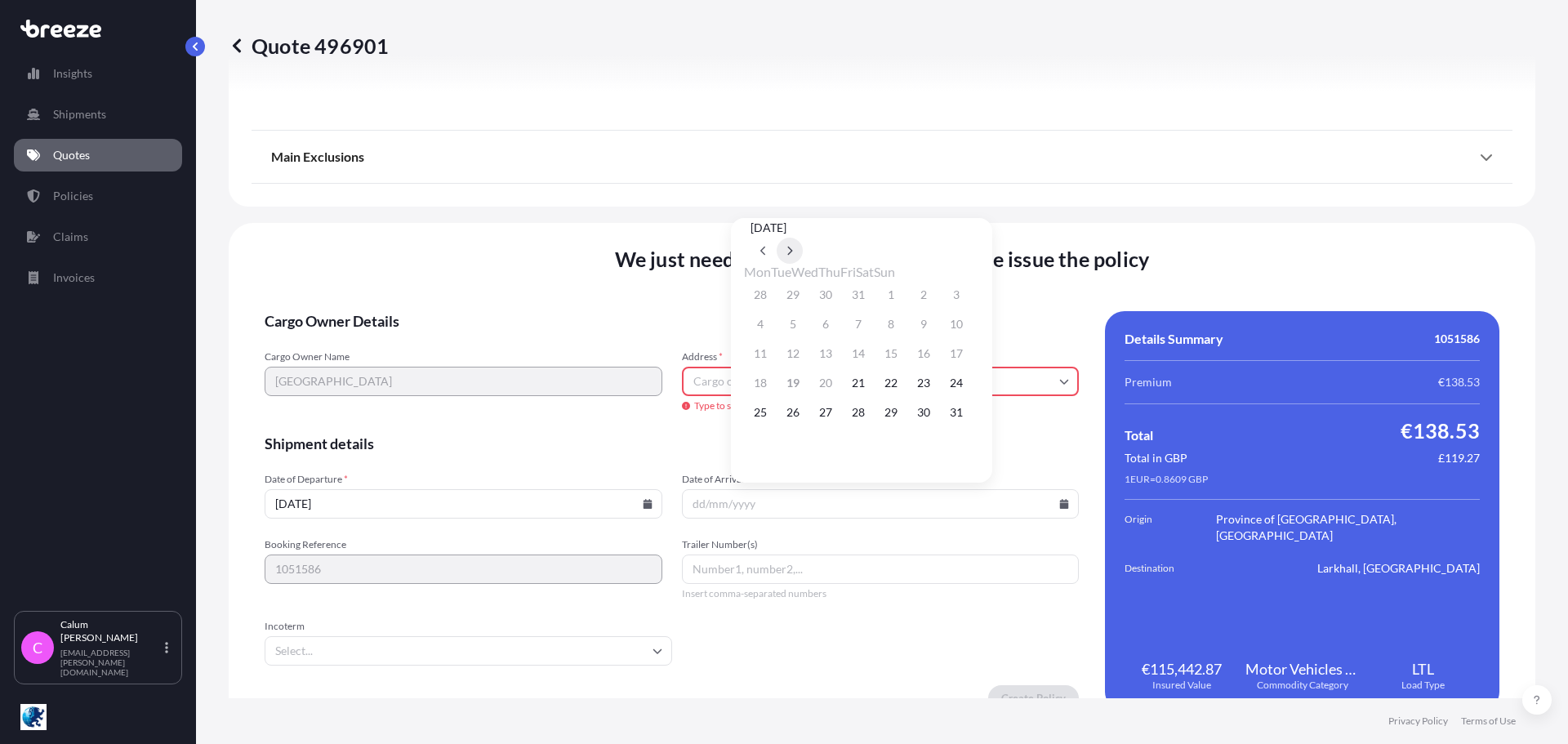
click at [803, 238] on button at bounding box center [790, 251] width 26 height 26
click at [767, 246] on icon at bounding box center [764, 251] width 7 height 10
click at [793, 246] on icon at bounding box center [790, 251] width 7 height 10
click at [833, 294] on button "3" at bounding box center [826, 294] width 26 height 26
type input "[DATE]"
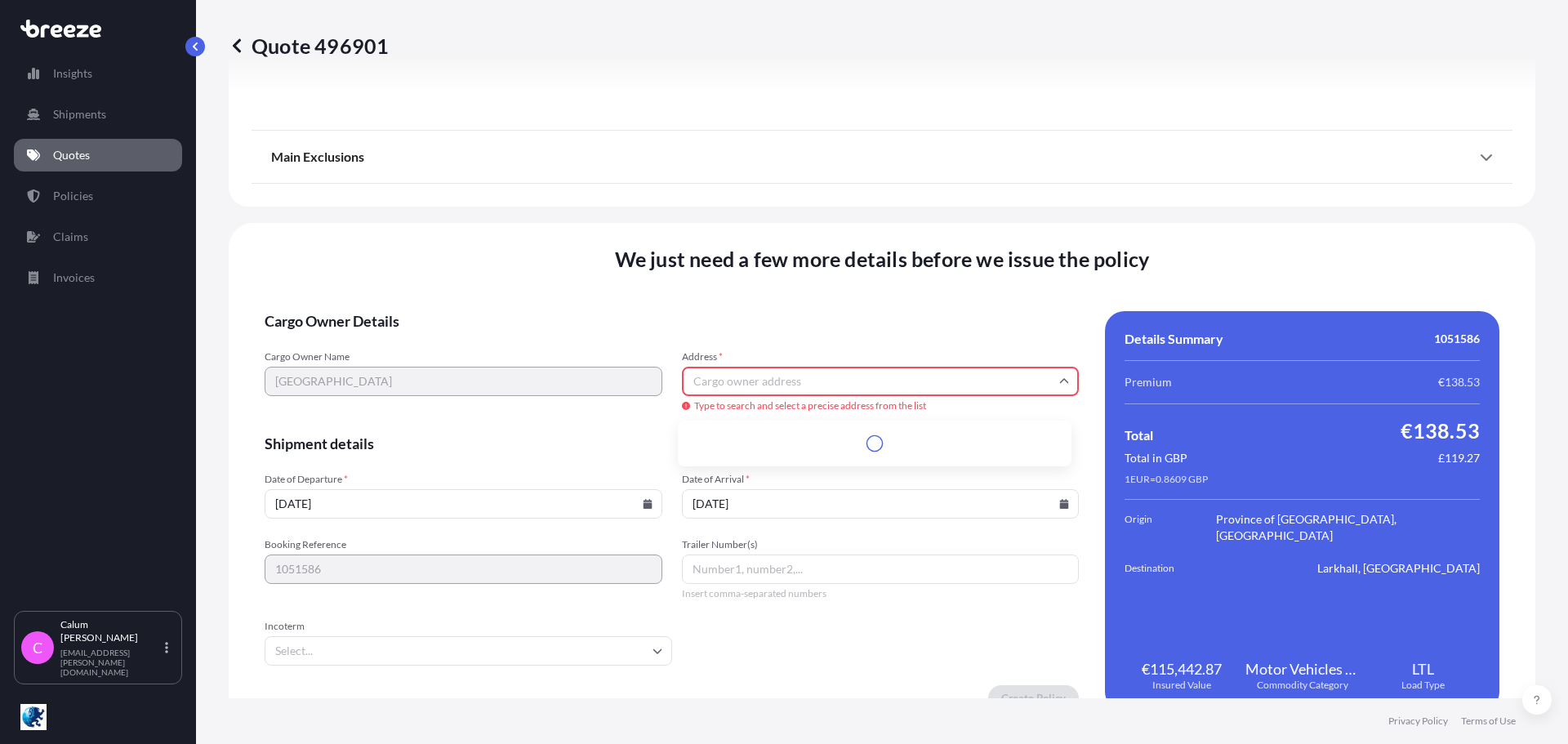
click at [761, 384] on input "Address *" at bounding box center [880, 381] width 398 height 30
click at [793, 385] on input "Address *" at bounding box center [880, 381] width 398 height 30
click at [762, 377] on input "Address *" at bounding box center [880, 381] width 398 height 30
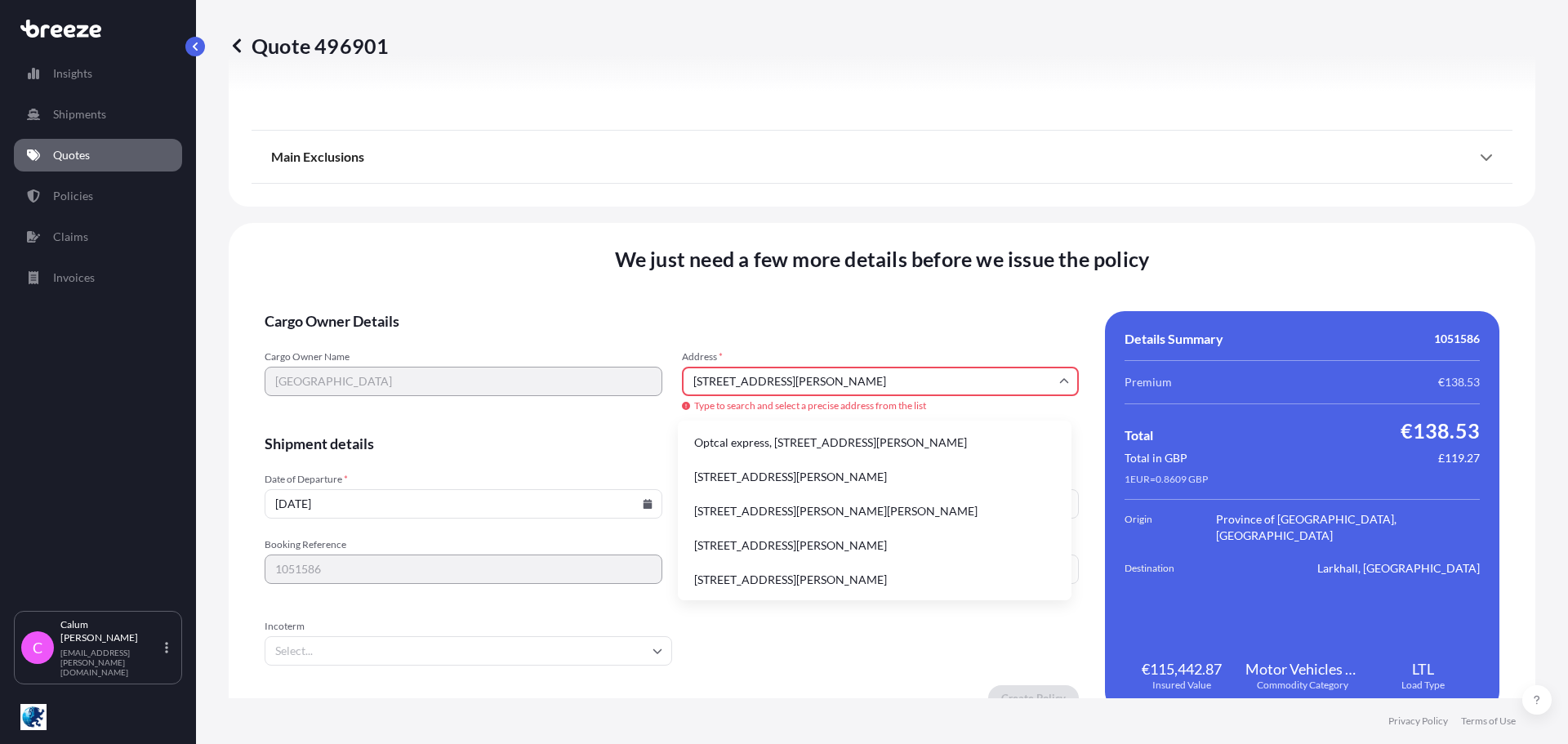
click at [859, 440] on li "Optcal express, [STREET_ADDRESS][PERSON_NAME]" at bounding box center [875, 443] width 381 height 31
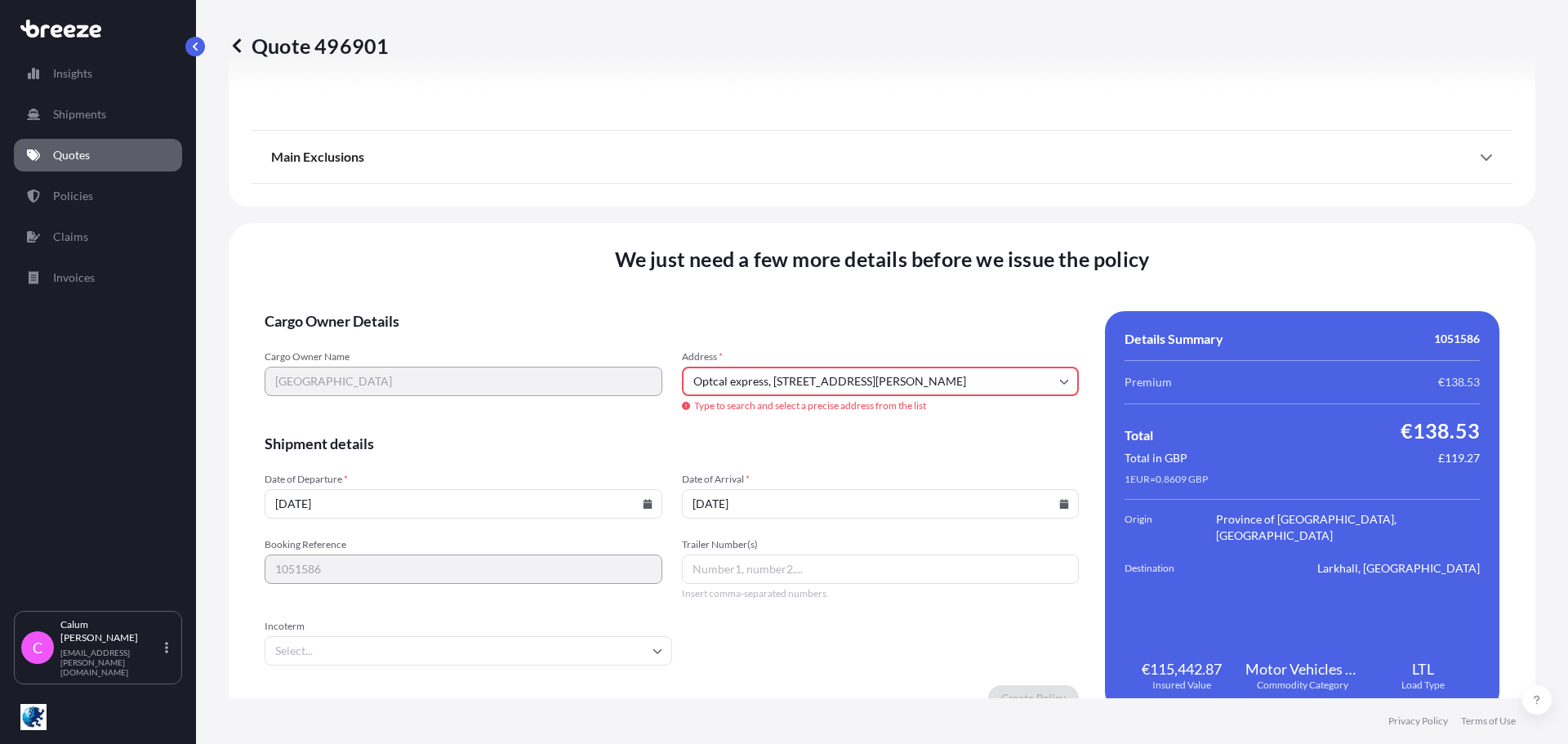
type input "Optcal express, [STREET_ADDRESS][PERSON_NAME]"
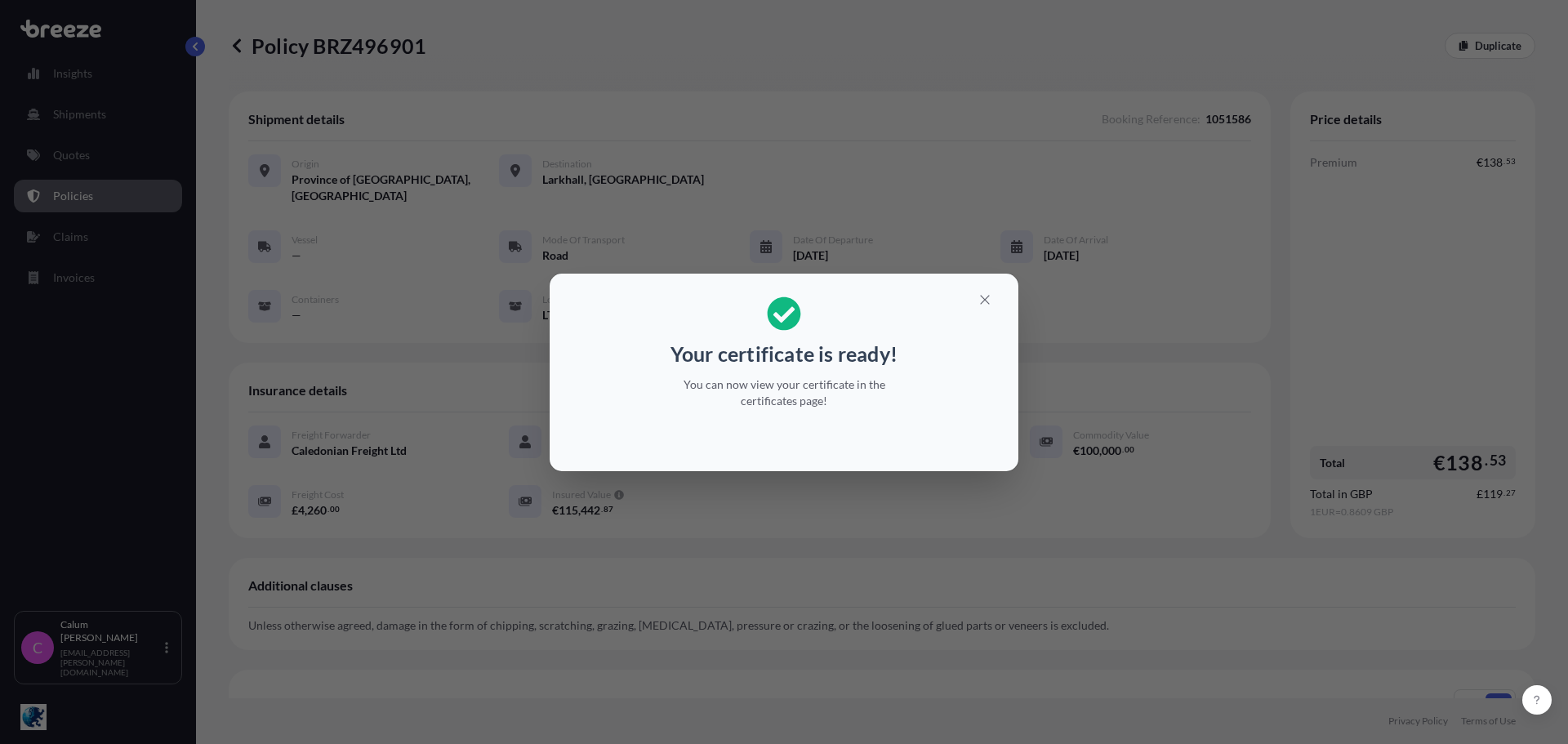
click at [859, 123] on div "Your certificate is ready! You can now view your certificate in the certificate…" at bounding box center [784, 372] width 1568 height 744
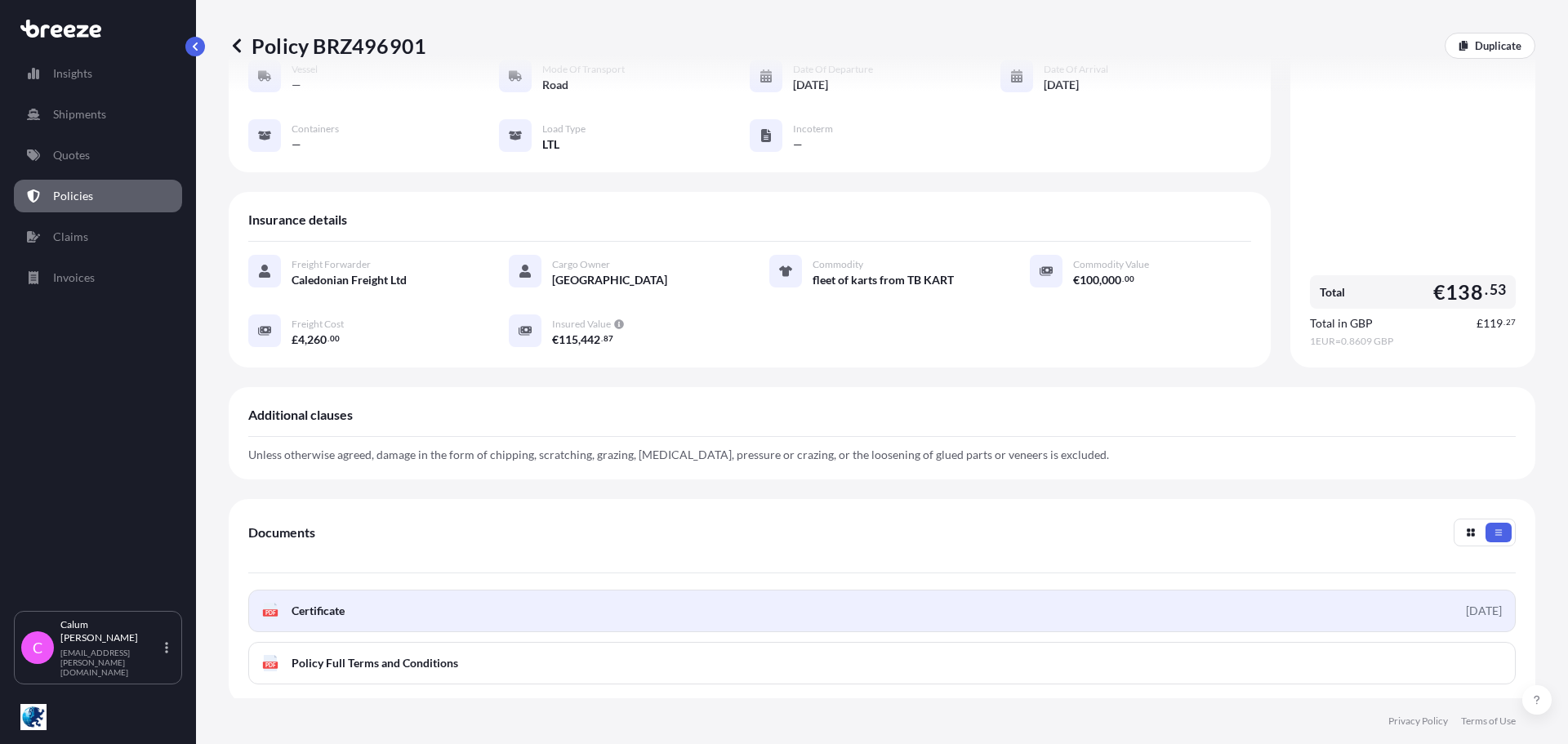
scroll to position [334, 0]
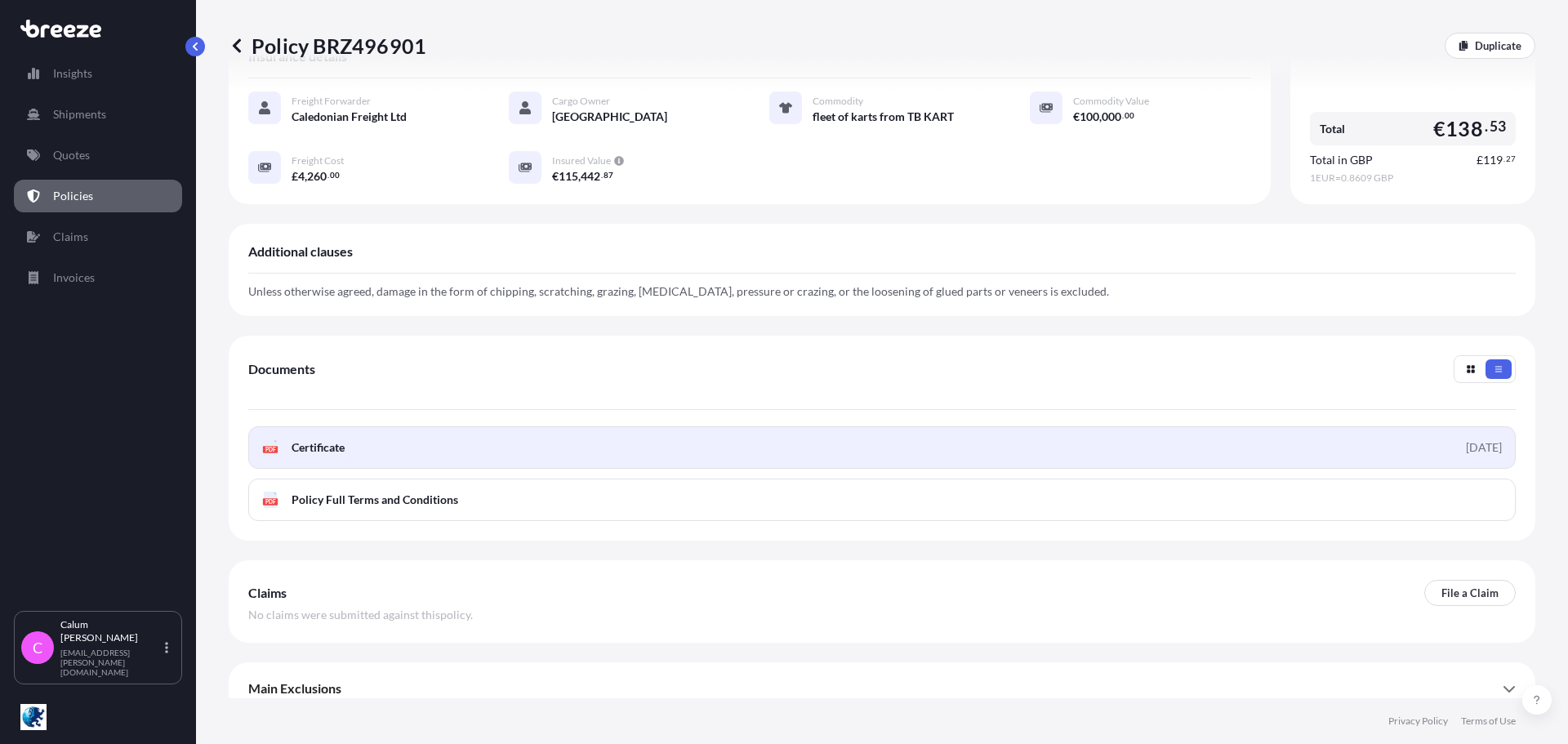
click at [333, 440] on span "Certificate" at bounding box center [318, 448] width 53 height 16
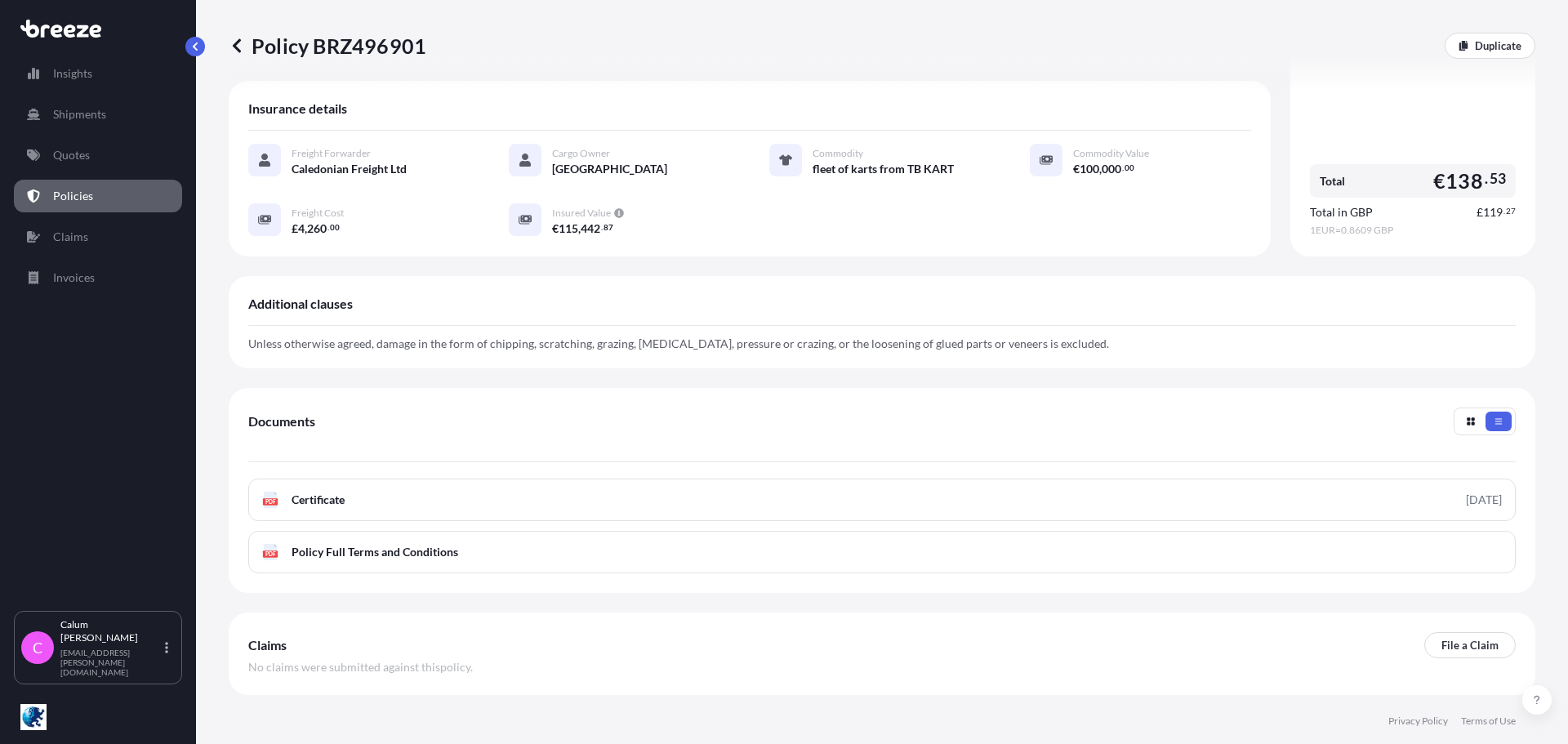
scroll to position [0, 0]
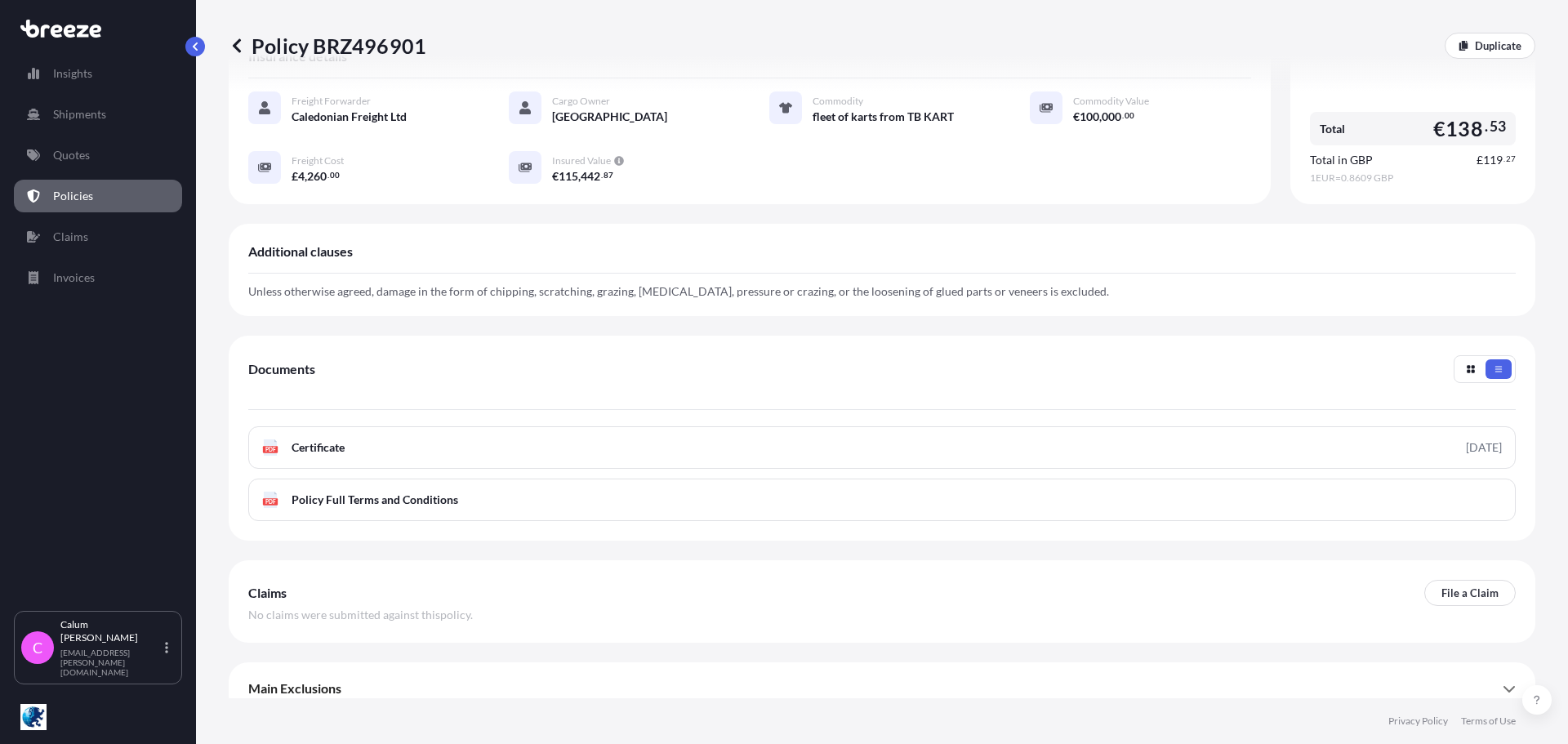
click at [332, 436] on div "Documents PDF Certificate [DATE] PDF Policy Full Terms and Conditions" at bounding box center [882, 438] width 1268 height 166
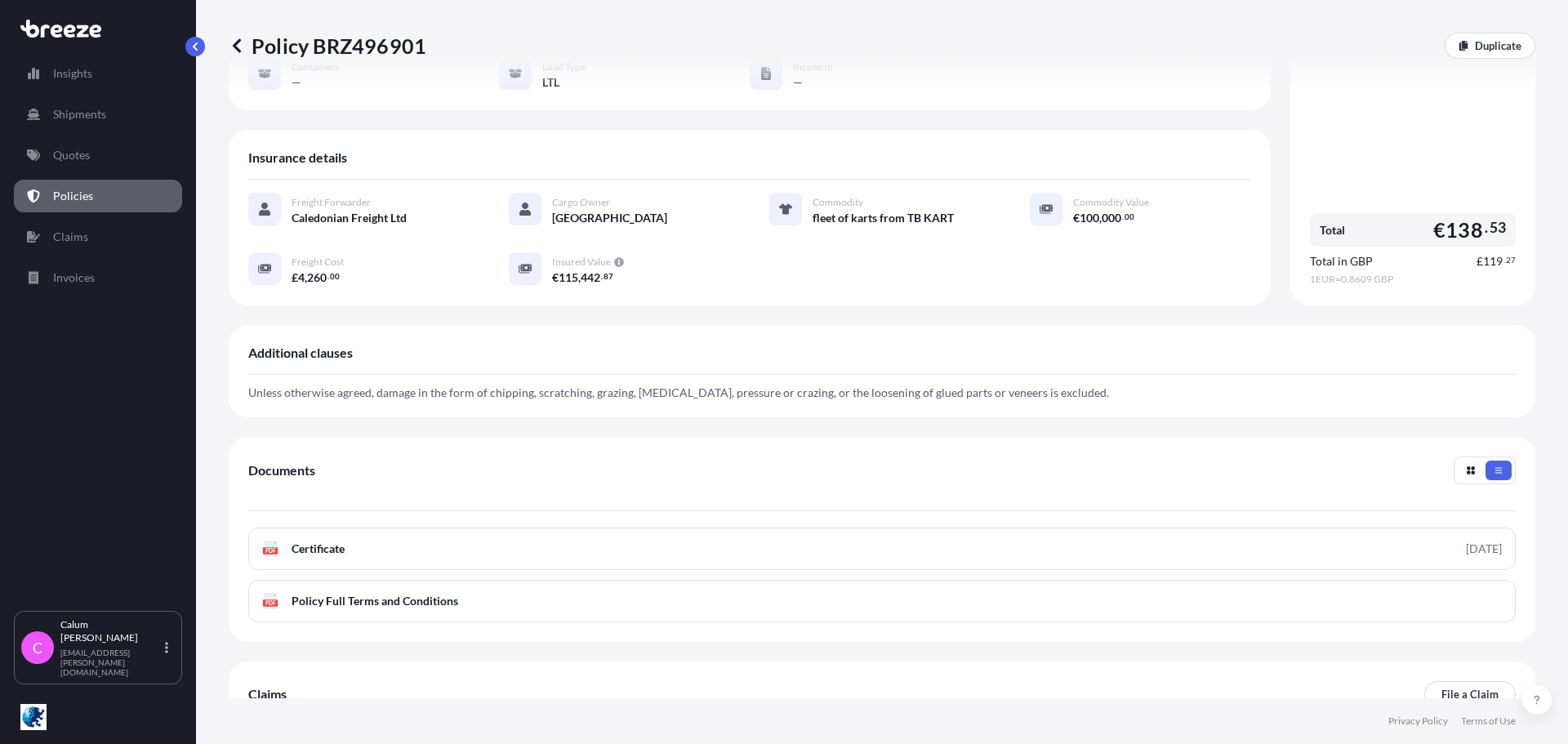
scroll to position [171, 0]
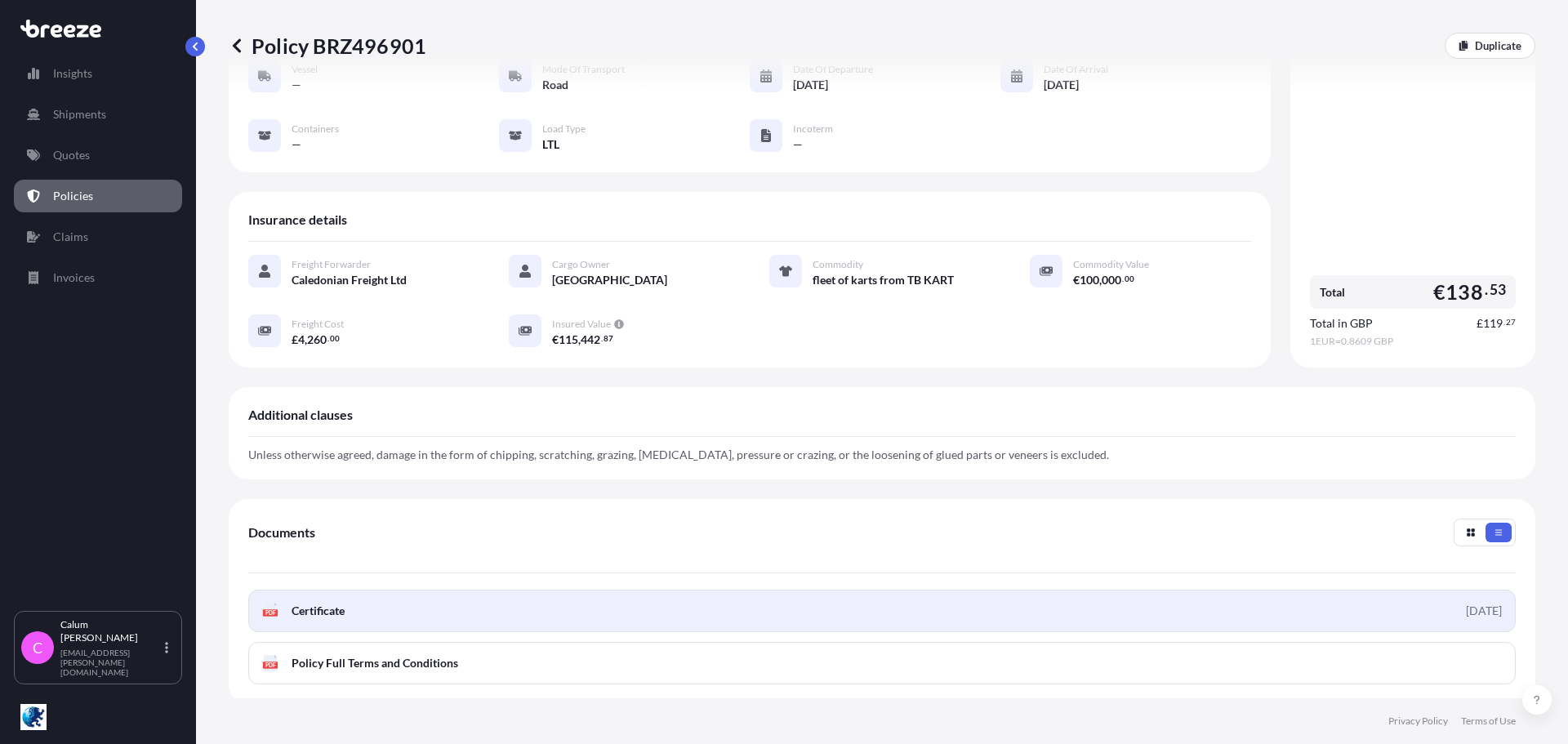
click at [331, 603] on span "Certificate" at bounding box center [318, 611] width 53 height 16
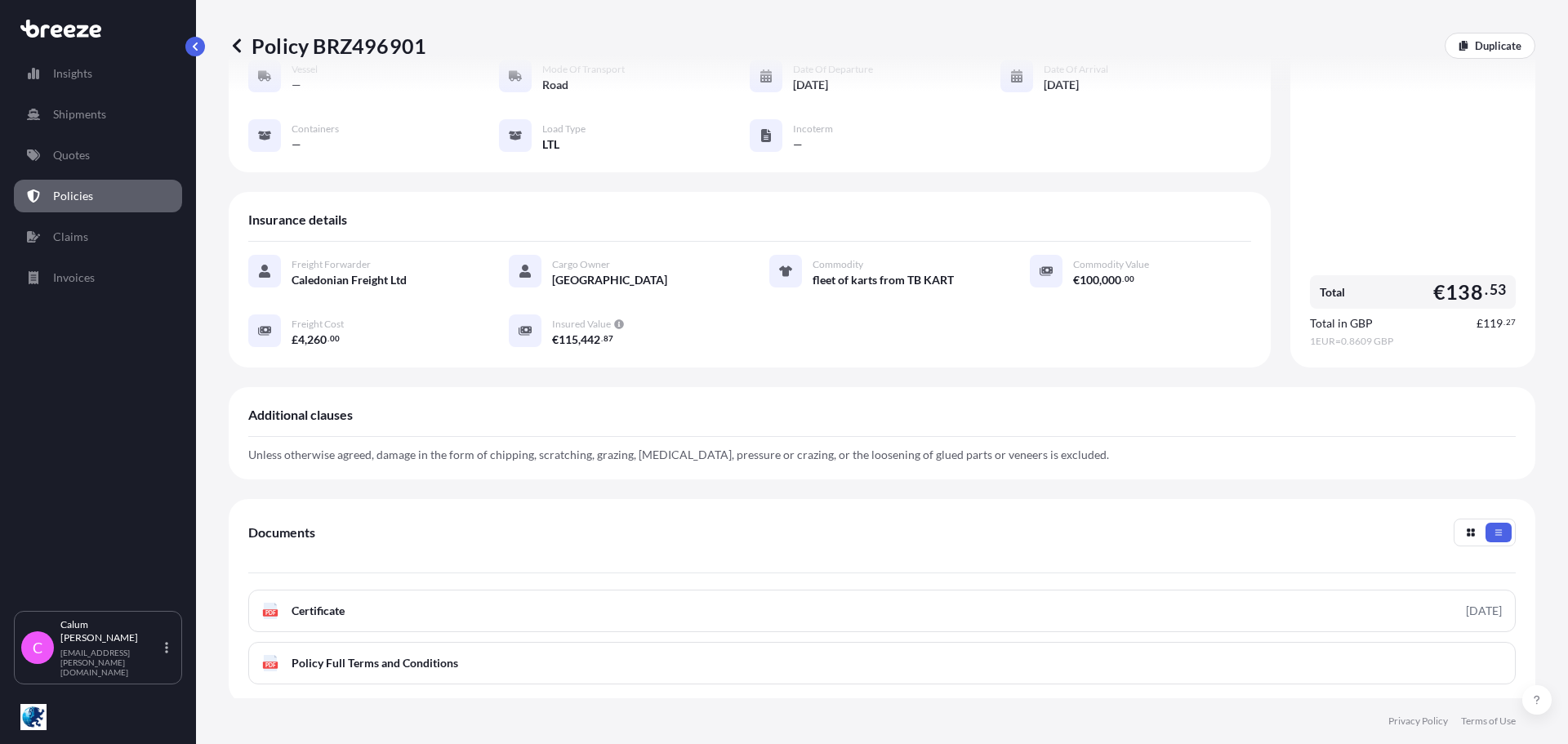
scroll to position [0, 0]
